Goal: Transaction & Acquisition: Purchase product/service

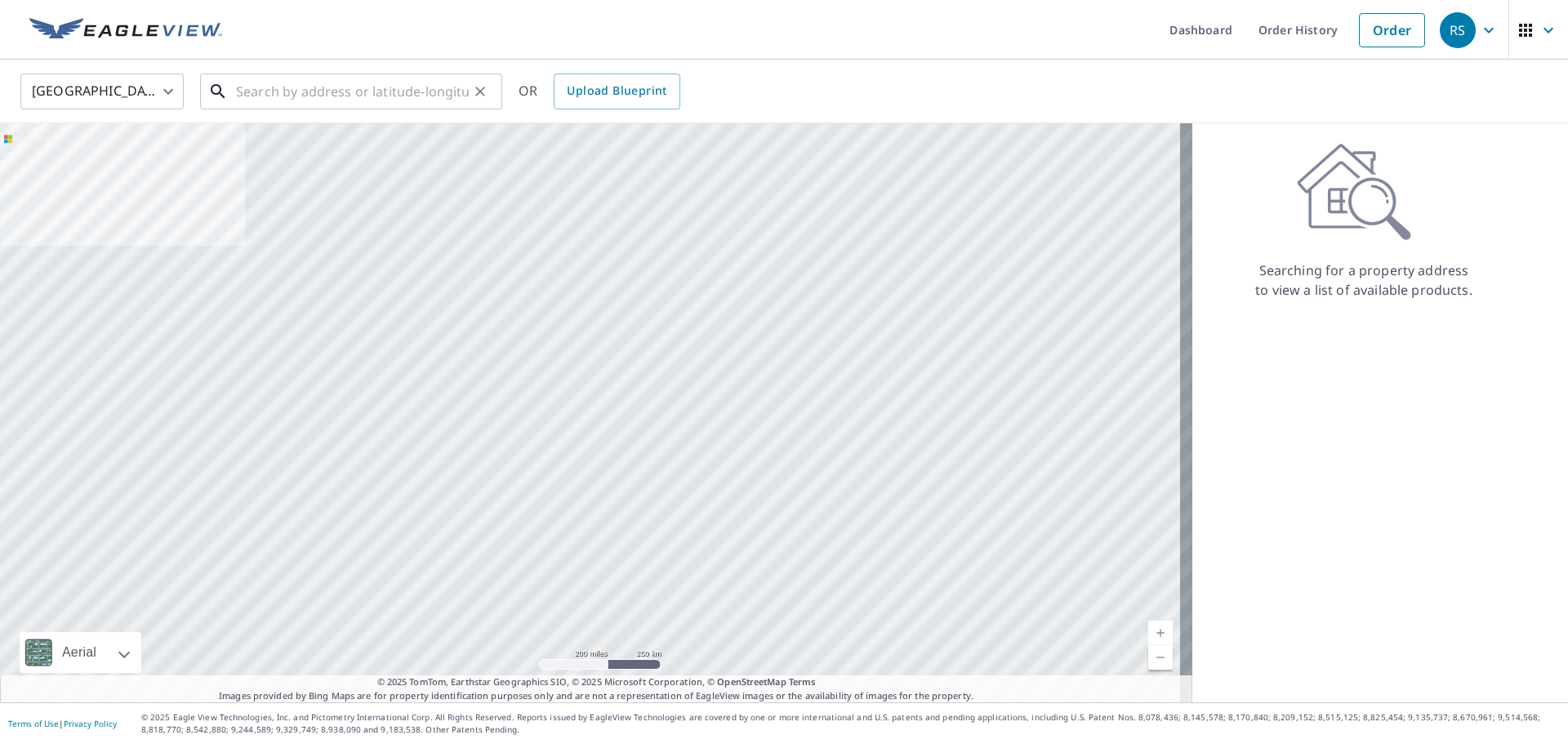
click at [273, 94] on input "text" at bounding box center [353, 92] width 233 height 46
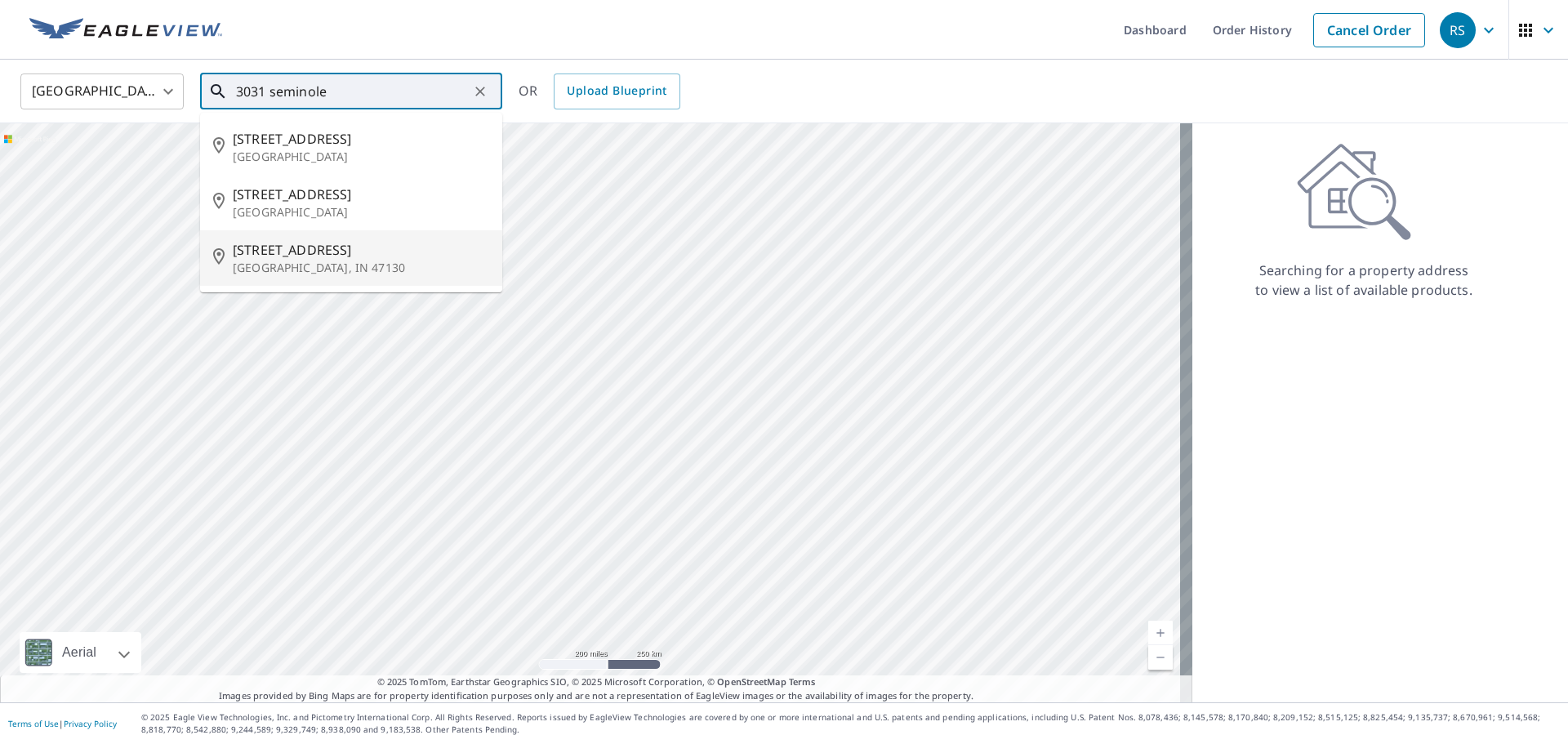
click at [287, 258] on span "[STREET_ADDRESS]" at bounding box center [361, 249] width 257 height 20
type input "[STREET_ADDRESS][PERSON_NAME]"
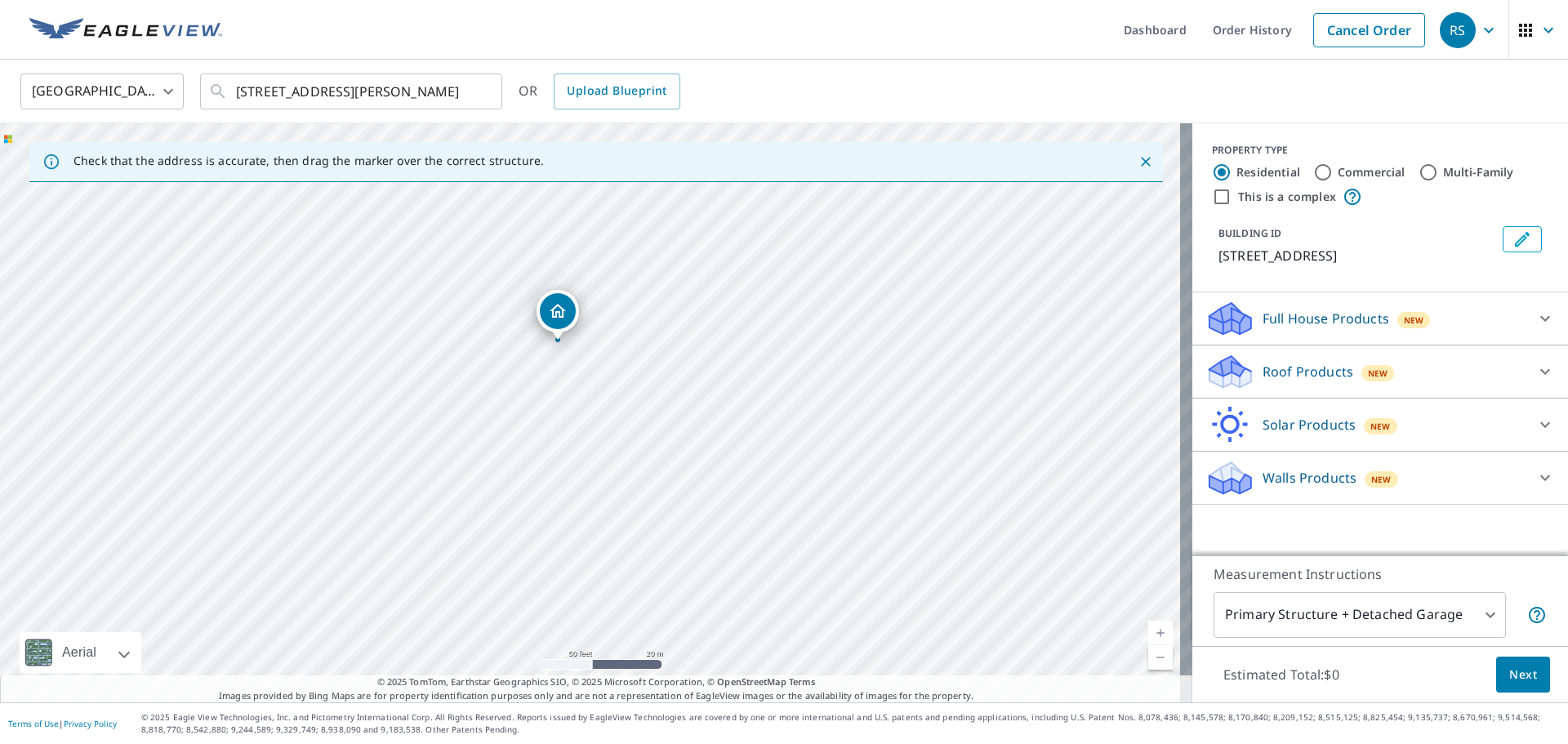
drag, startPoint x: 596, startPoint y: 376, endPoint x: 597, endPoint y: 400, distance: 24.0
click at [597, 400] on div "[STREET_ADDRESS][PERSON_NAME]" at bounding box center [596, 412] width 1192 height 579
click at [1214, 373] on icon at bounding box center [1227, 366] width 36 height 20
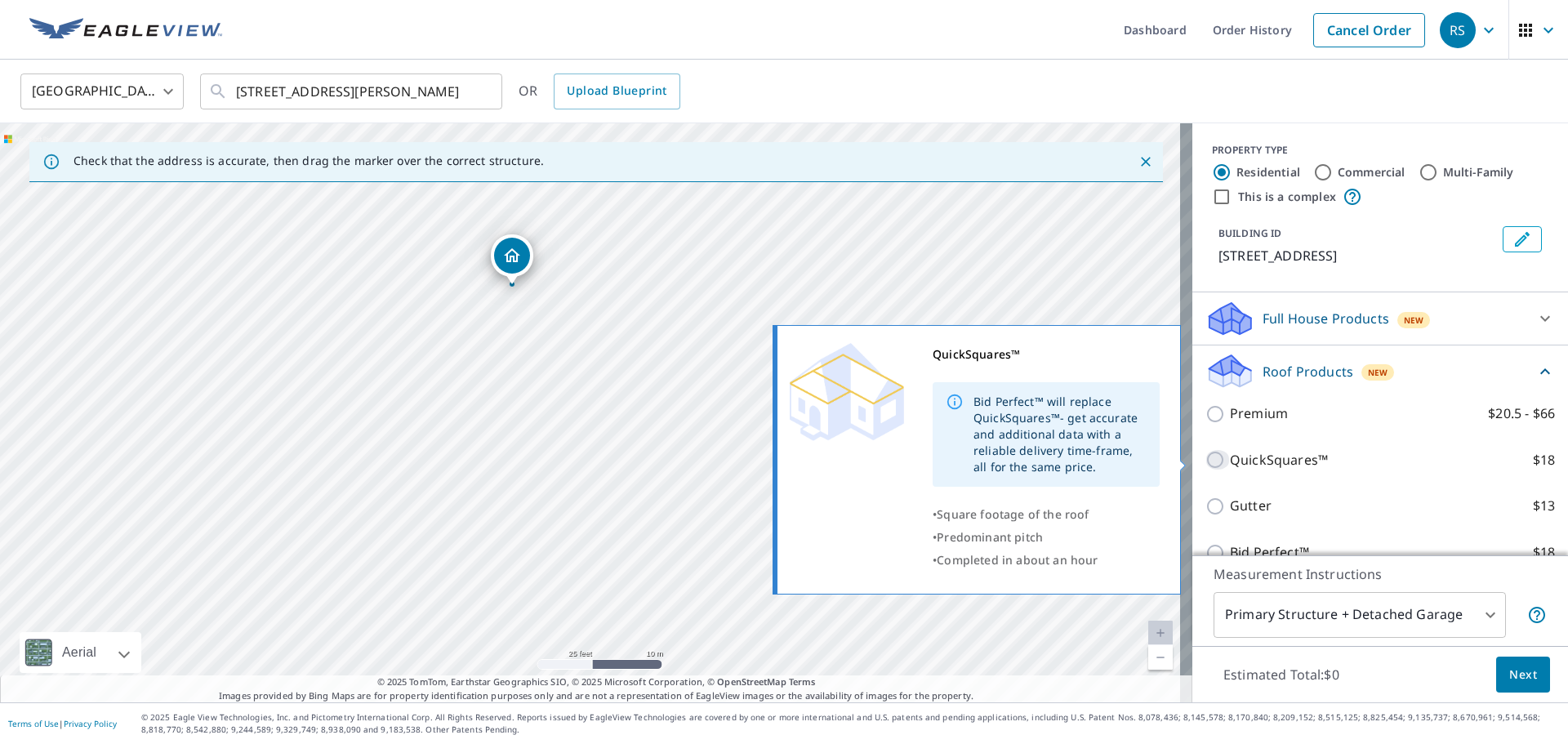
click at [1206, 461] on input "QuickSquares™ $18" at bounding box center [1218, 459] width 25 height 20
checkbox input "true"
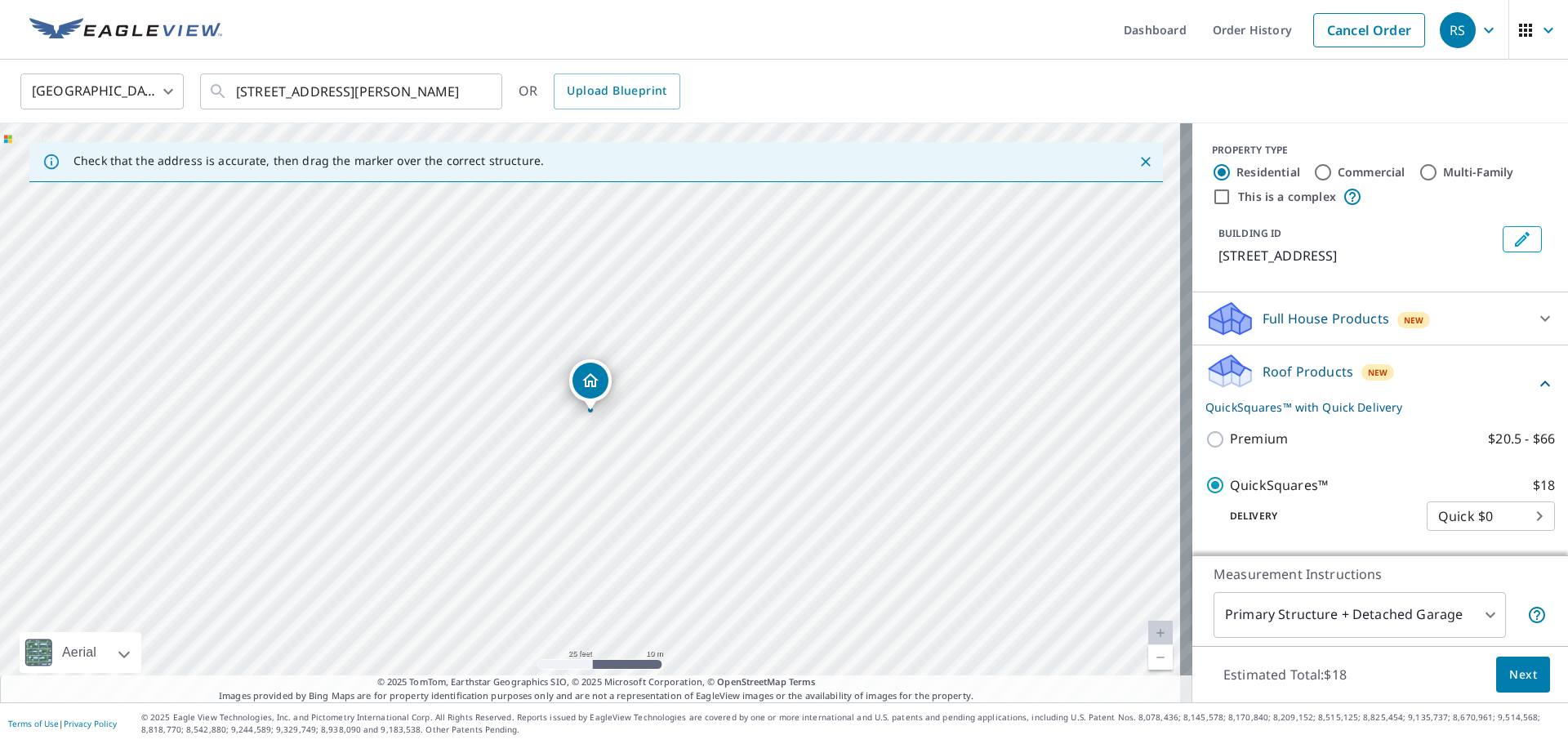
click at [1473, 611] on body "RS RS Dashboard Order History Cancel Order RS [GEOGRAPHIC_DATA] [GEOGRAPHIC_DAT…" at bounding box center [784, 372] width 1568 height 744
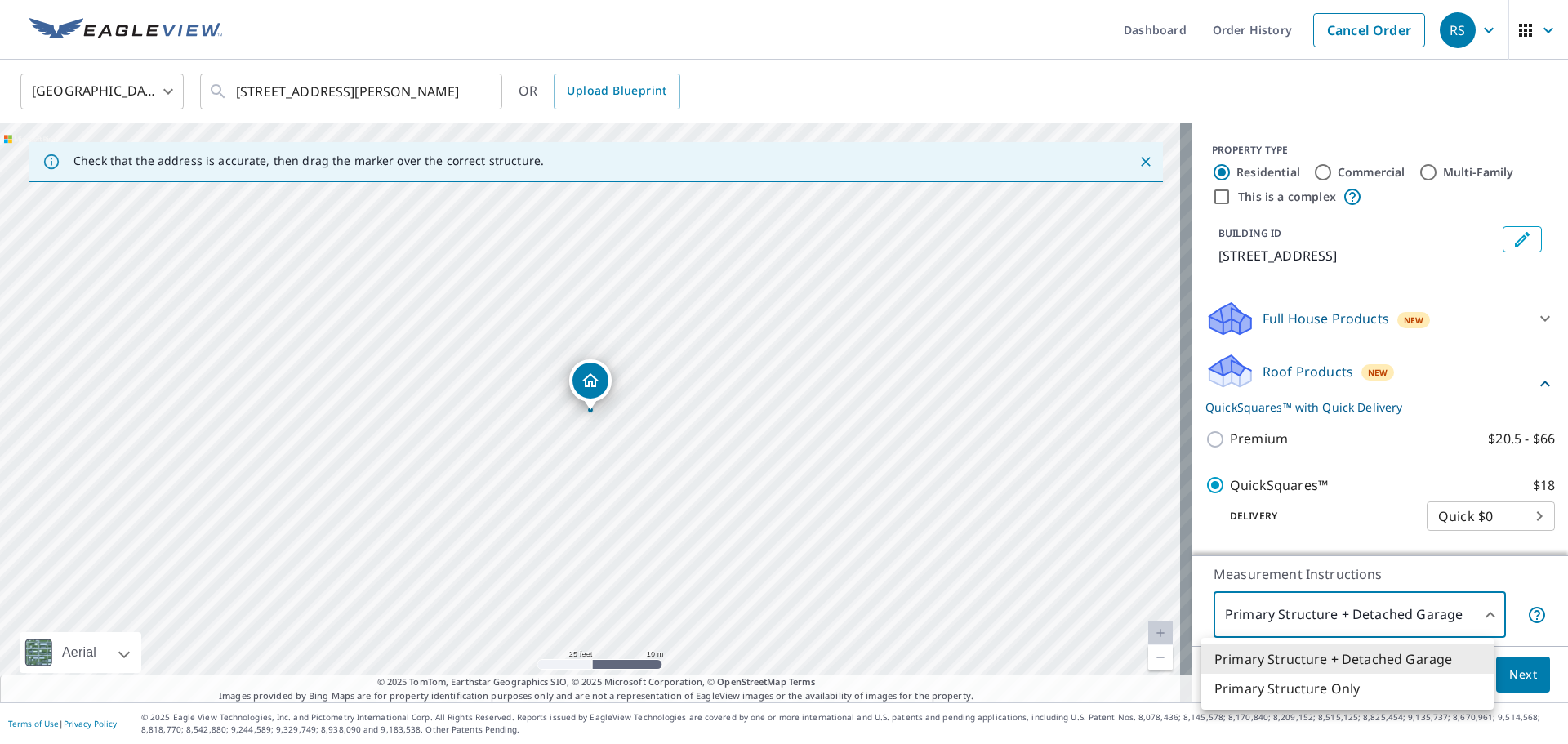
click at [1465, 608] on div at bounding box center [784, 372] width 1568 height 744
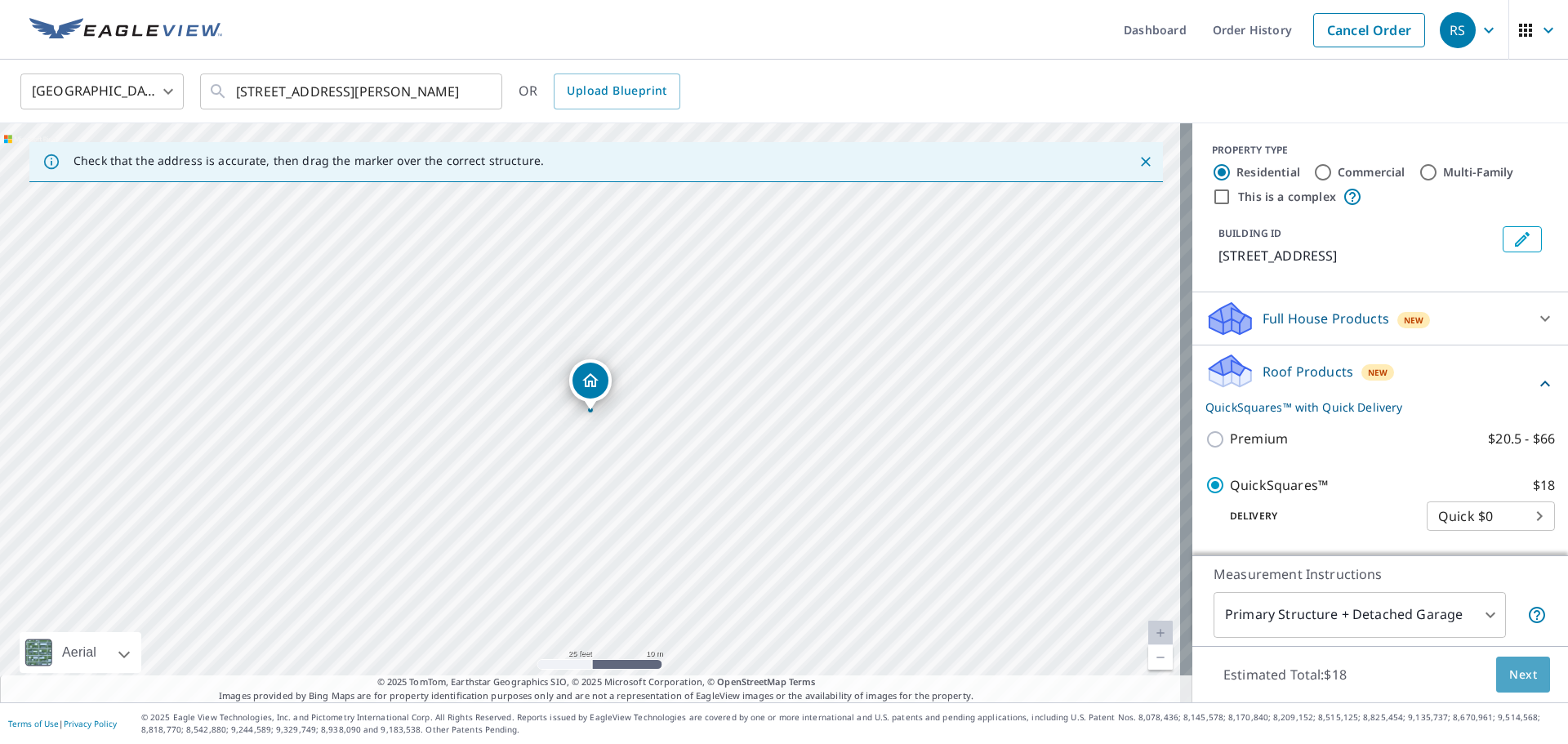
click at [1517, 678] on span "Next" at bounding box center [1523, 675] width 28 height 20
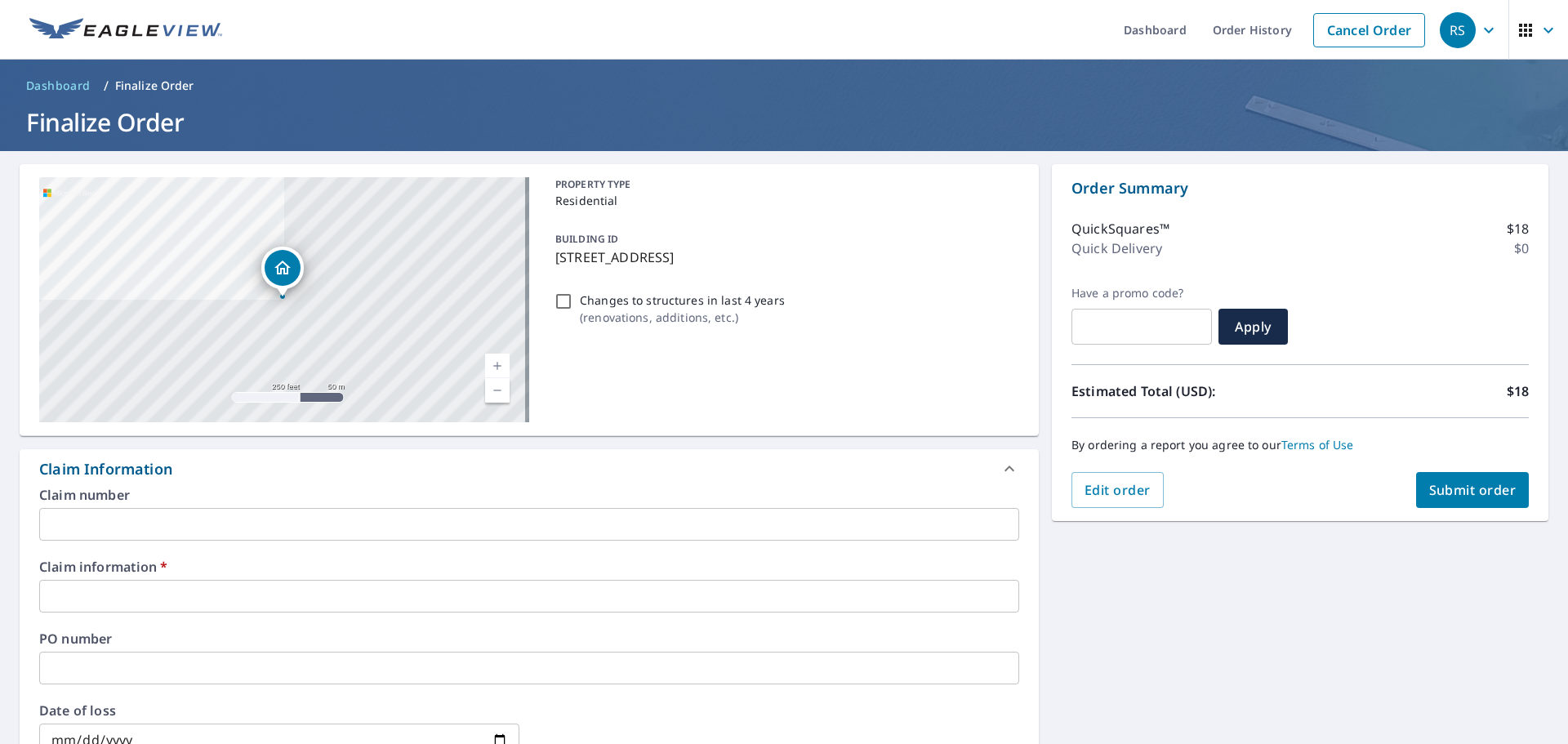
click at [298, 523] on input "text" at bounding box center [529, 524] width 980 height 32
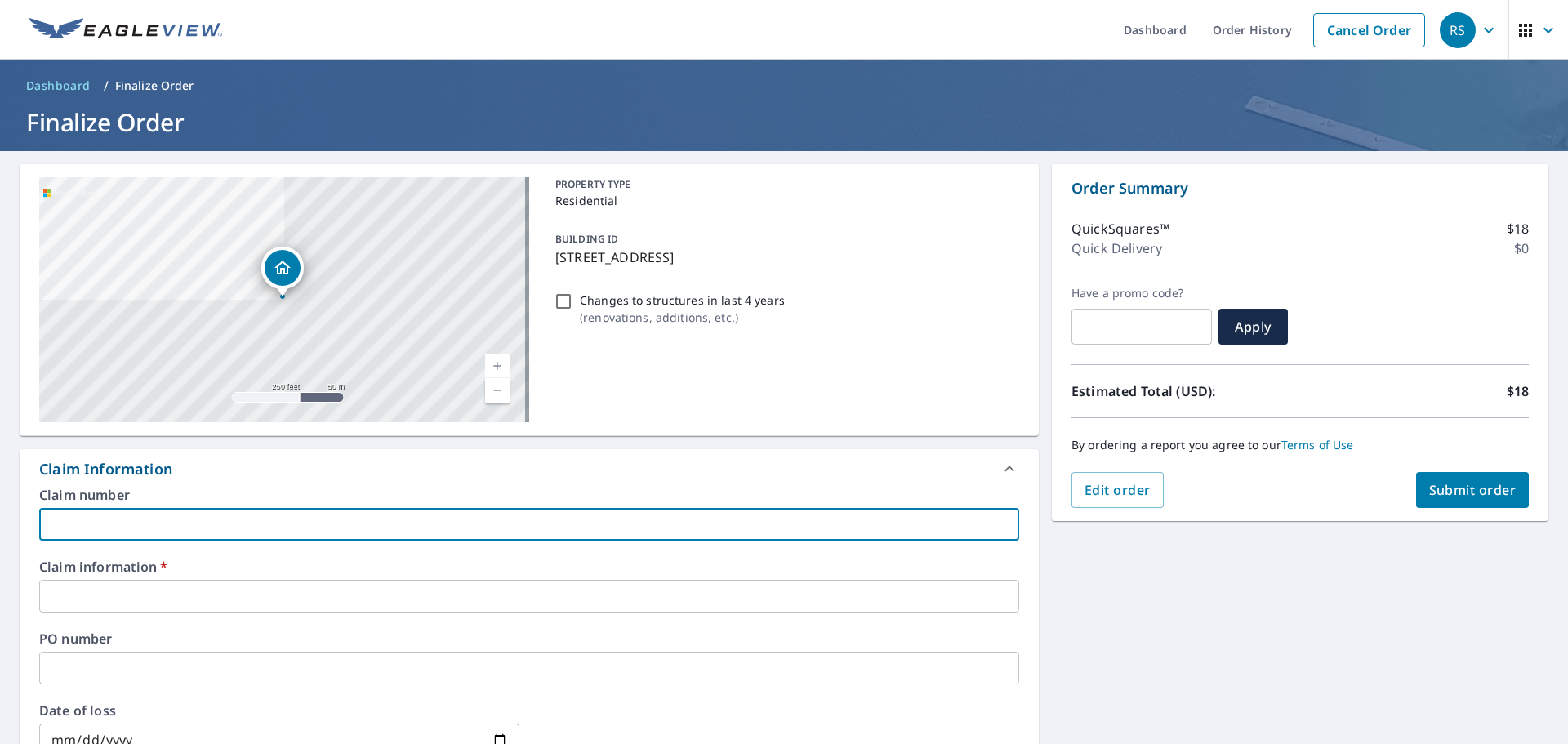
type input "277002"
checkbox input "true"
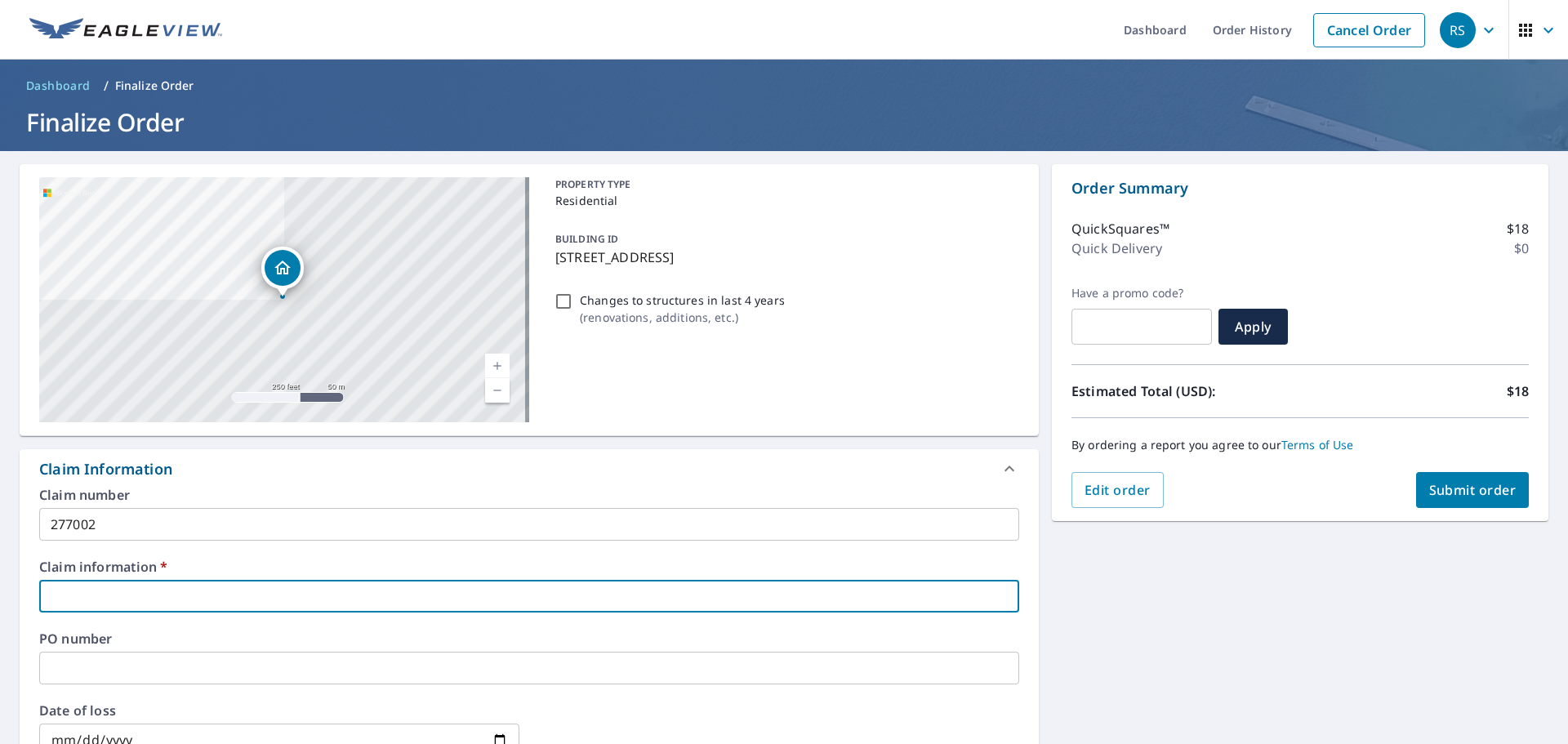
click at [126, 605] on input "text" at bounding box center [529, 596] width 980 height 32
type input "277002"
checkbox input "true"
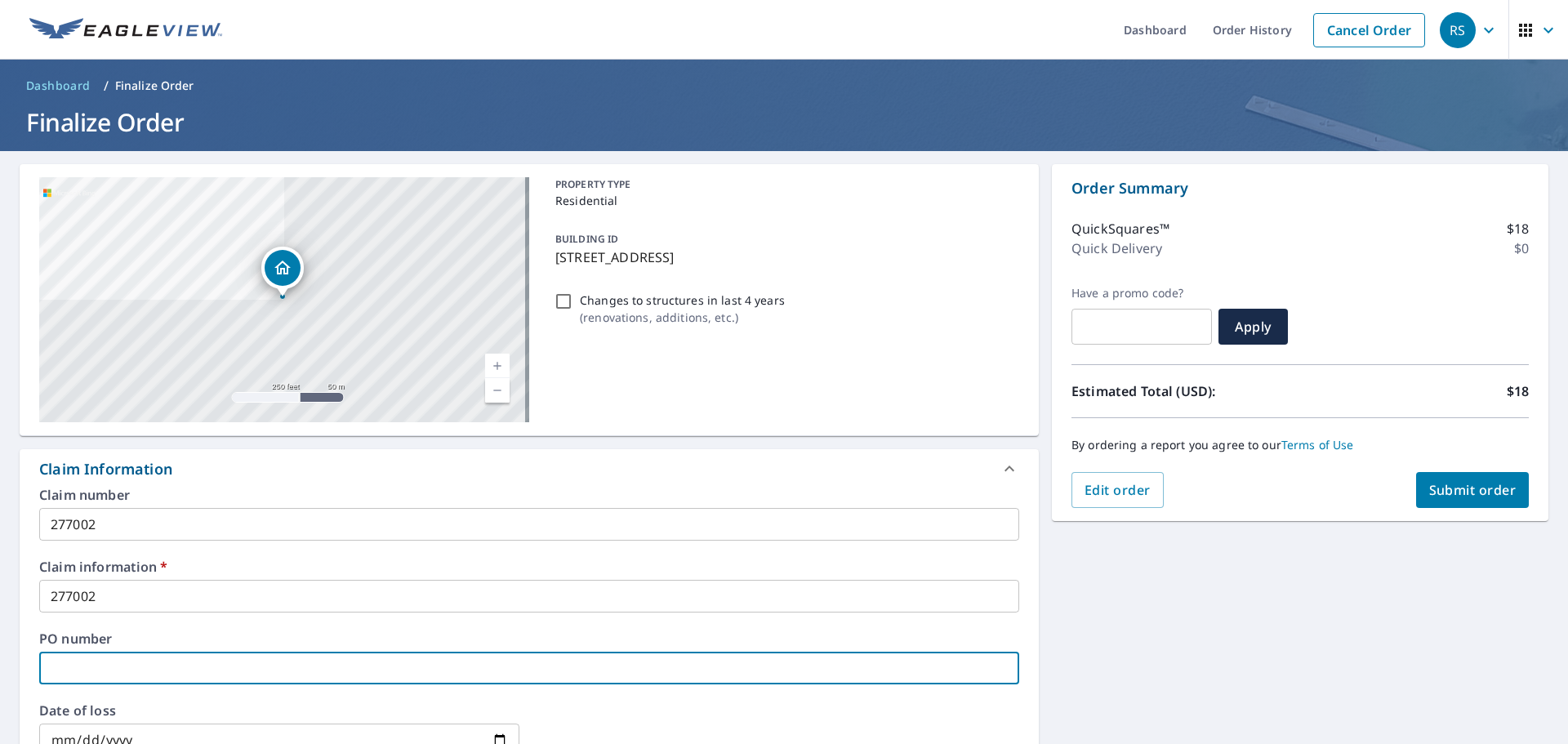
click at [242, 660] on input "text" at bounding box center [529, 667] width 980 height 32
type input "3"
checkbox input "true"
type input "30"
checkbox input "true"
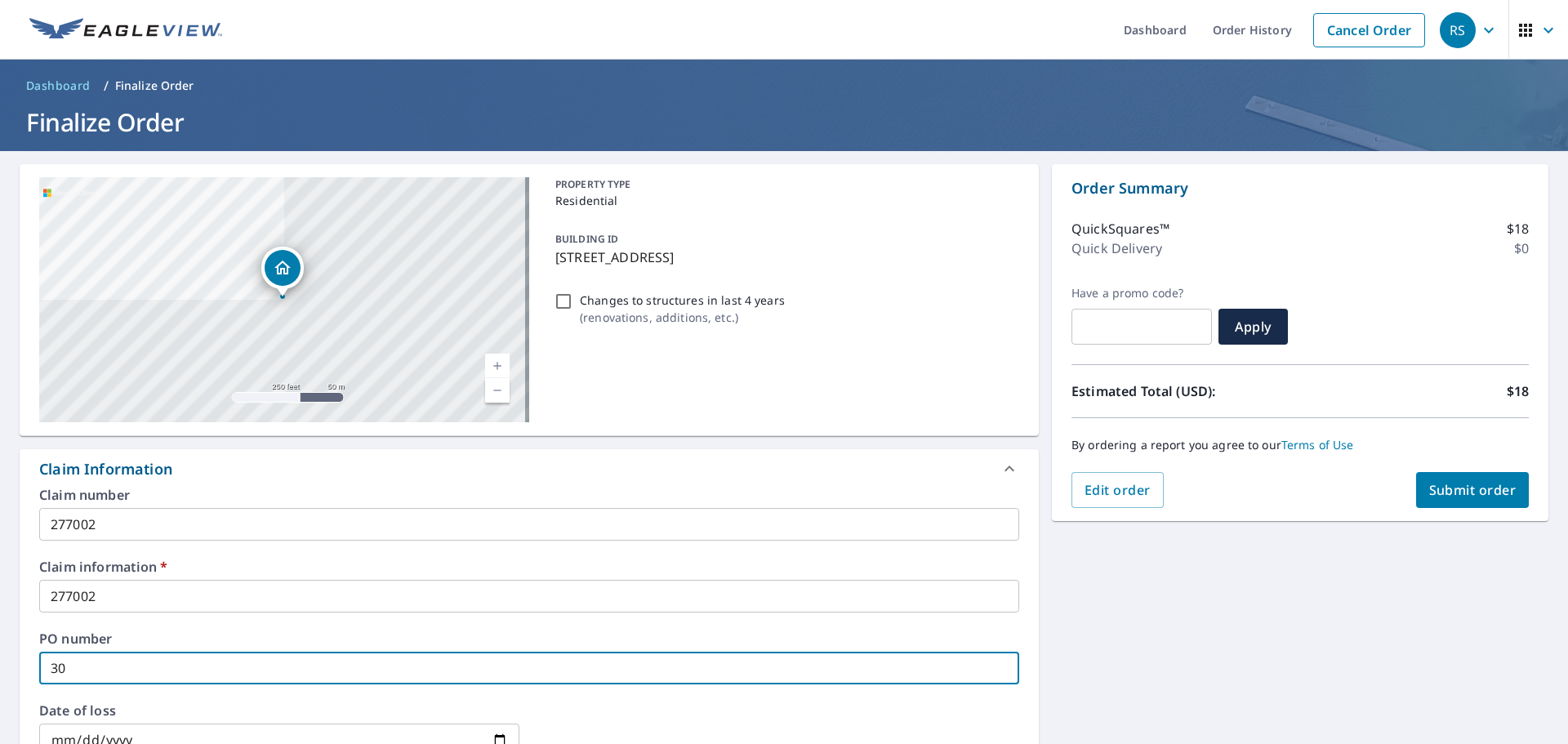
type input "303"
checkbox input "true"
type input "3031"
checkbox input "true"
type input "3031"
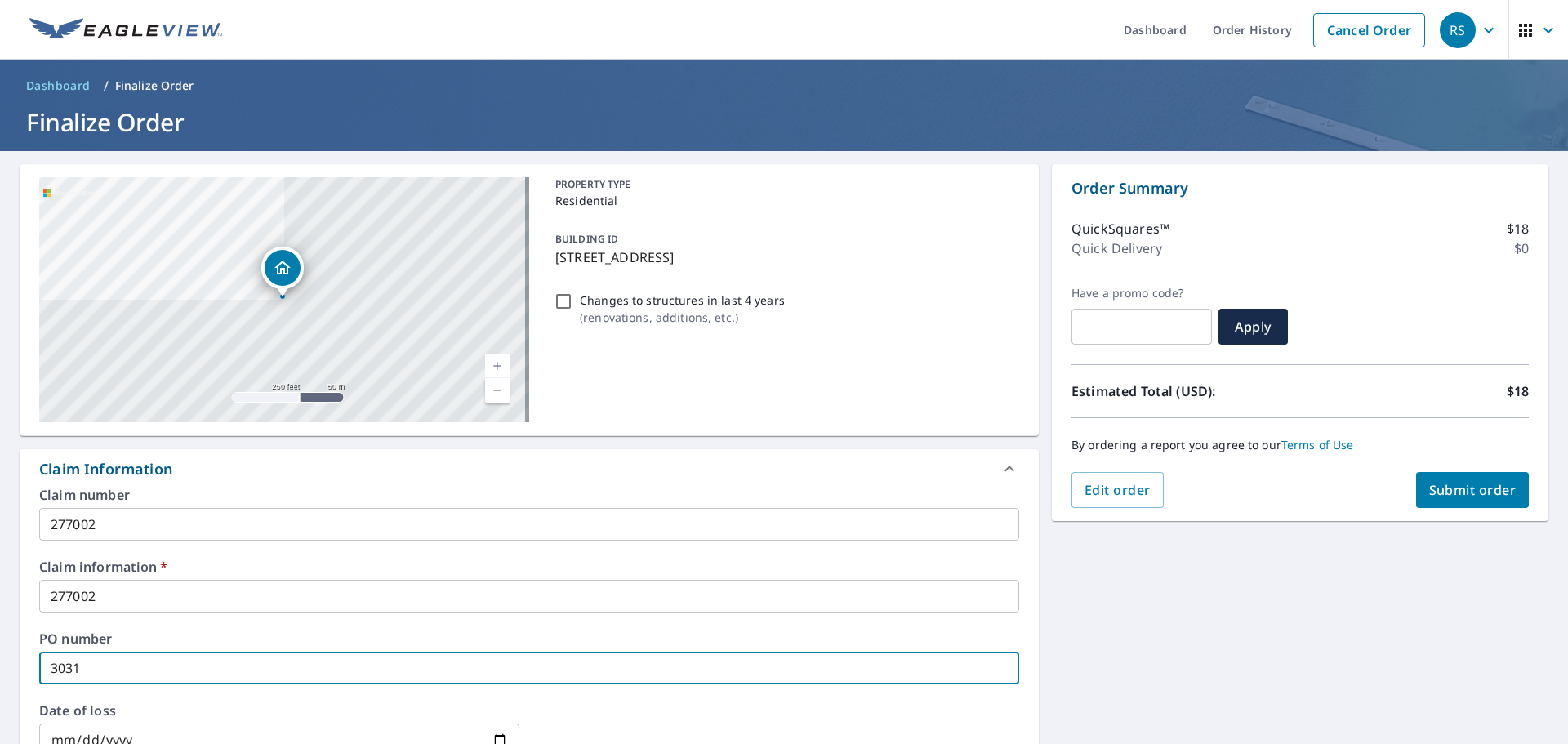
checkbox input "true"
type input "3031 s"
checkbox input "true"
type input "3031 se"
checkbox input "true"
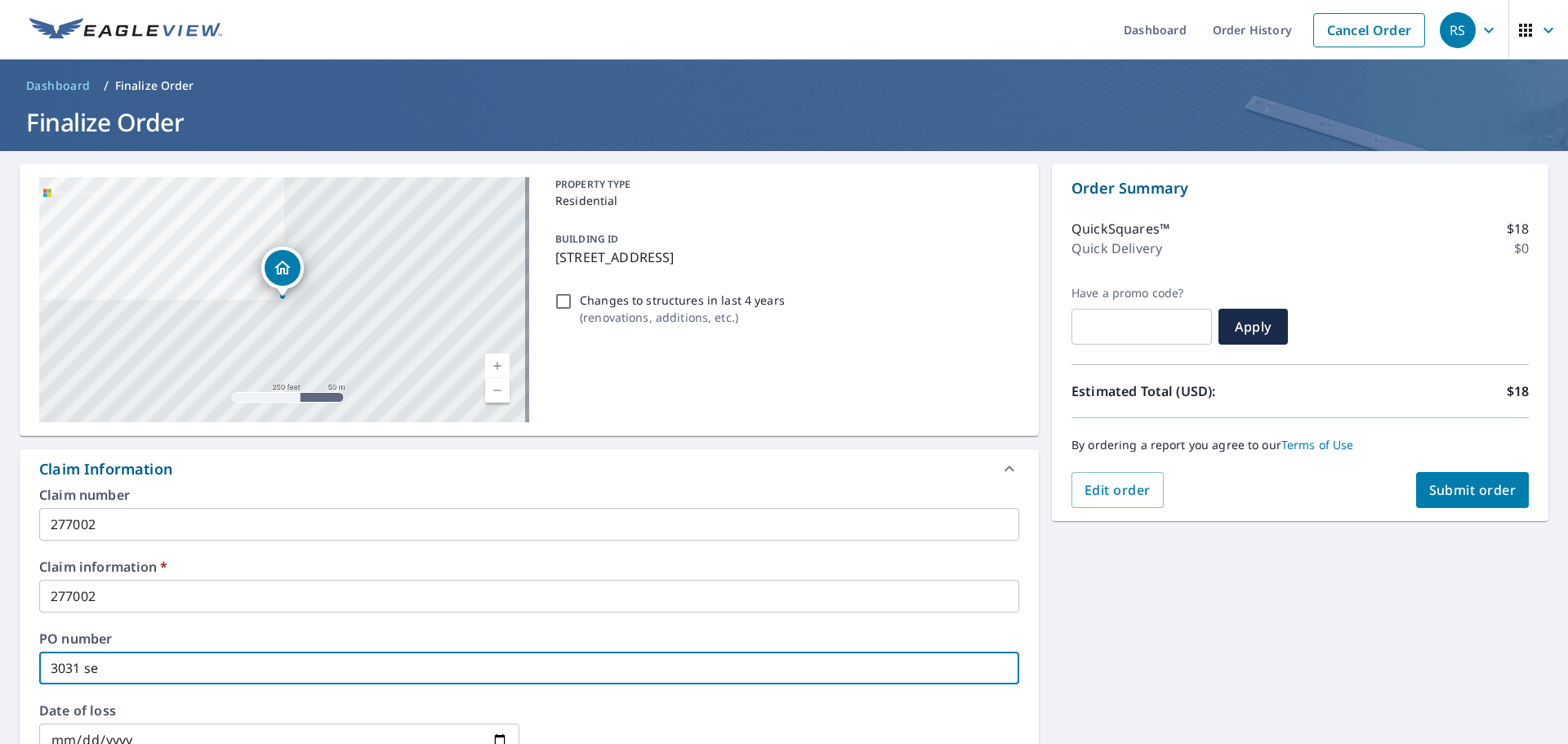
type input "3031 sem"
checkbox input "true"
type input "3031 semi"
checkbox input "true"
type input "3031 semin"
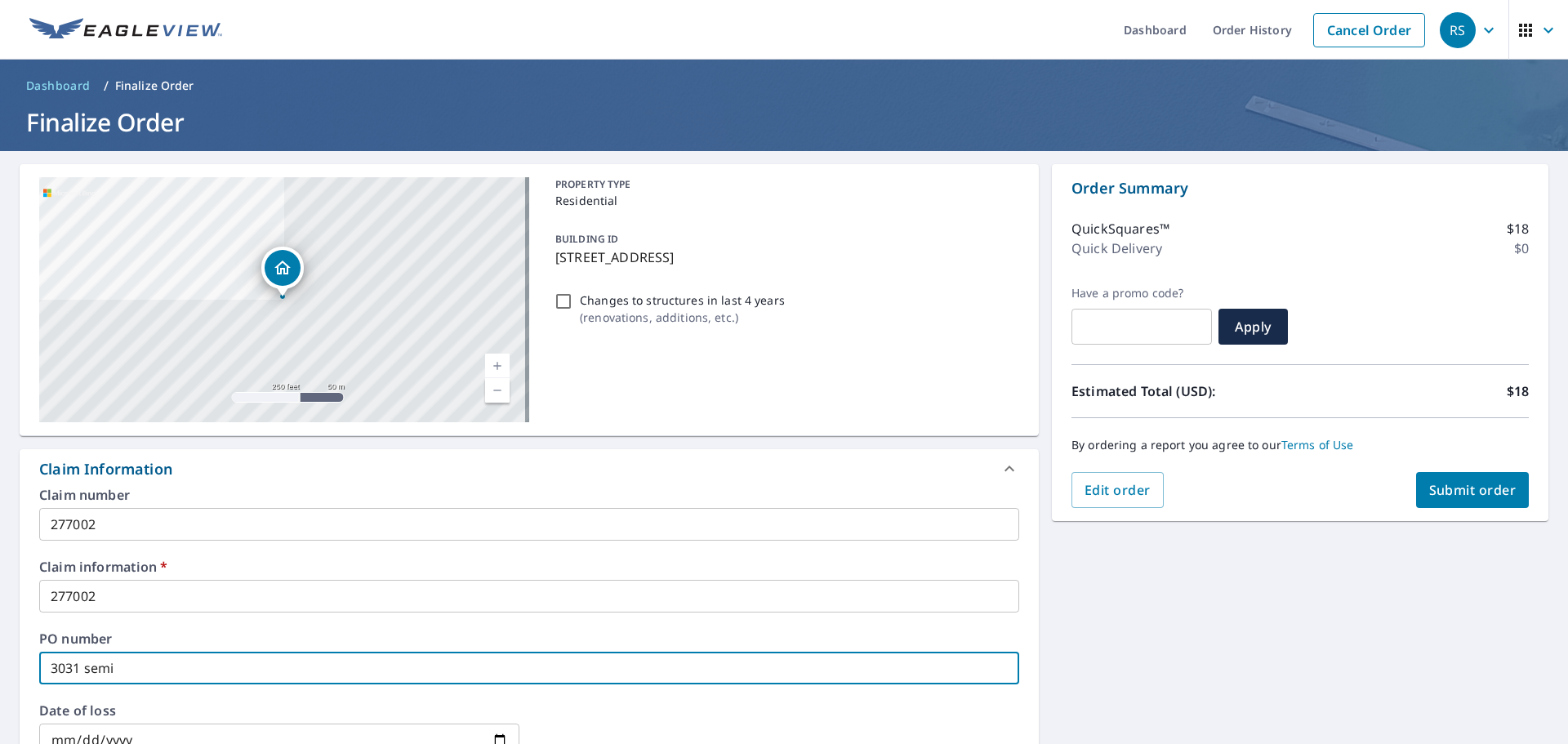
checkbox input "true"
type input "3031 semino"
checkbox input "true"
type input "3031 seminol"
checkbox input "true"
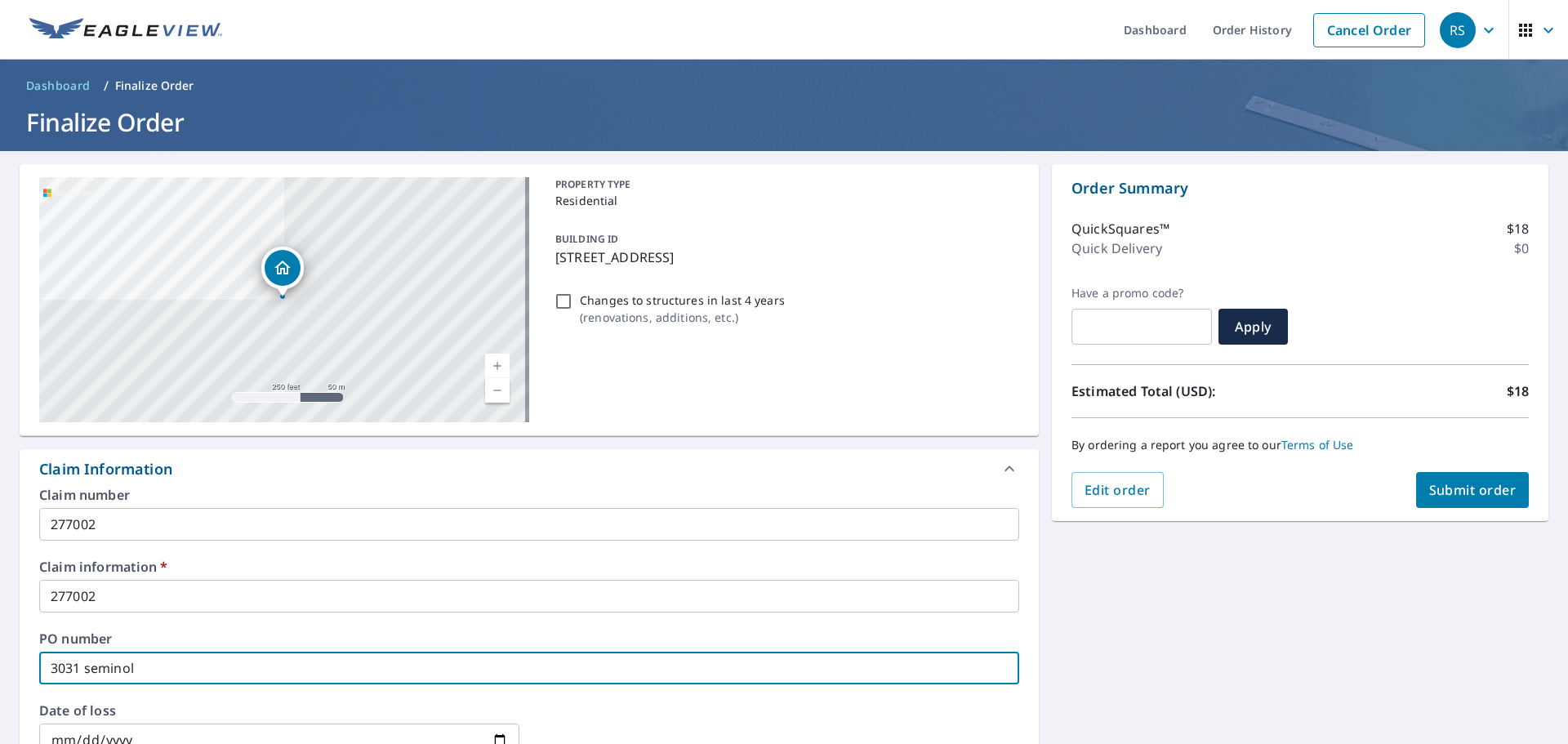
type input "3031 seminole"
checkbox input "true"
type input "3031 seminole"
checkbox input "true"
type input "3031 seminole d"
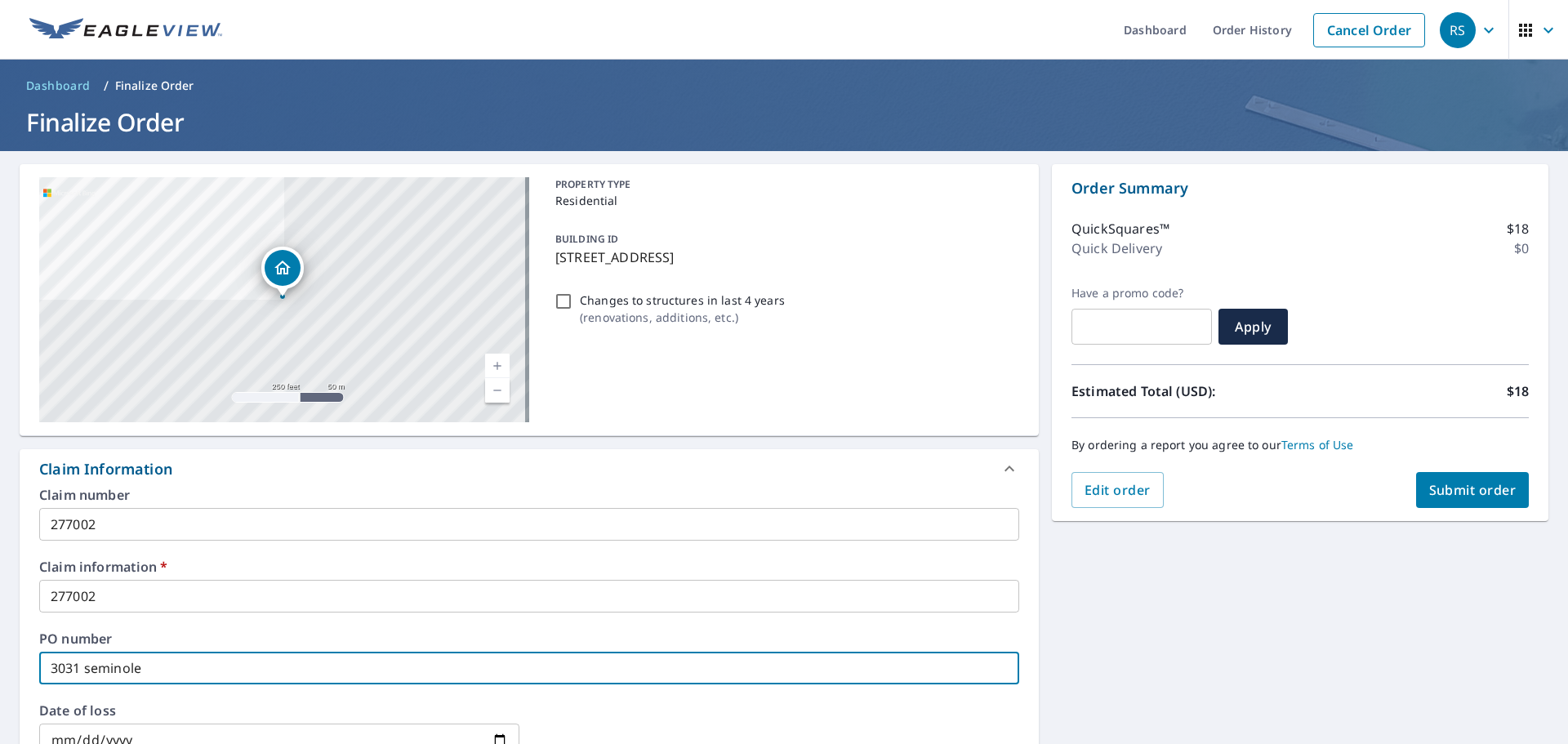
checkbox input "true"
type input "[STREET_ADDRESS]"
checkbox input "true"
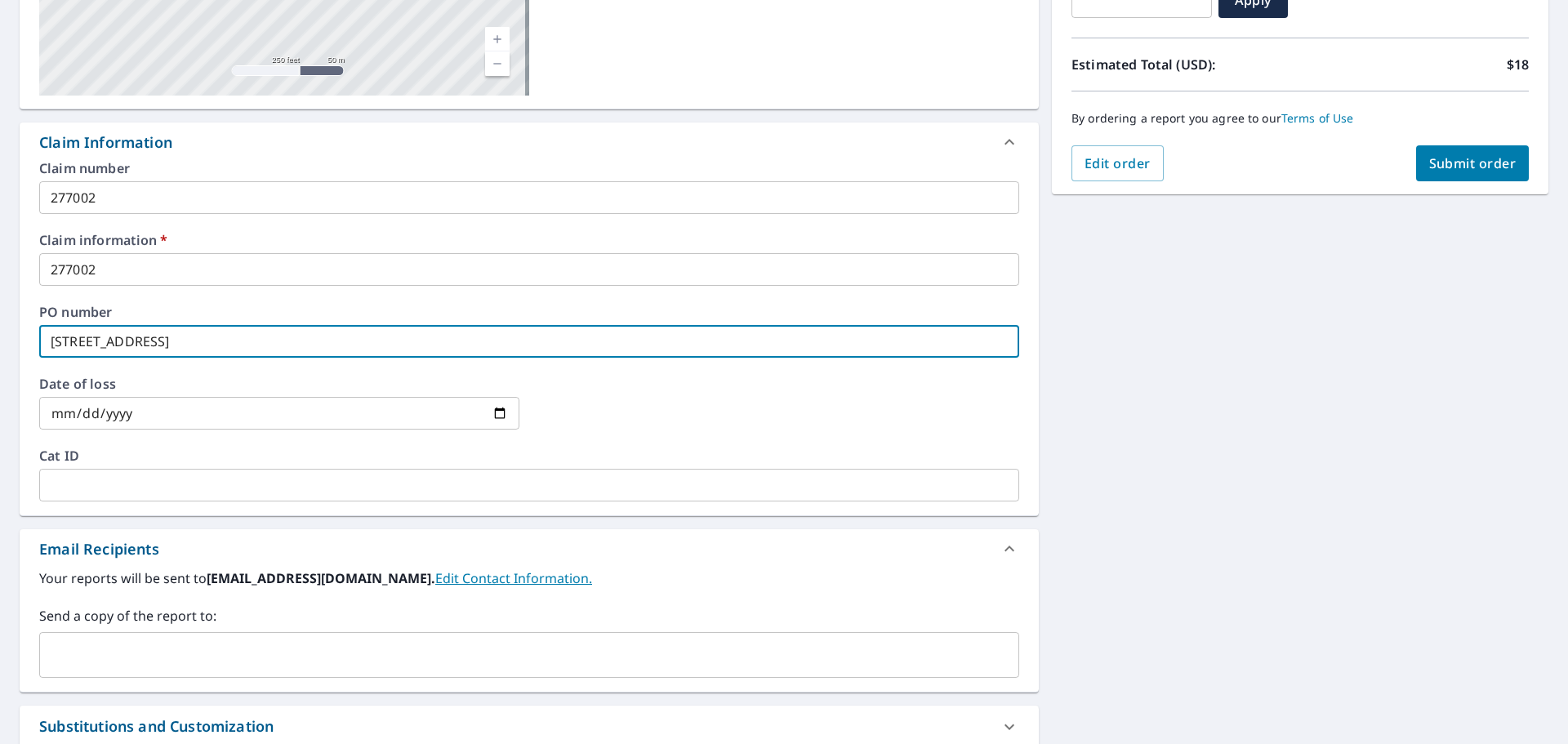
type input "[STREET_ADDRESS]"
click at [102, 660] on input "text" at bounding box center [517, 655] width 940 height 31
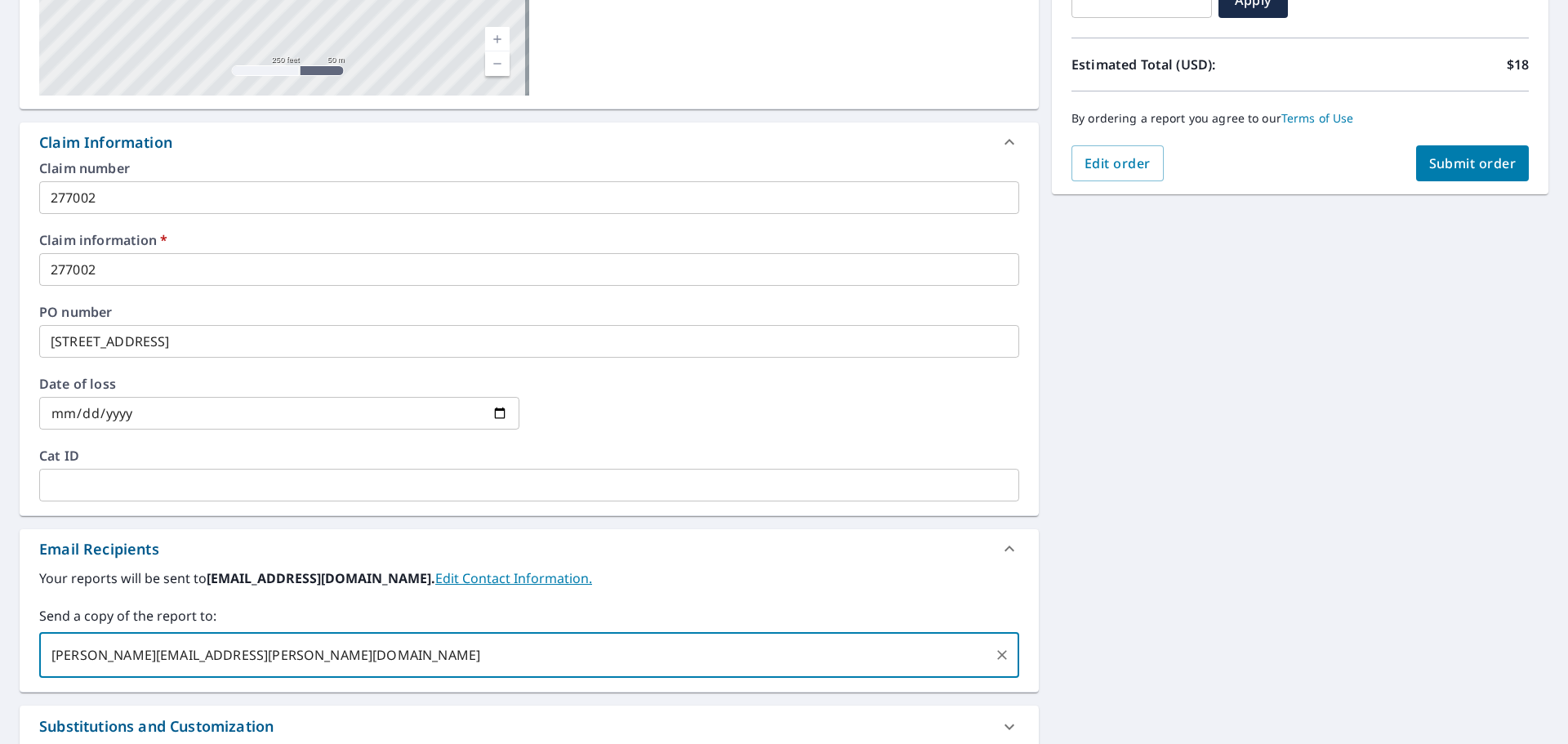
type input "[PERSON_NAME][EMAIL_ADDRESS][PERSON_NAME][DOMAIN_NAME]"
checkbox input "true"
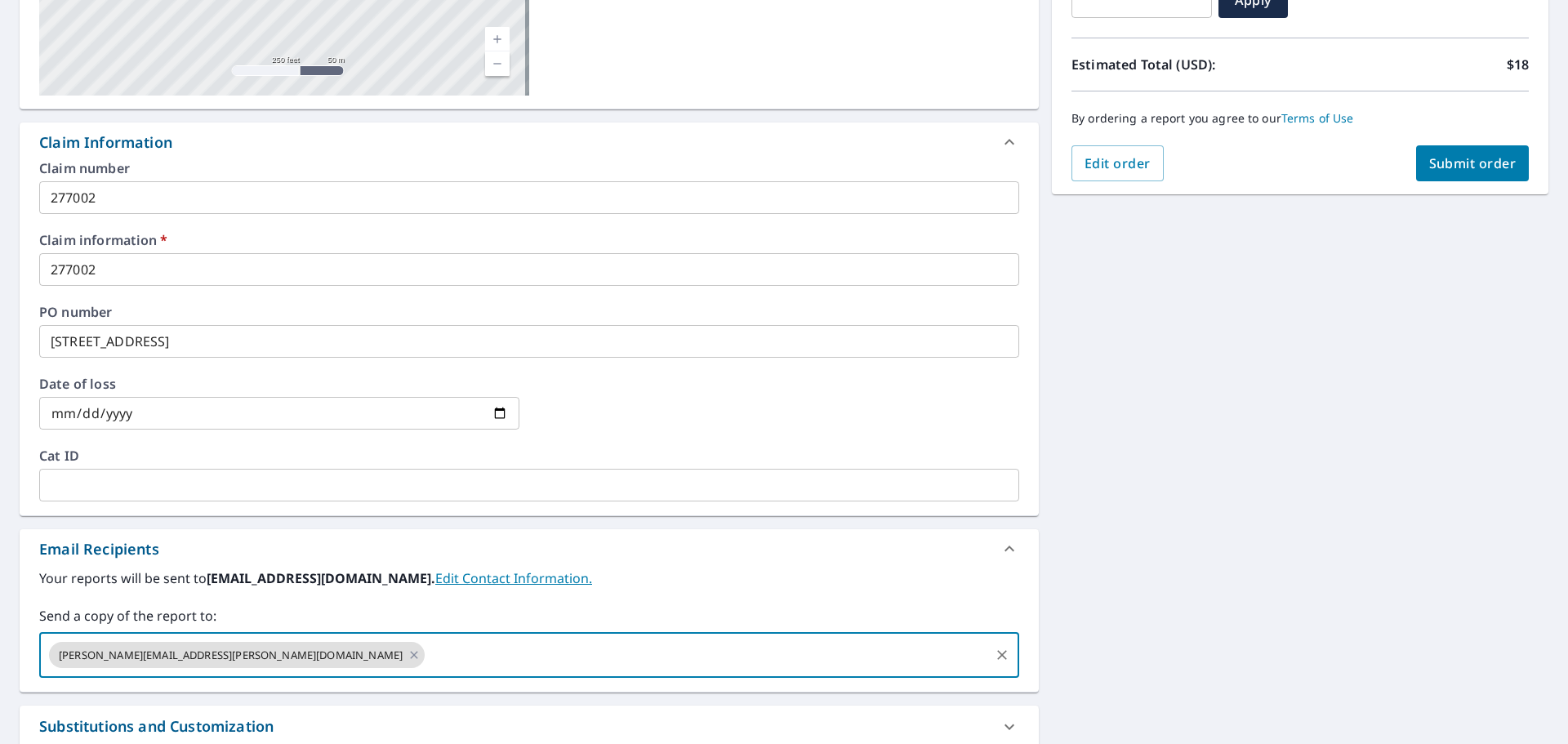
paste input "[EMAIL_ADDRESS][DOMAIN_NAME]"
type input "[EMAIL_ADDRESS][DOMAIN_NAME]"
click at [1474, 162] on span "Submit order" at bounding box center [1473, 163] width 88 height 18
checkbox input "true"
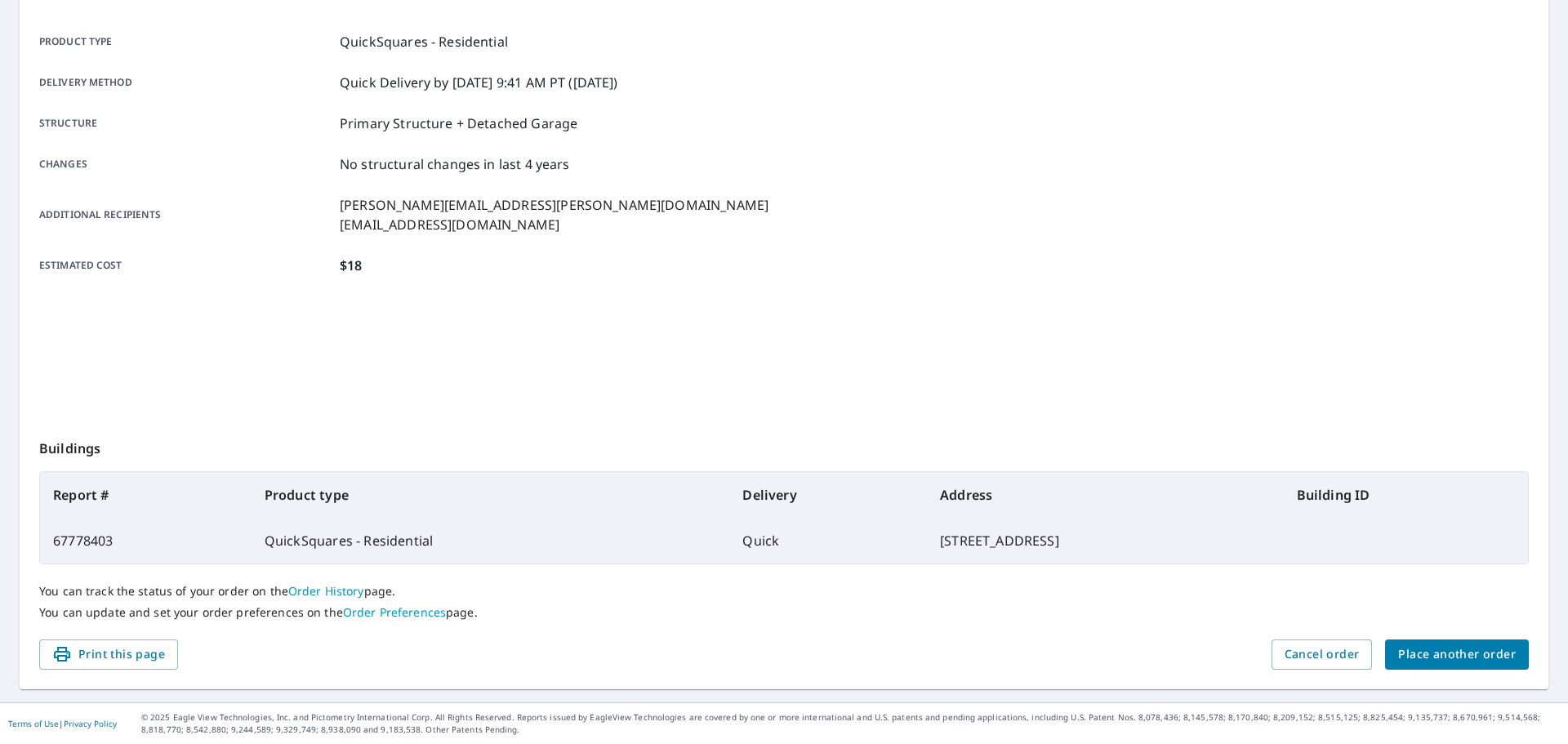
scroll to position [217, 0]
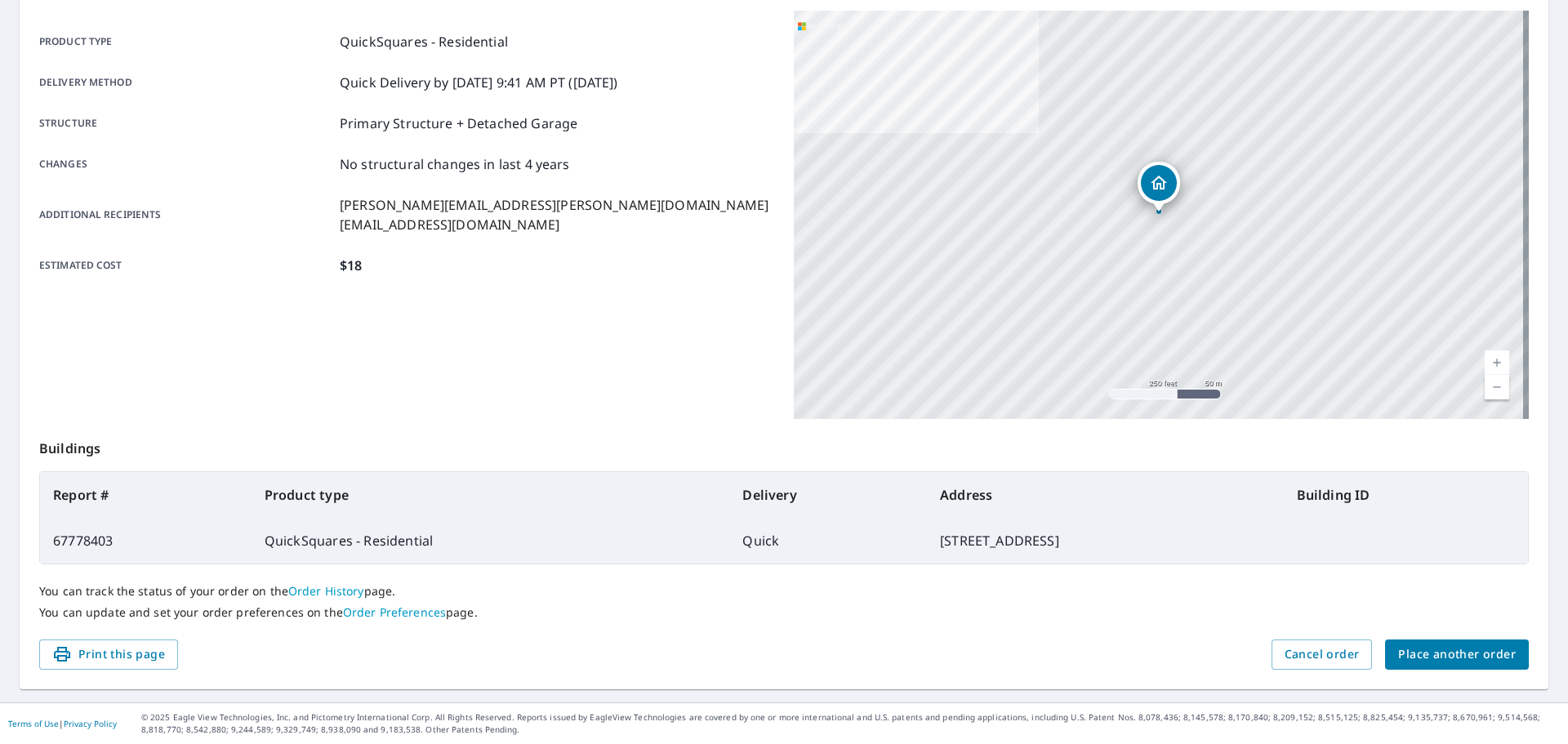
click at [1462, 658] on span "Place another order" at bounding box center [1457, 655] width 117 height 20
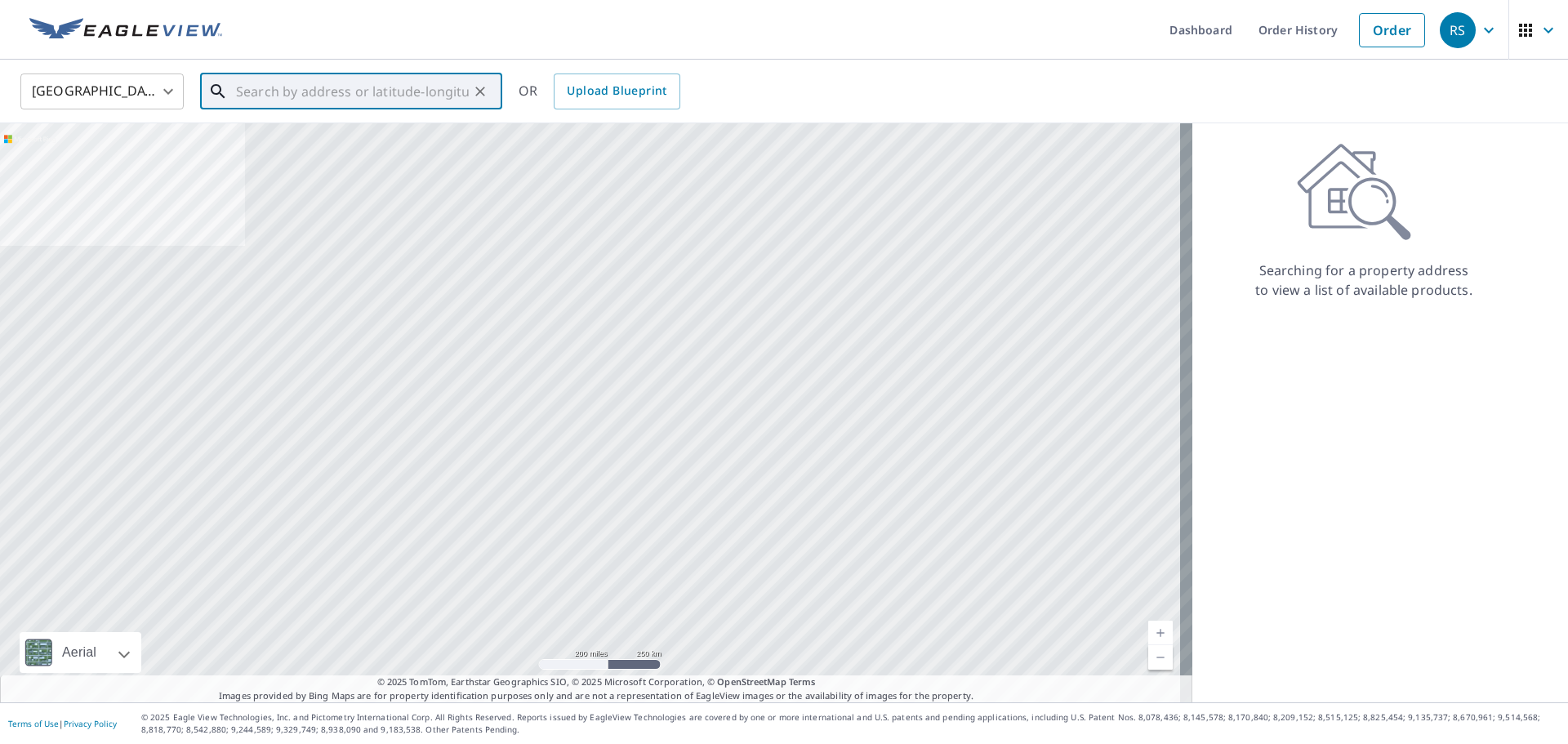
click at [358, 94] on input "text" at bounding box center [353, 92] width 233 height 46
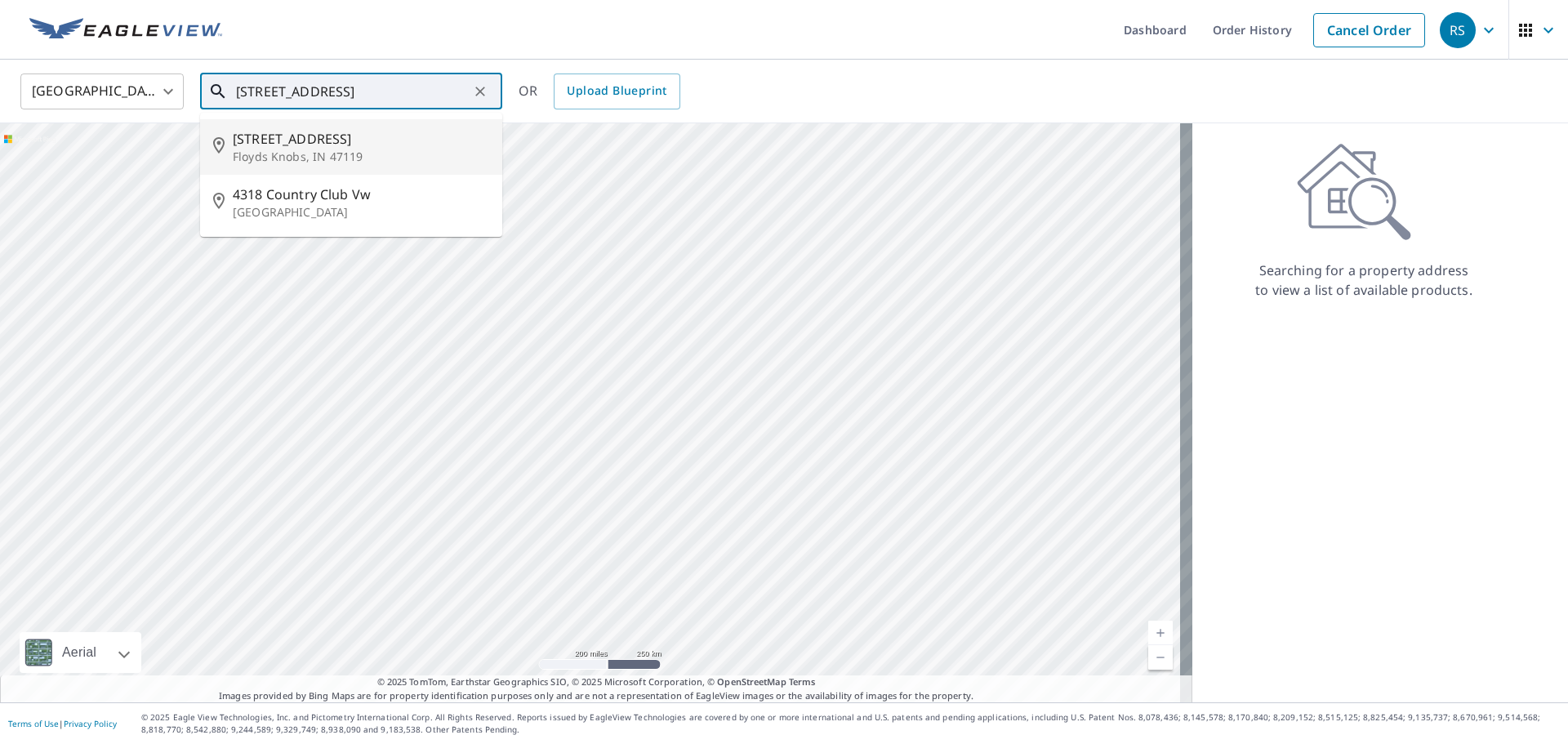
click at [284, 144] on span "[STREET_ADDRESS]" at bounding box center [361, 139] width 257 height 20
type input "[STREET_ADDRESS][PERSON_NAME]"
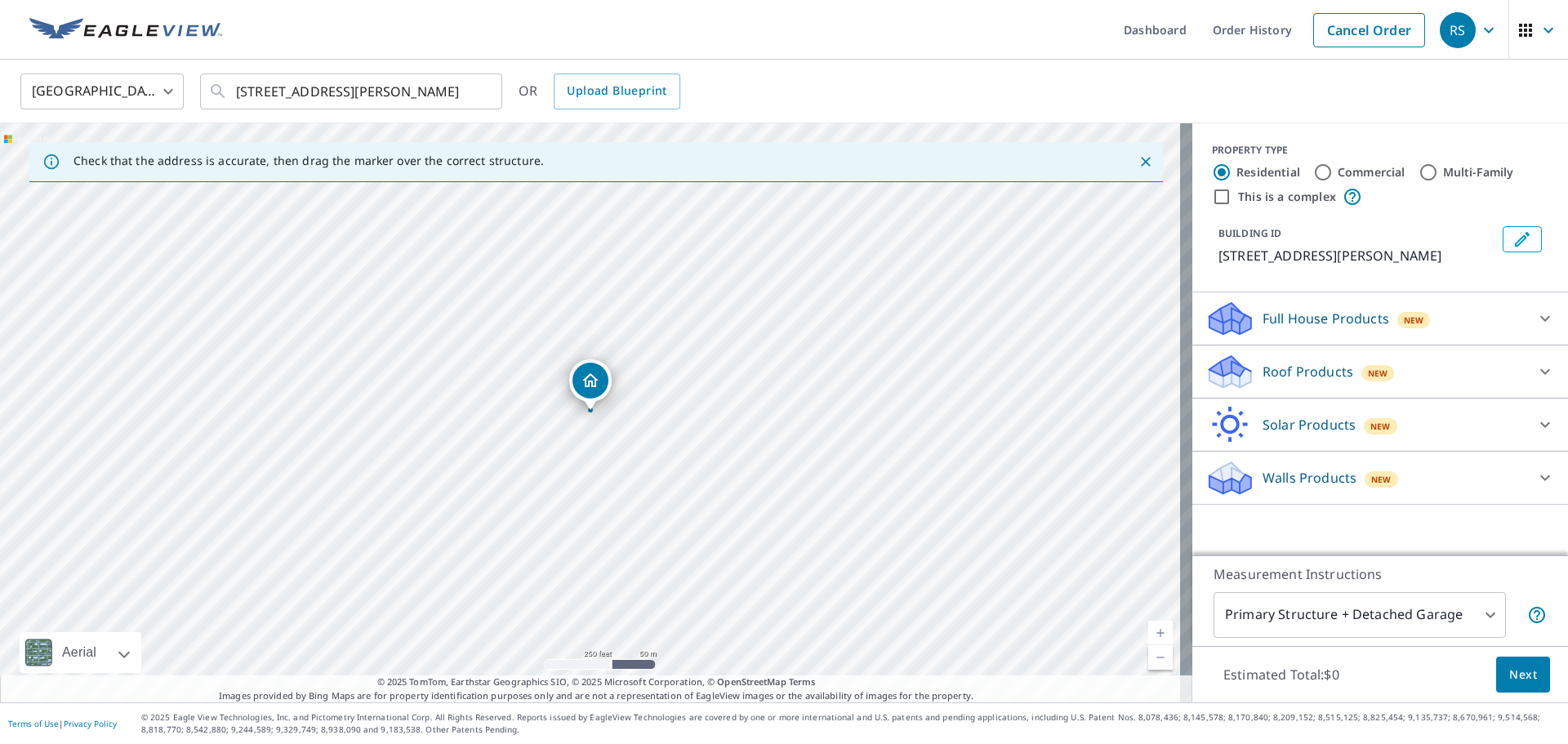
click at [1220, 377] on icon at bounding box center [1230, 366] width 42 height 20
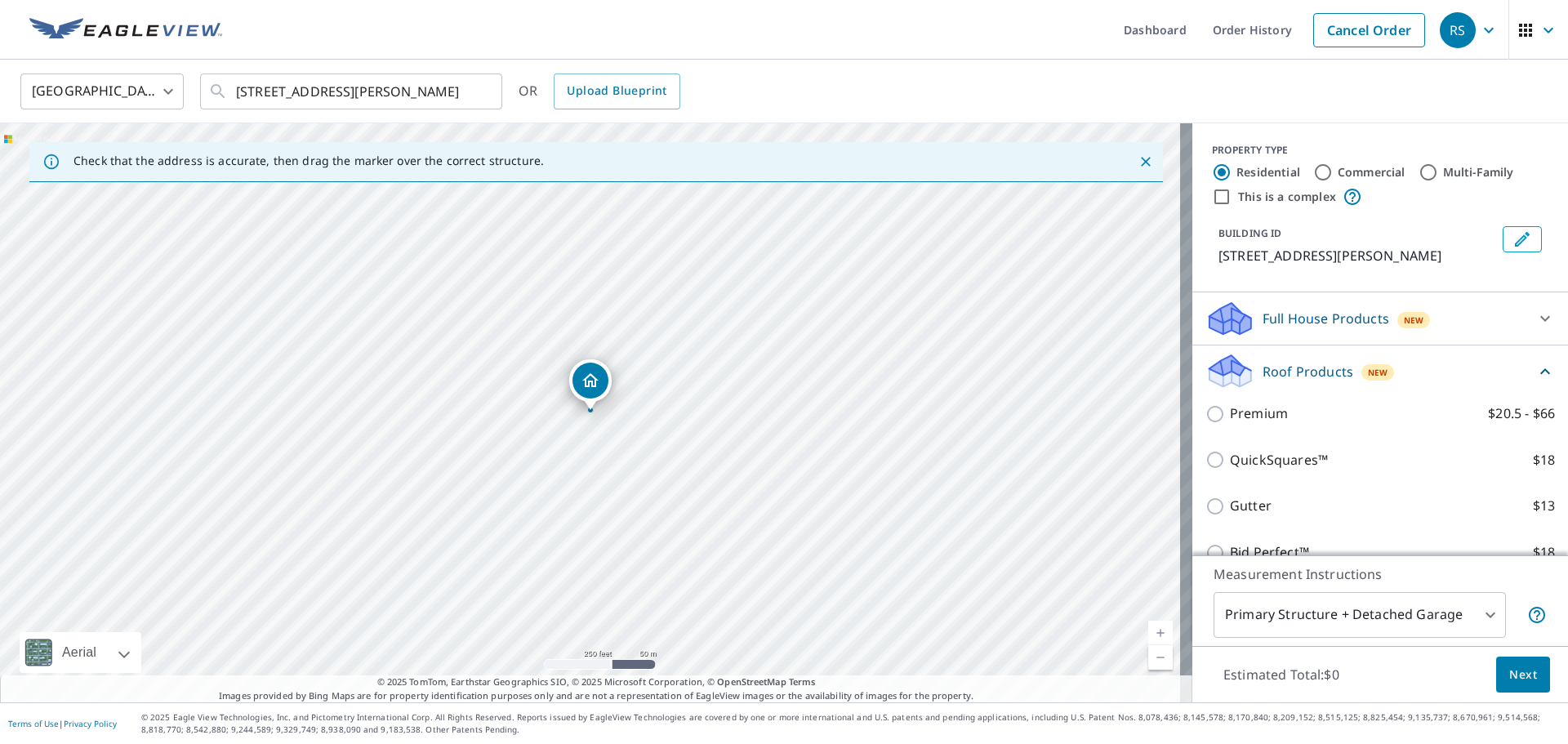
click at [1526, 677] on button "Next" at bounding box center [1522, 674] width 54 height 37
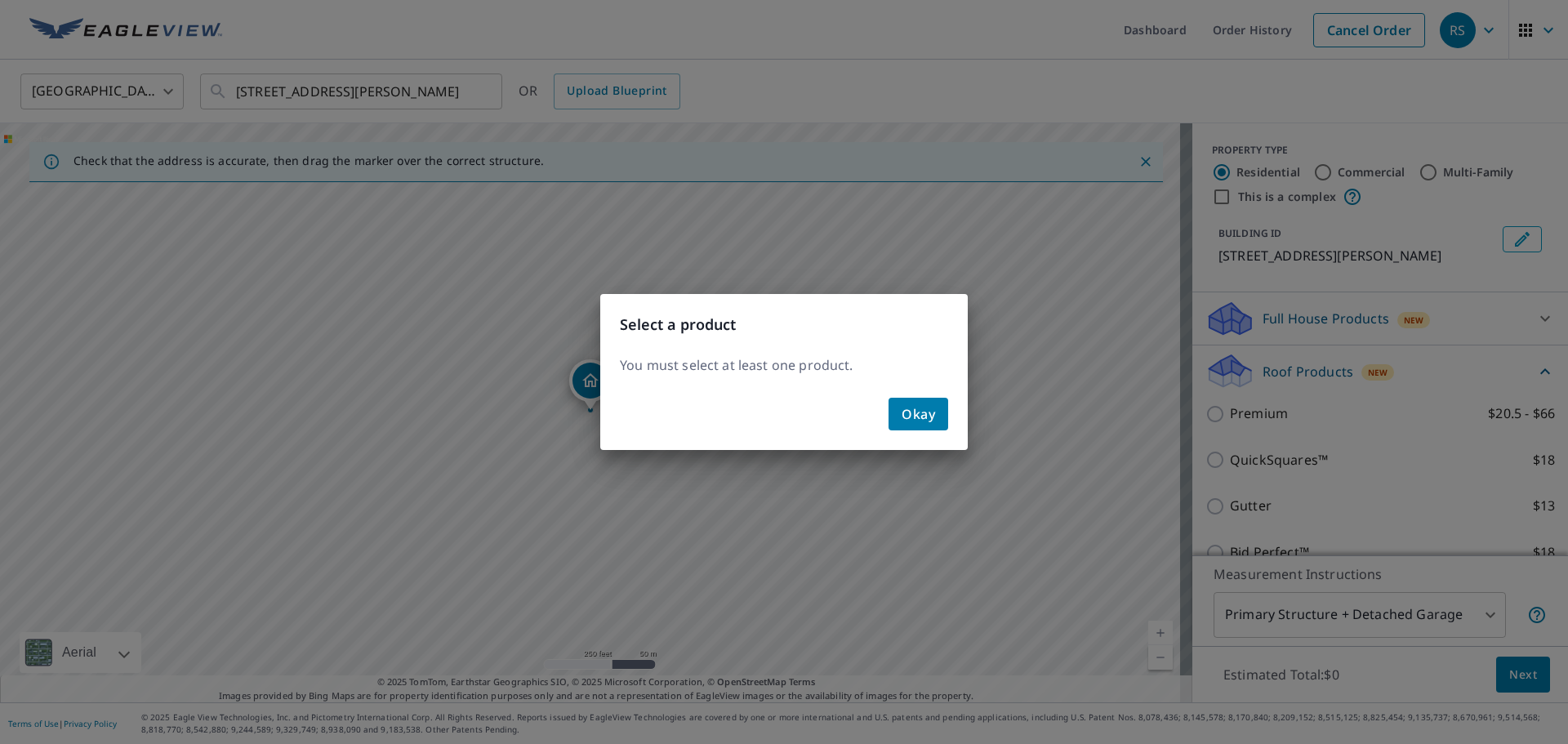
click at [940, 417] on button "Okay" at bounding box center [918, 414] width 60 height 32
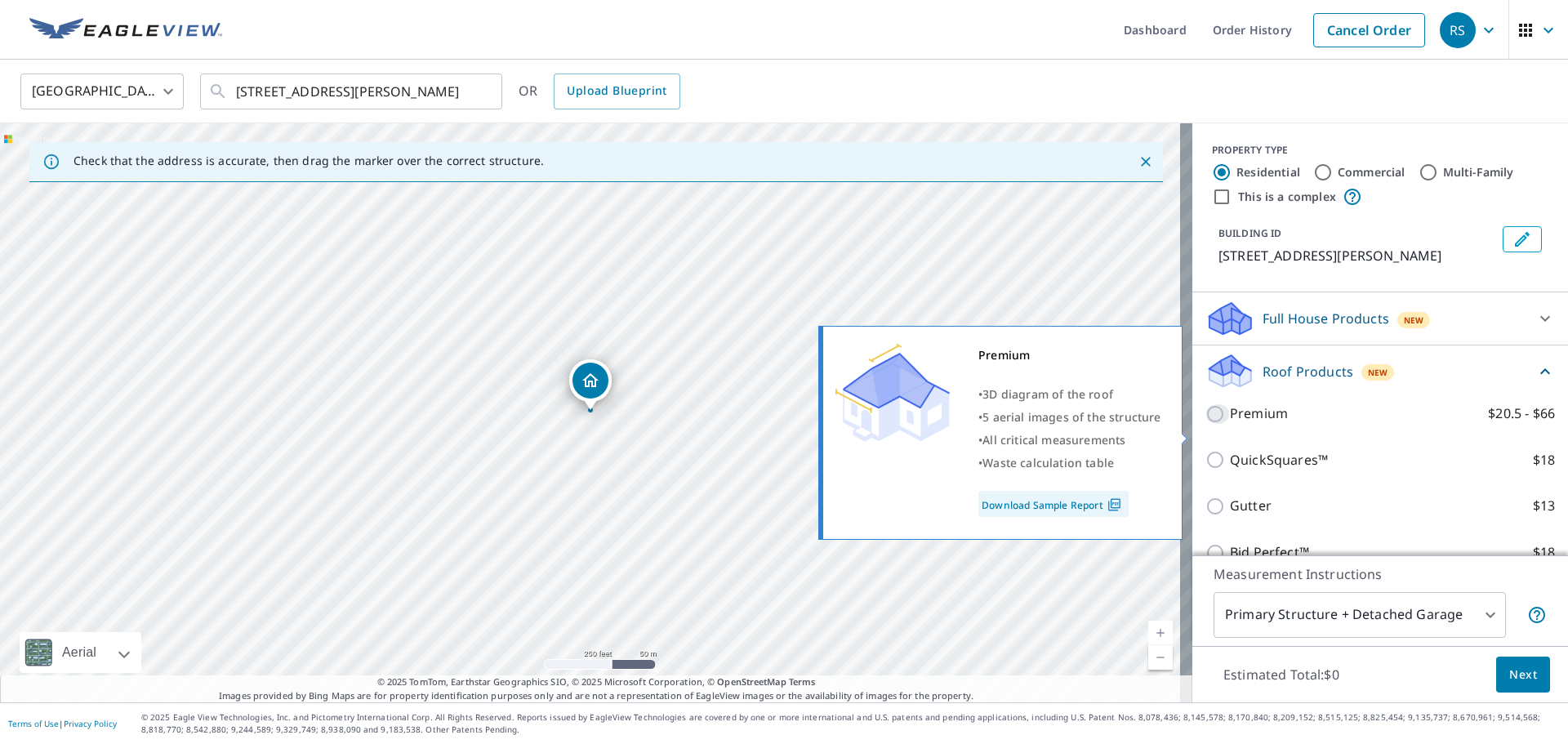
click at [1211, 423] on input "Premium $20.5 - $66" at bounding box center [1218, 413] width 25 height 20
checkbox input "true"
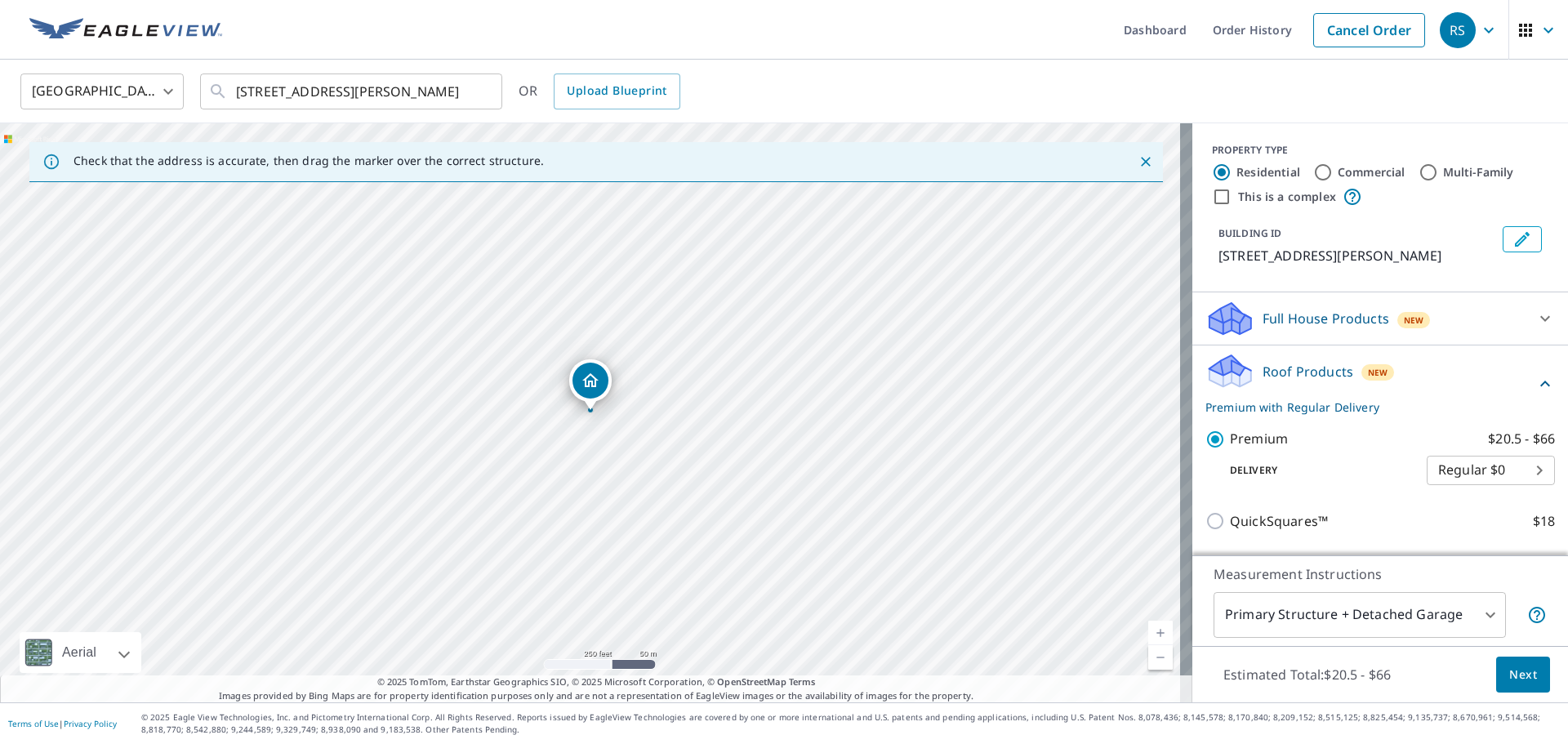
click at [1513, 669] on span "Next" at bounding box center [1523, 675] width 28 height 20
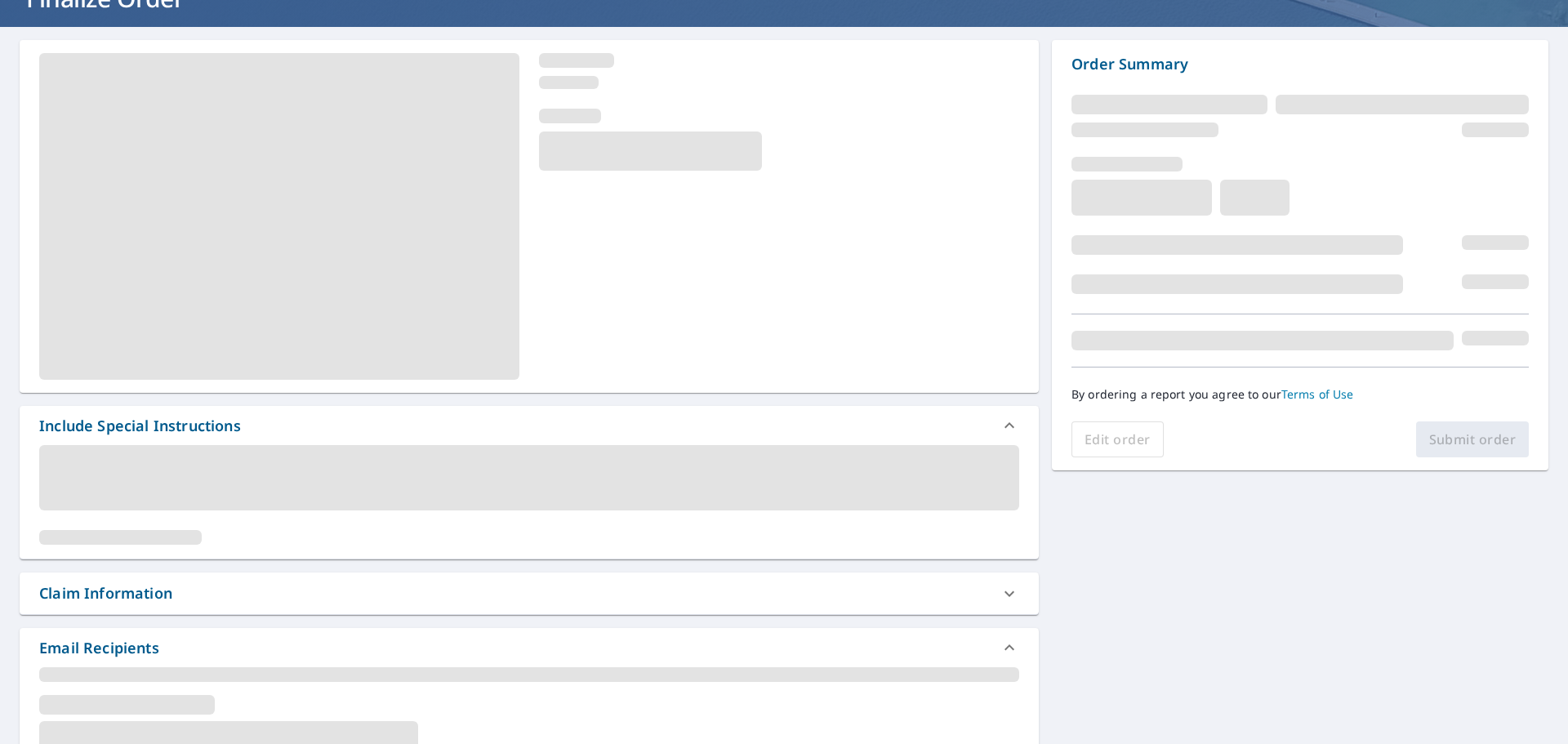
scroll to position [245, 0]
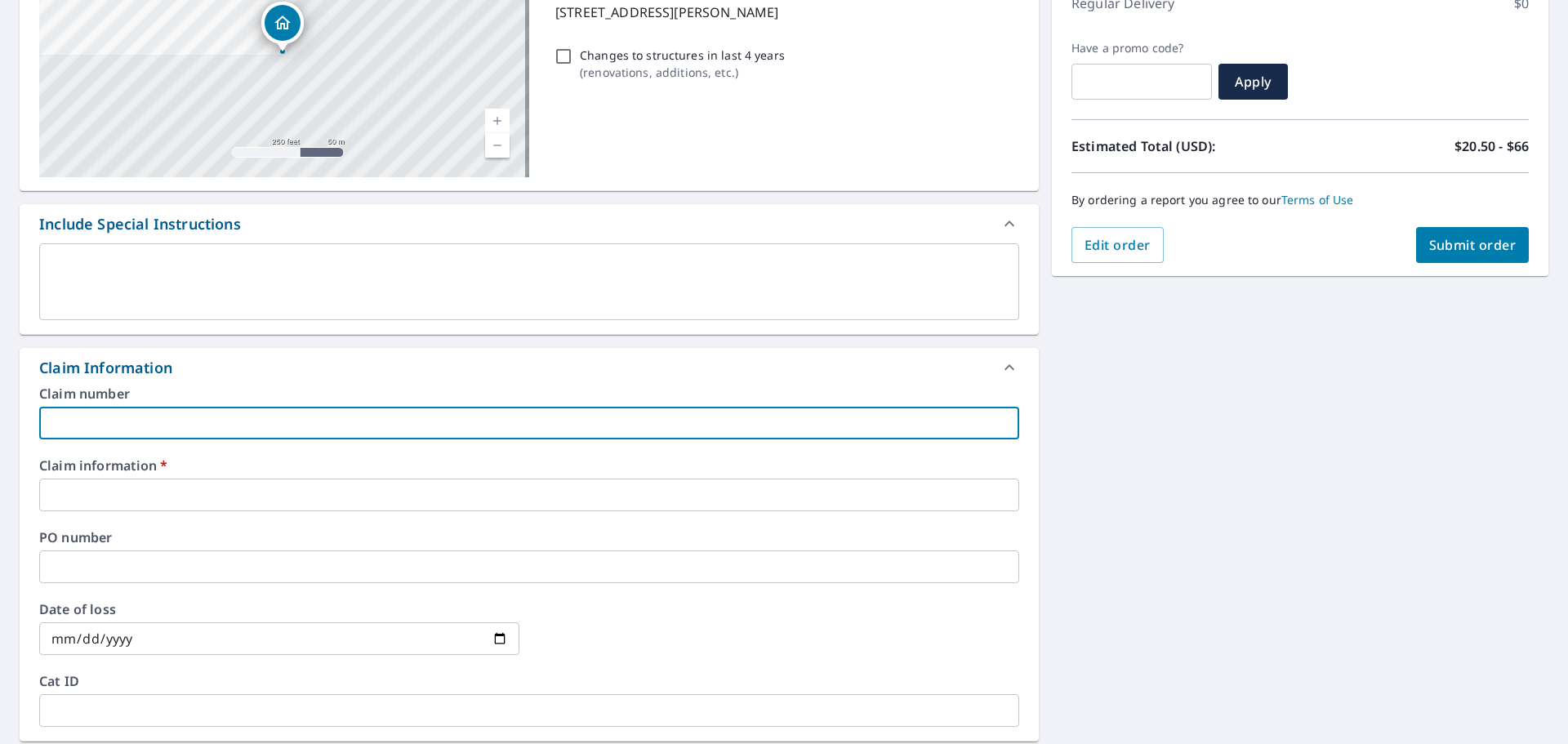
click at [65, 425] on input "text" at bounding box center [529, 423] width 980 height 32
type input "277002"
checkbox input "true"
click at [110, 501] on input "text" at bounding box center [529, 495] width 980 height 32
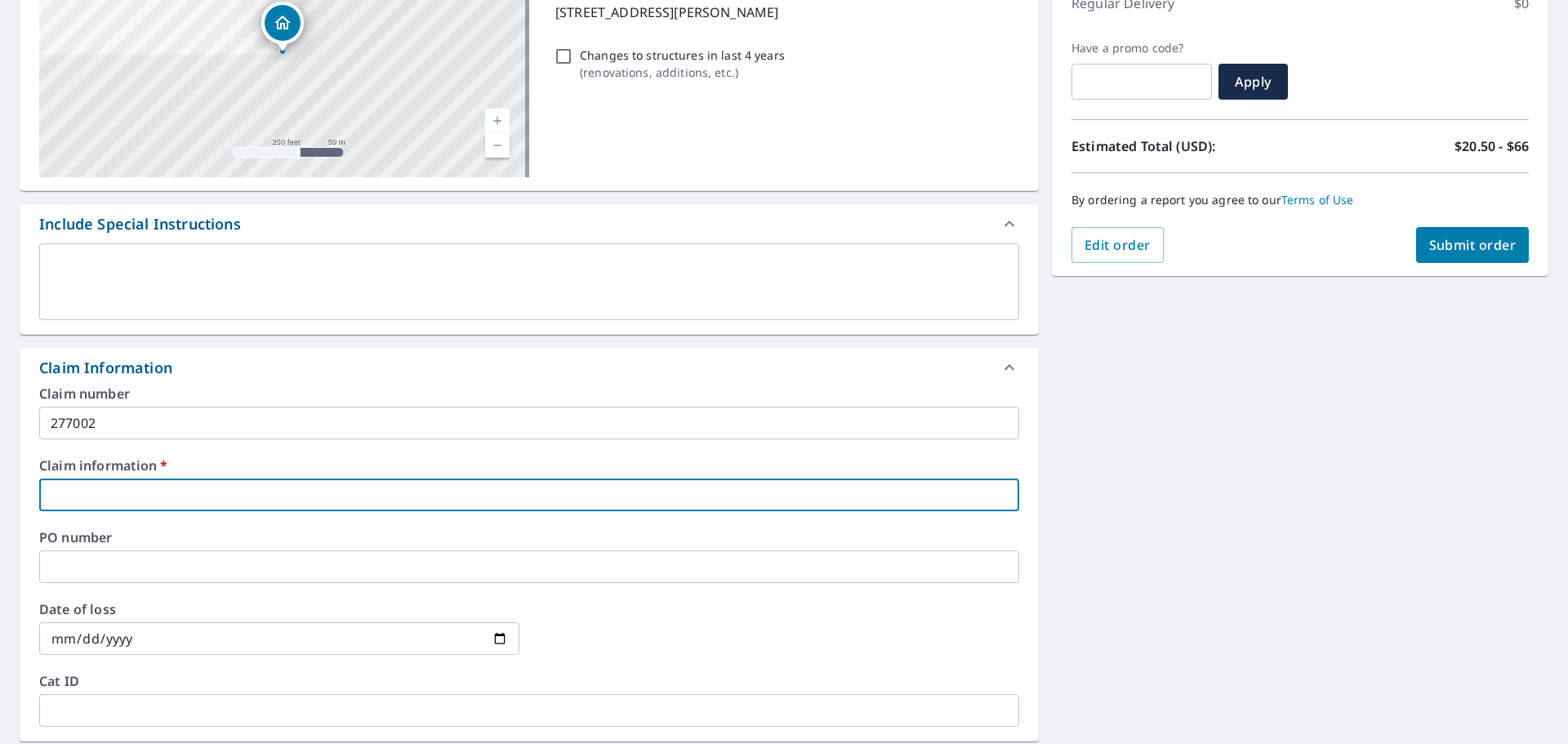
type input "277002"
checkbox input "true"
click at [124, 556] on input "text" at bounding box center [529, 566] width 980 height 32
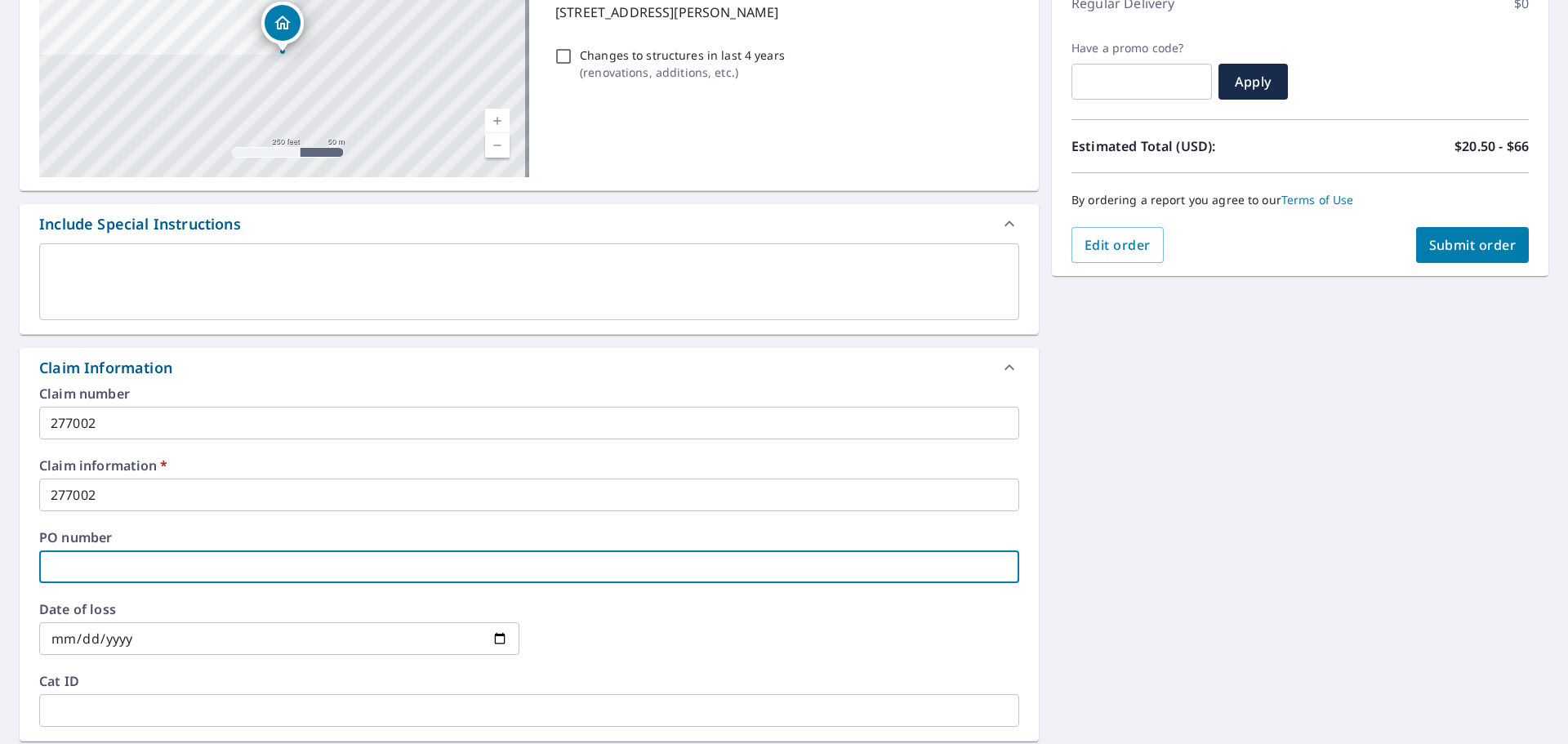
type input "4"
checkbox input "true"
type input "43"
checkbox input "true"
type input "431"
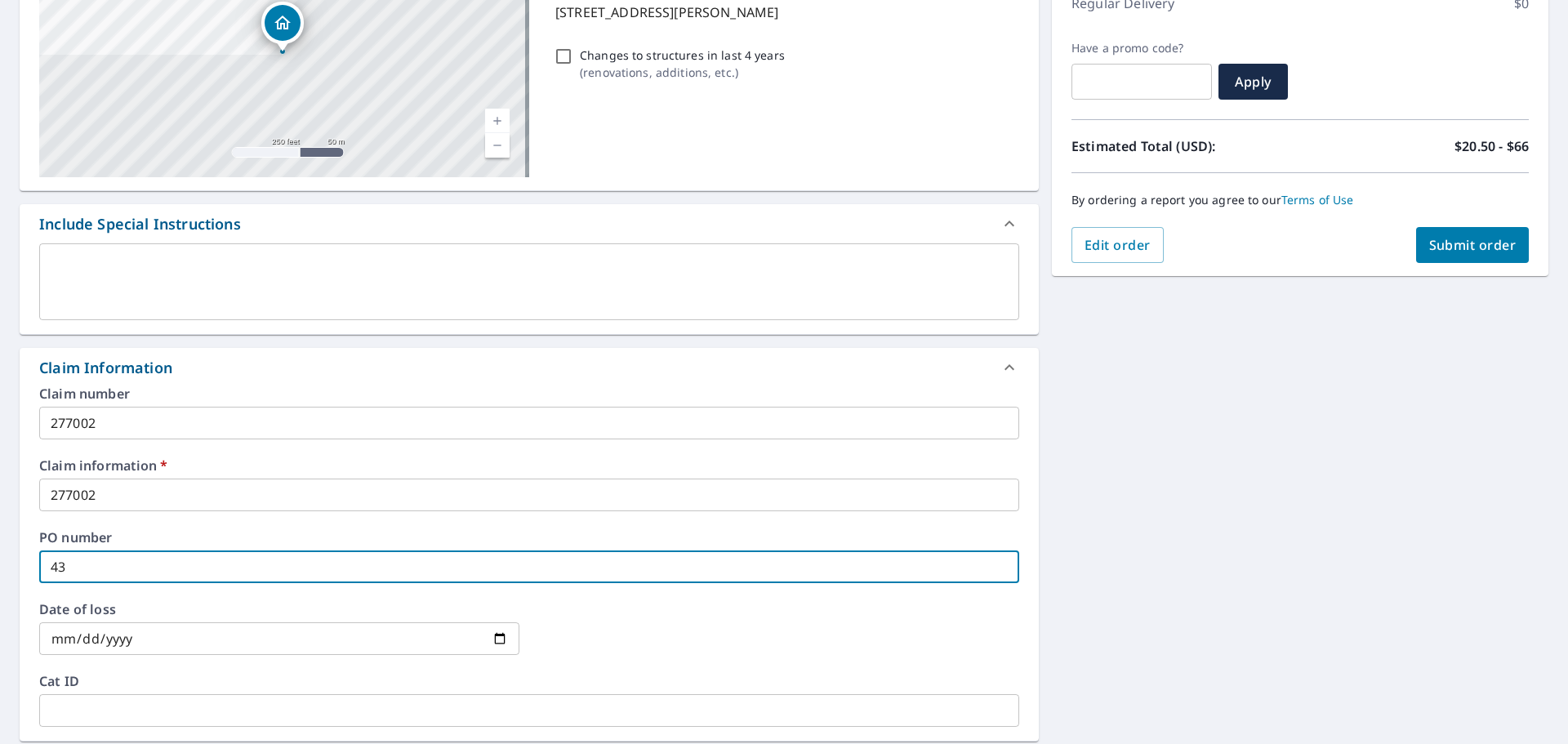
checkbox input "true"
type input "4318"
checkbox input "true"
type input "4318"
checkbox input "true"
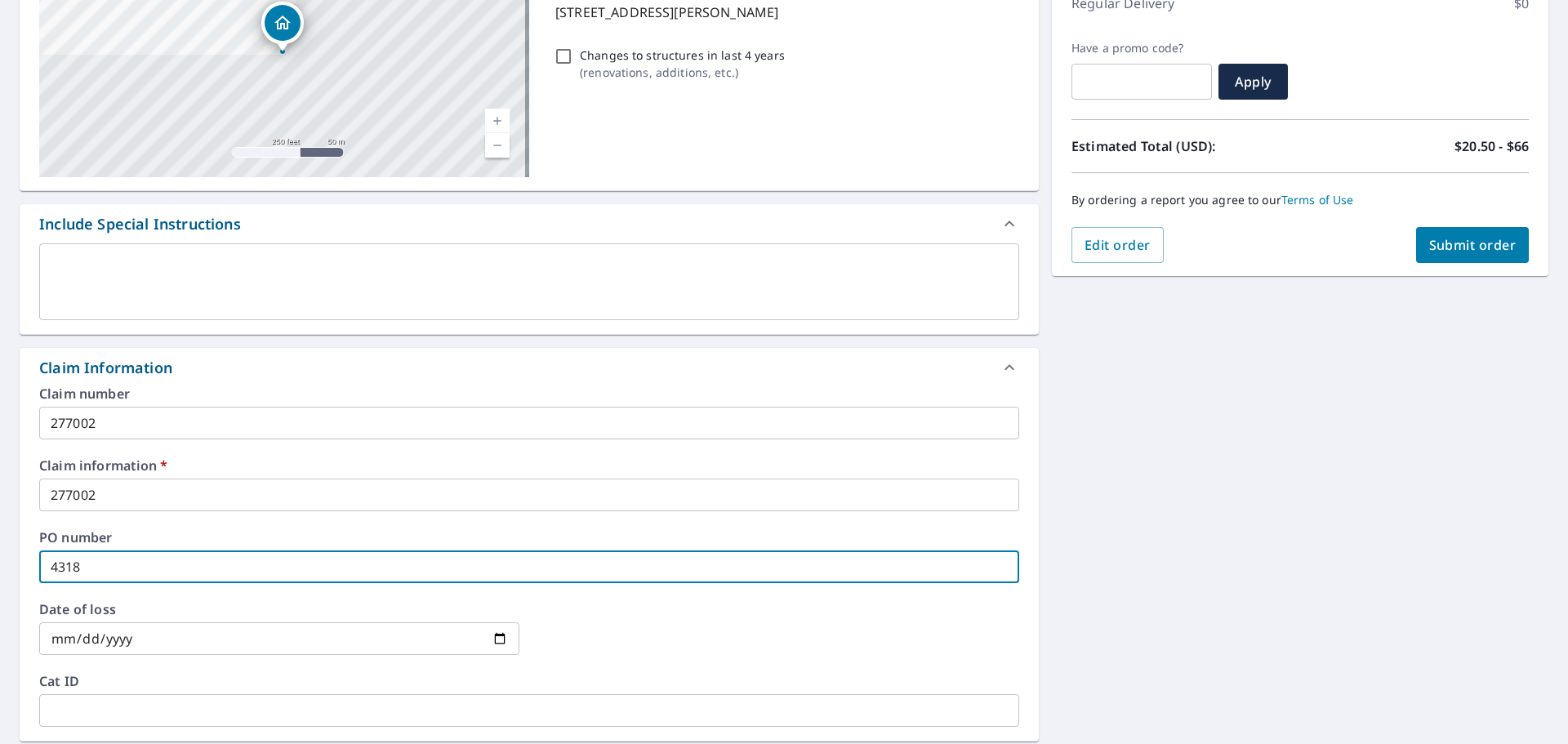
type input "4318 c"
checkbox input "true"
type input "4318 co"
checkbox input "true"
type input "4318 cou"
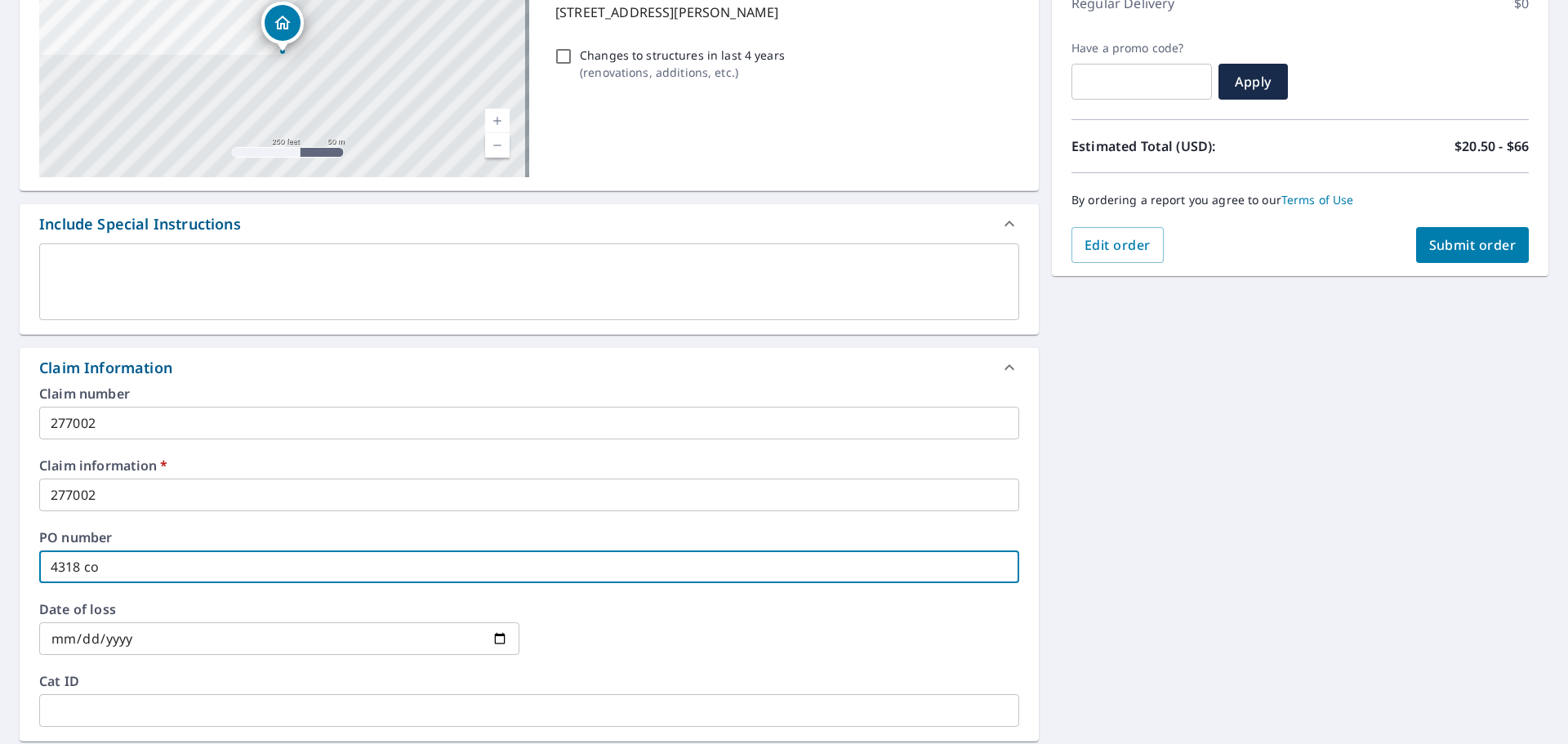
checkbox input "true"
type input "4318 coun"
checkbox input "true"
type input "4318 count"
checkbox input "true"
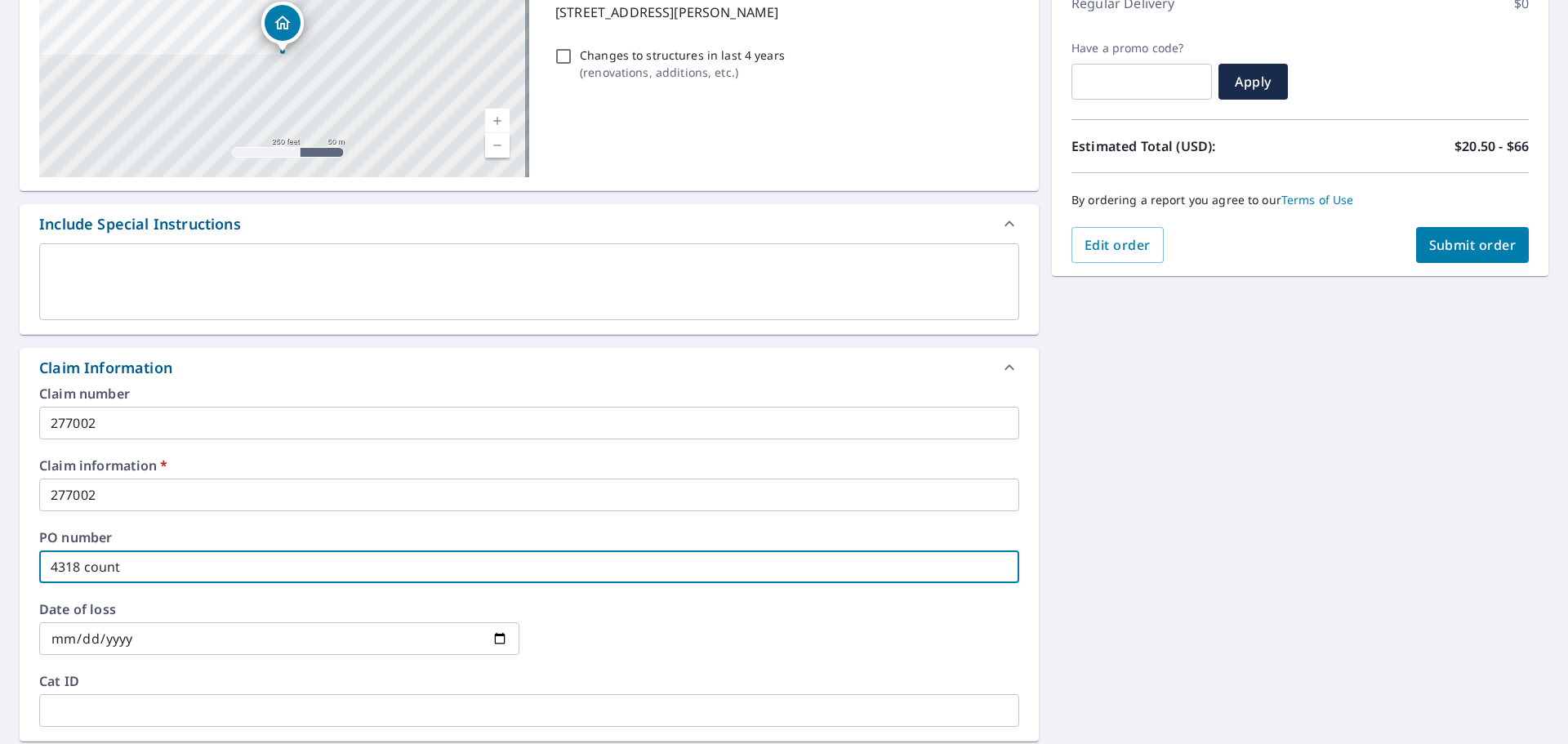
type input "4318 countr"
checkbox input "true"
type input "4318 country"
checkbox input "true"
type input "4318 country"
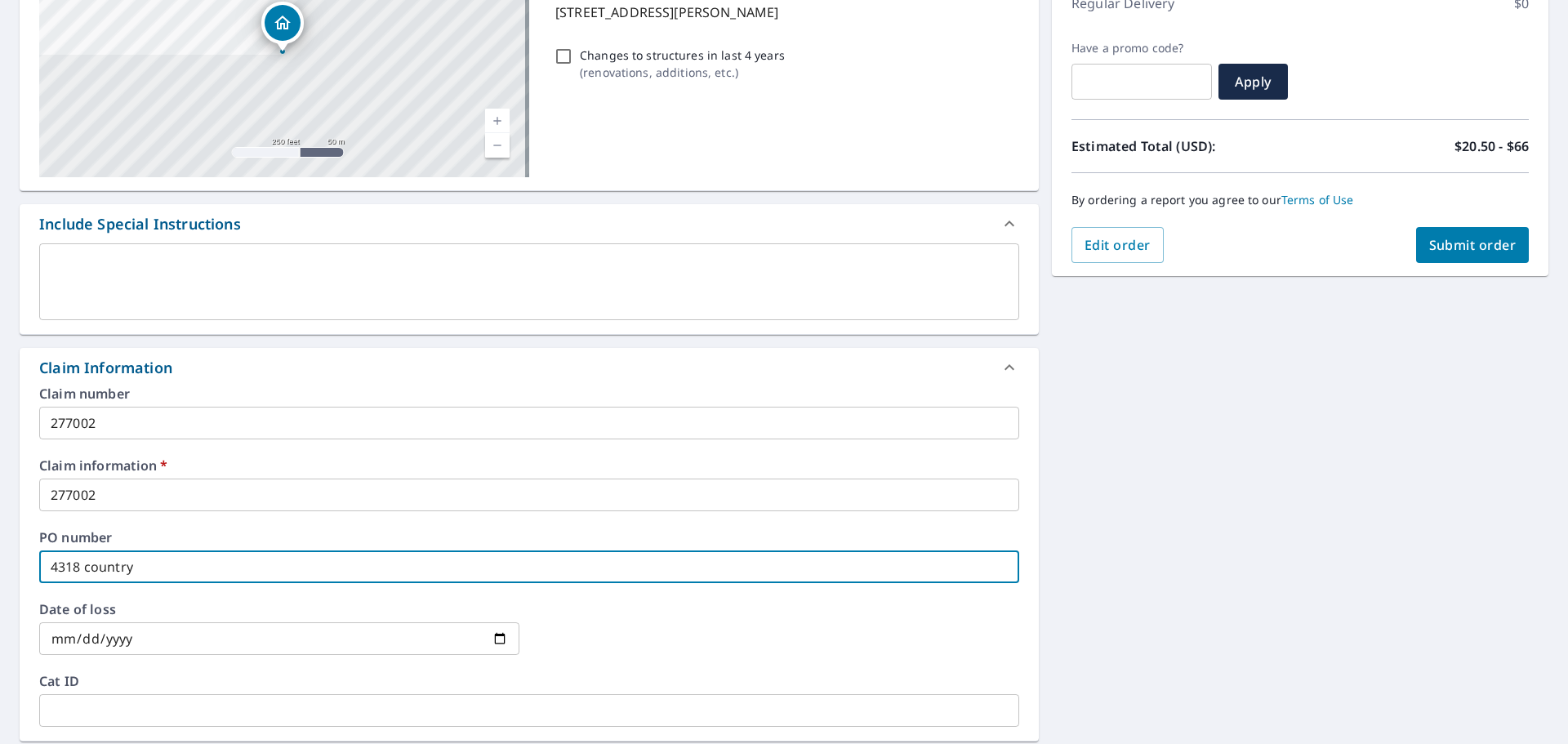
checkbox input "true"
type input "4318 country v"
checkbox input "true"
type input "4318 country vi"
checkbox input "true"
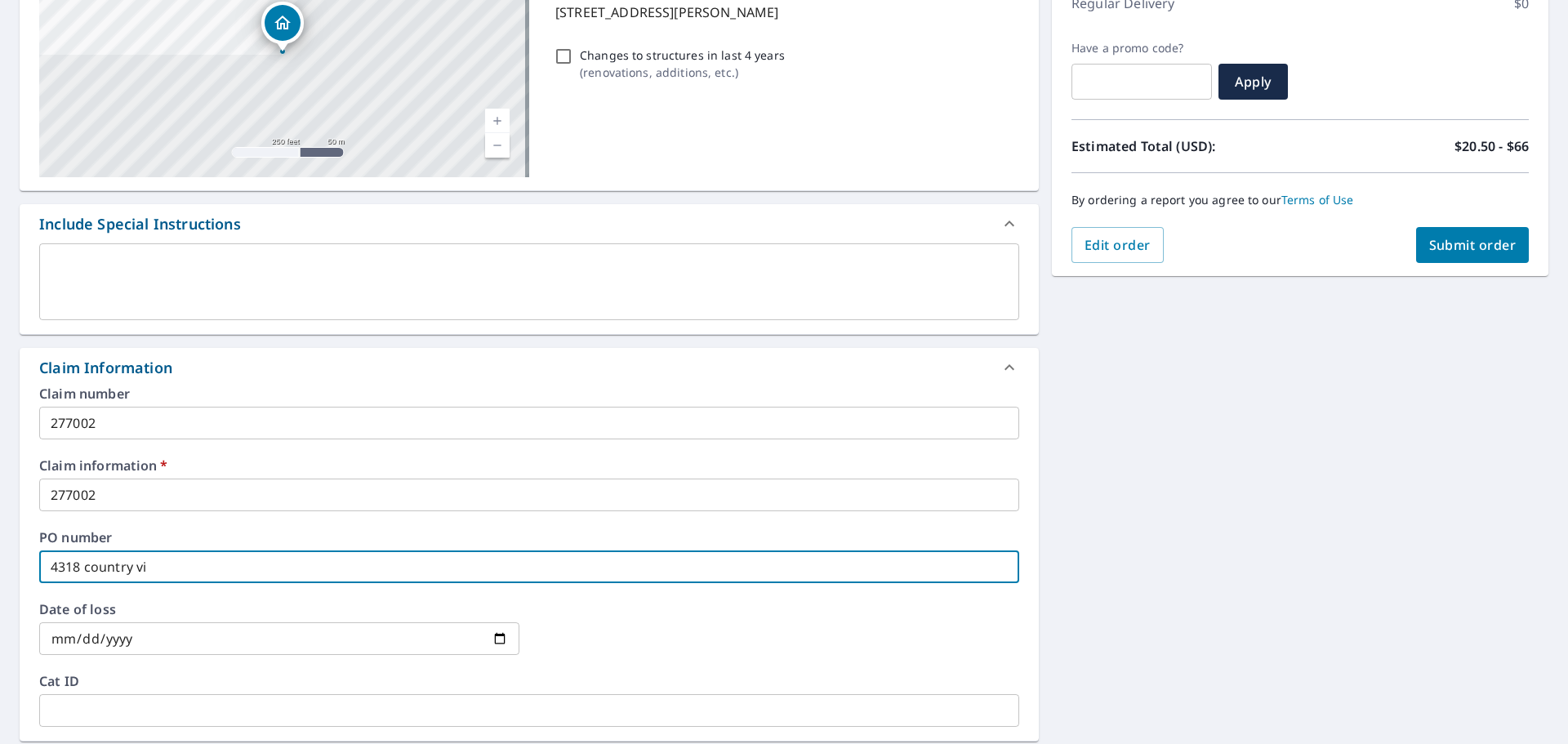
type input "4318 country vie"
checkbox input "true"
type input "[STREET_ADDRESS]"
checkbox input "true"
type input "[STREET_ADDRESS]"
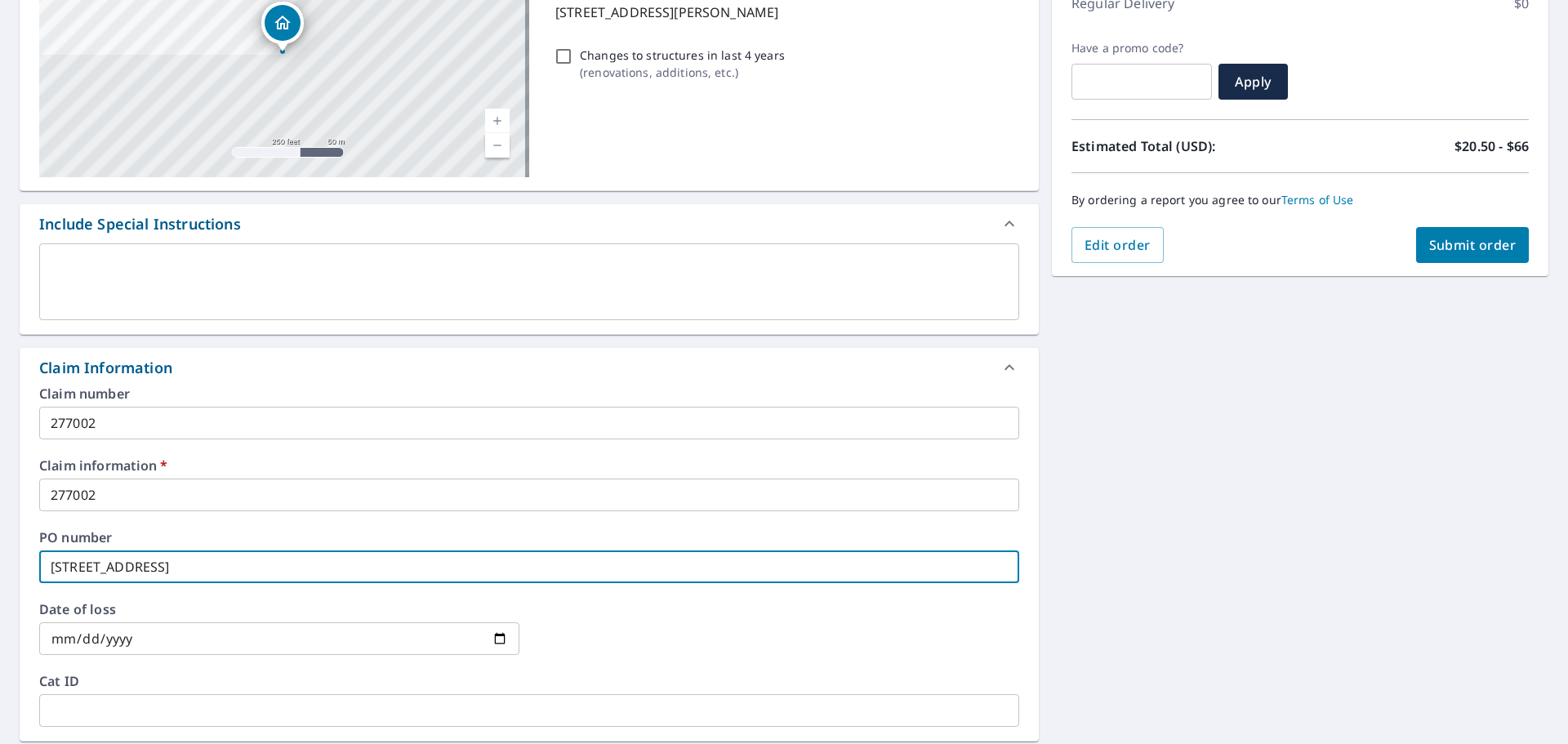
checkbox input "true"
type input "4318 country view d"
checkbox input "true"
type input "[STREET_ADDRESS]"
checkbox input "true"
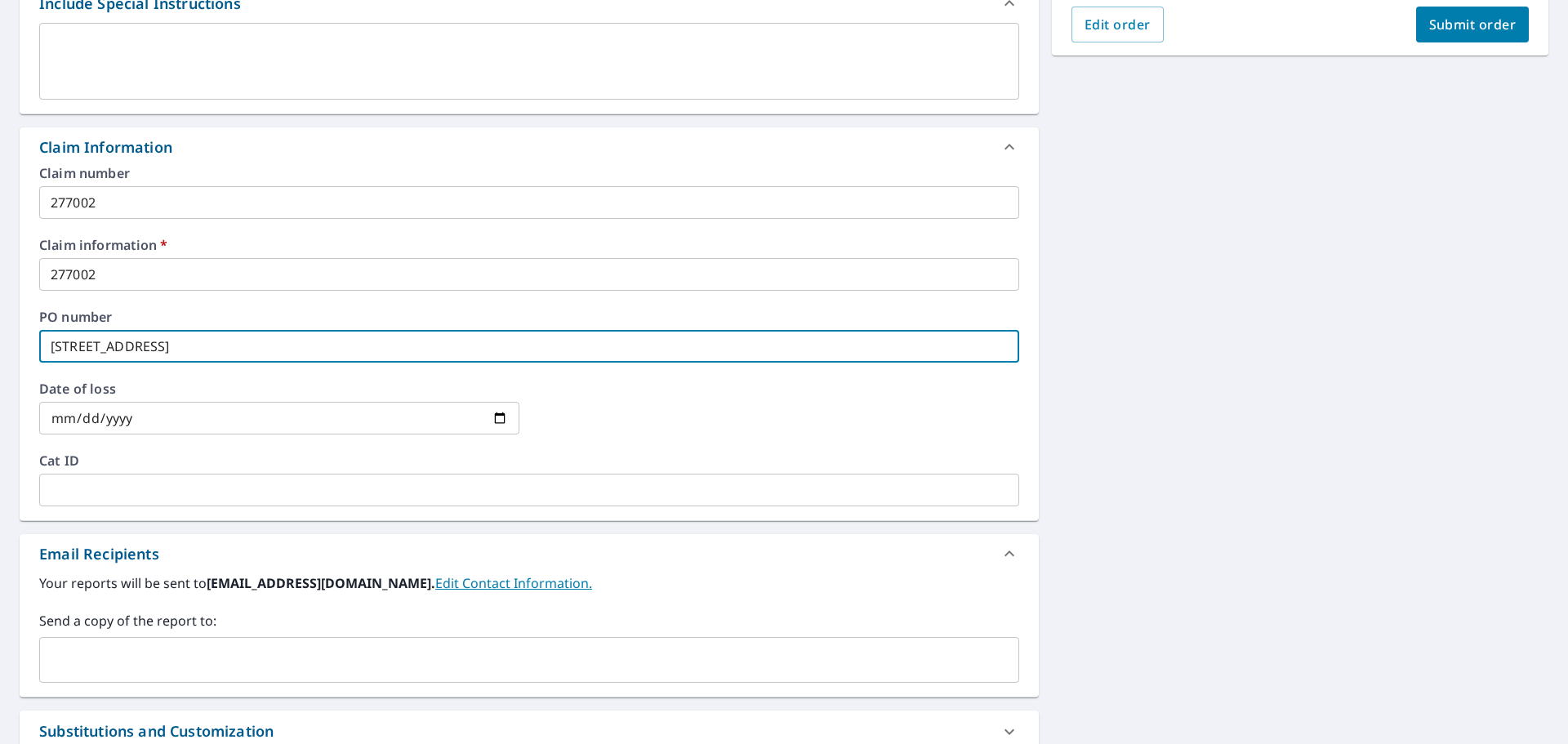
scroll to position [490, 0]
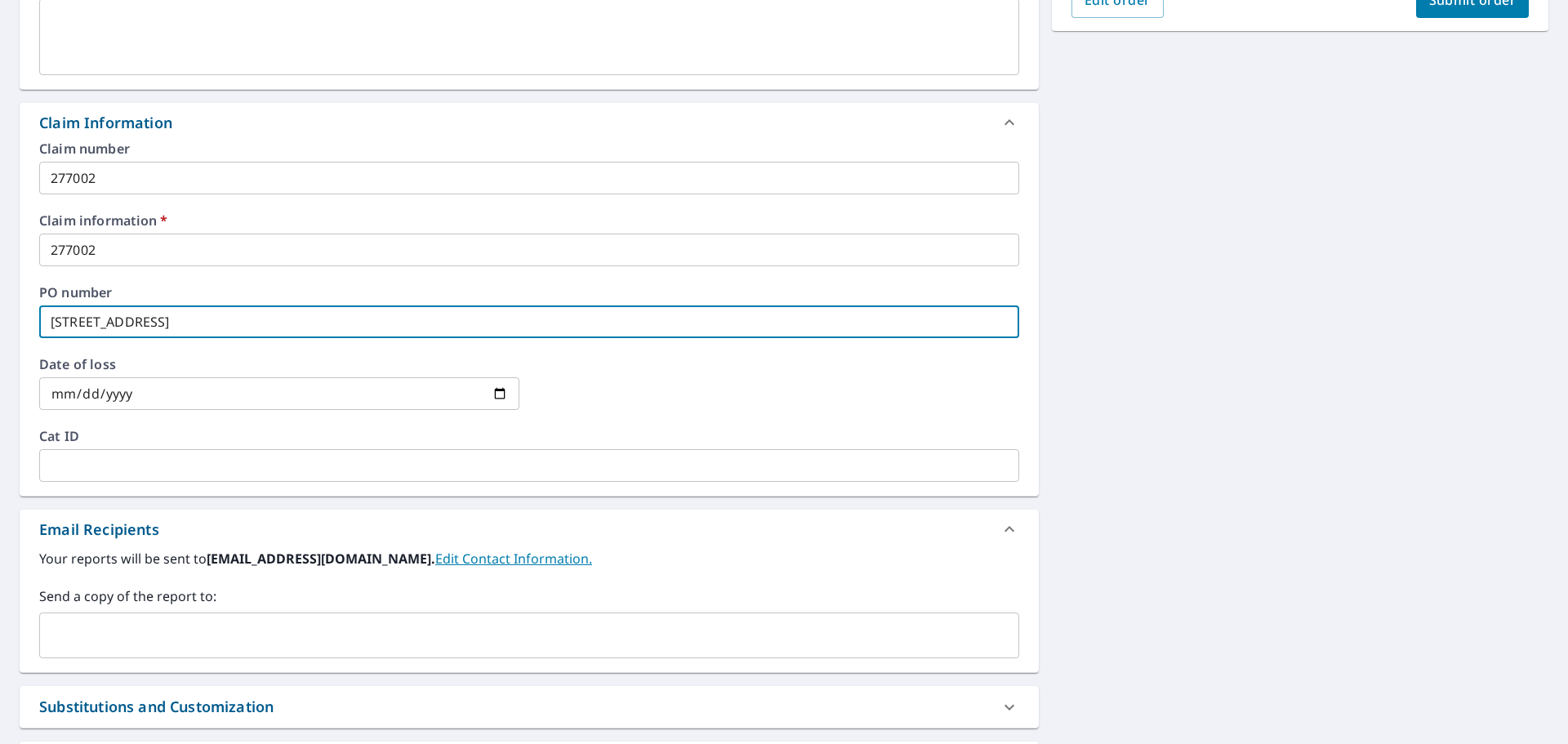
type input "[STREET_ADDRESS]"
click at [91, 635] on input "text" at bounding box center [517, 635] width 940 height 31
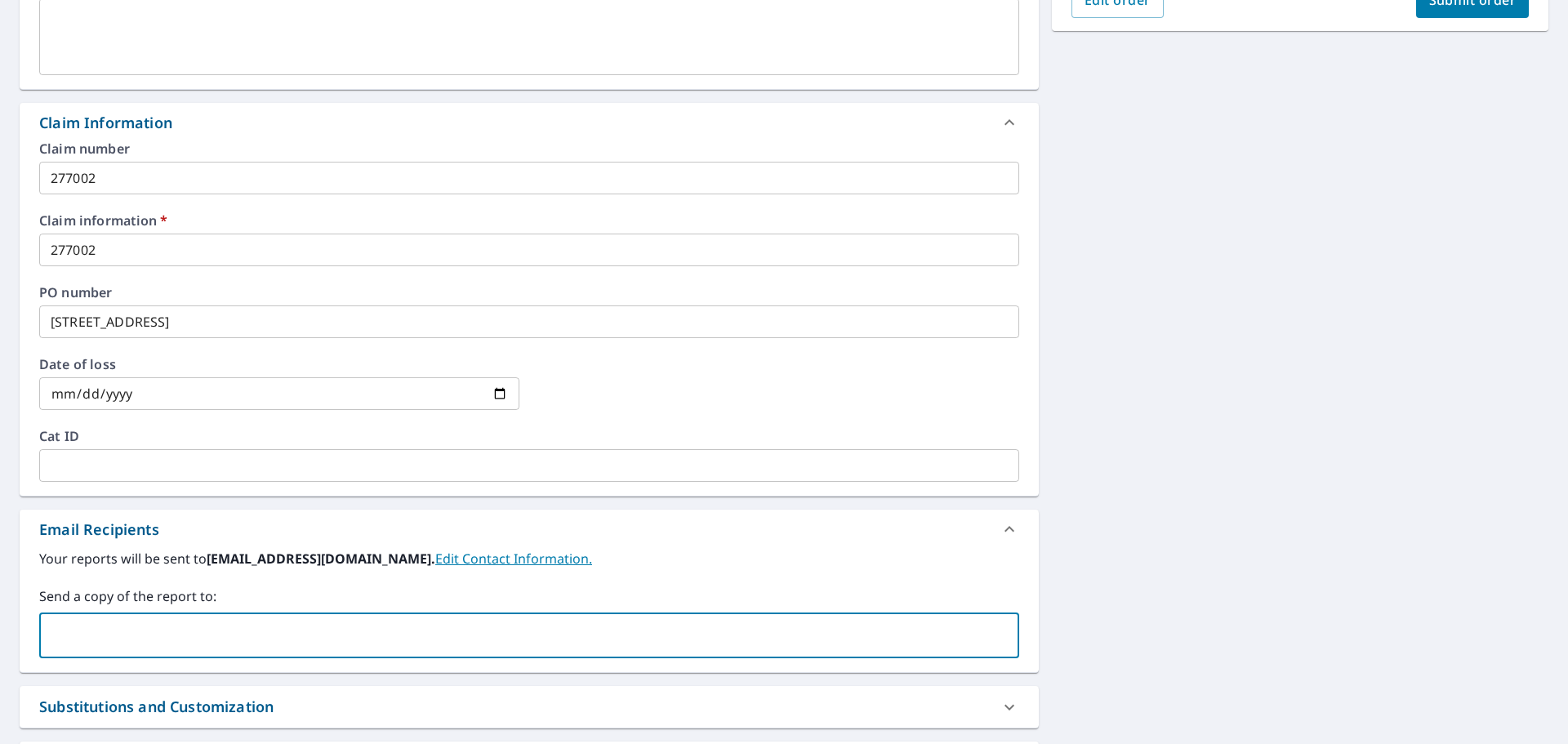
paste input "[EMAIL_ADDRESS][DOMAIN_NAME]"
type input "[EMAIL_ADDRESS][DOMAIN_NAME]"
checkbox input "true"
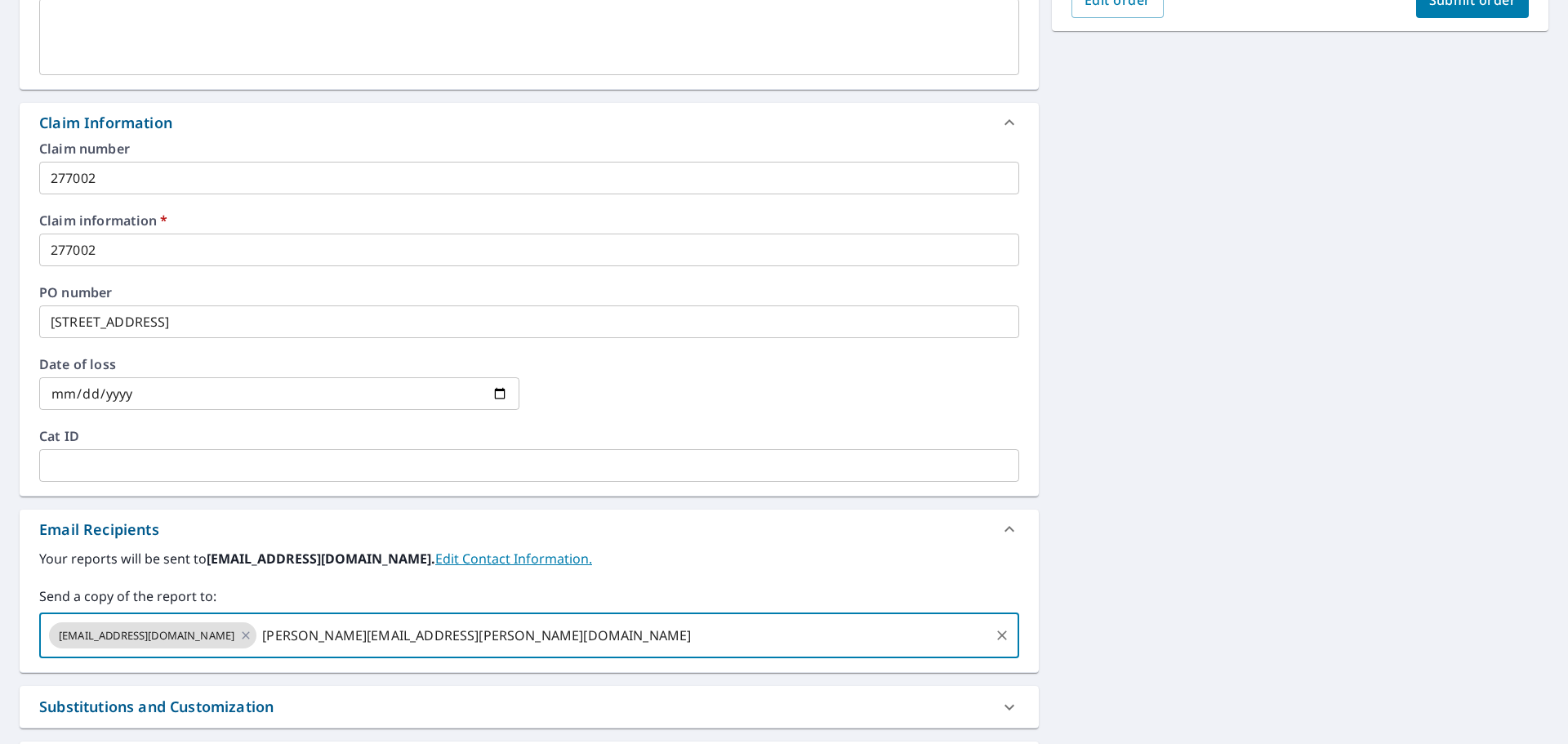
type input "[PERSON_NAME][EMAIL_ADDRESS][PERSON_NAME][DOMAIN_NAME]"
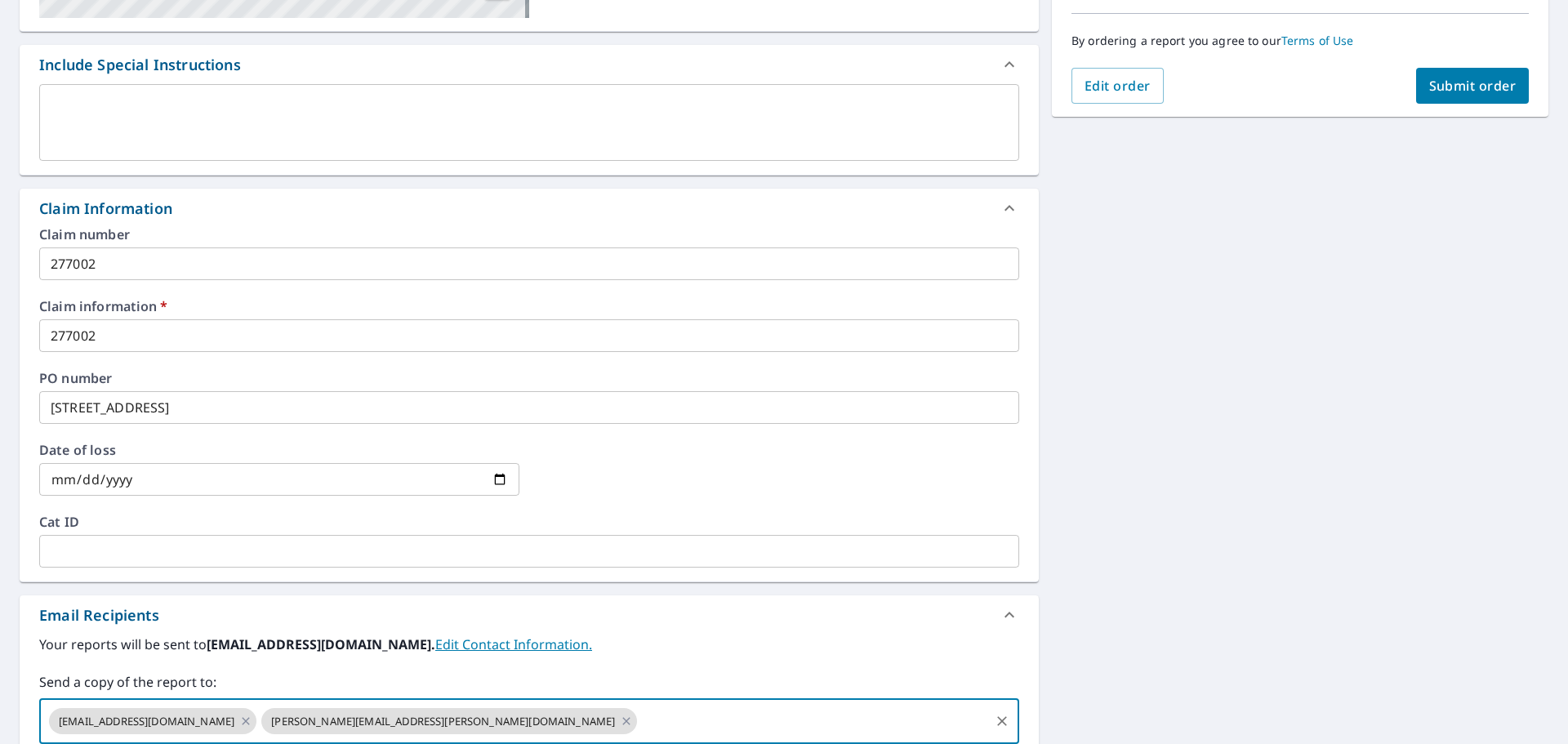
scroll to position [327, 0]
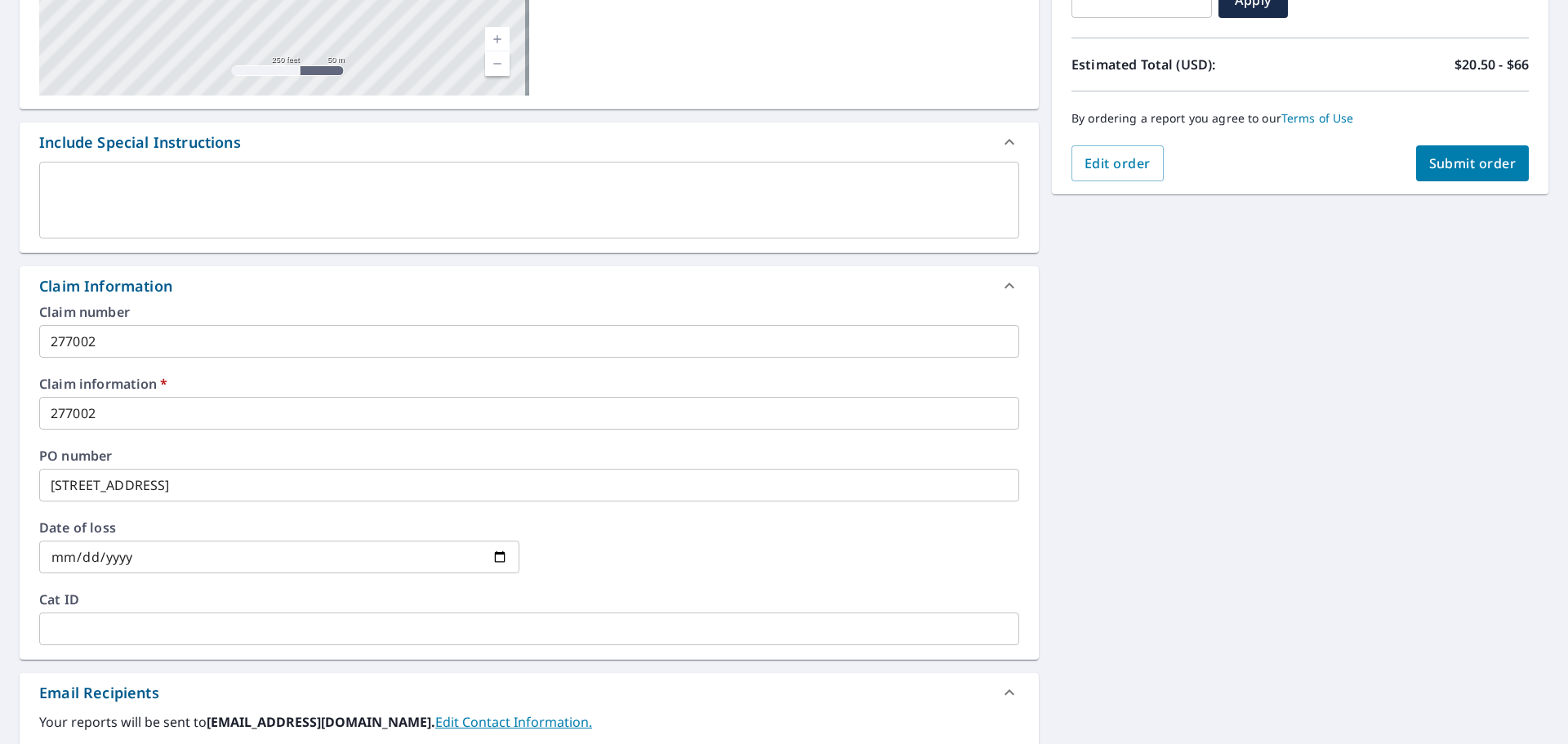
click at [1448, 163] on span "Submit order" at bounding box center [1473, 163] width 88 height 18
checkbox input "true"
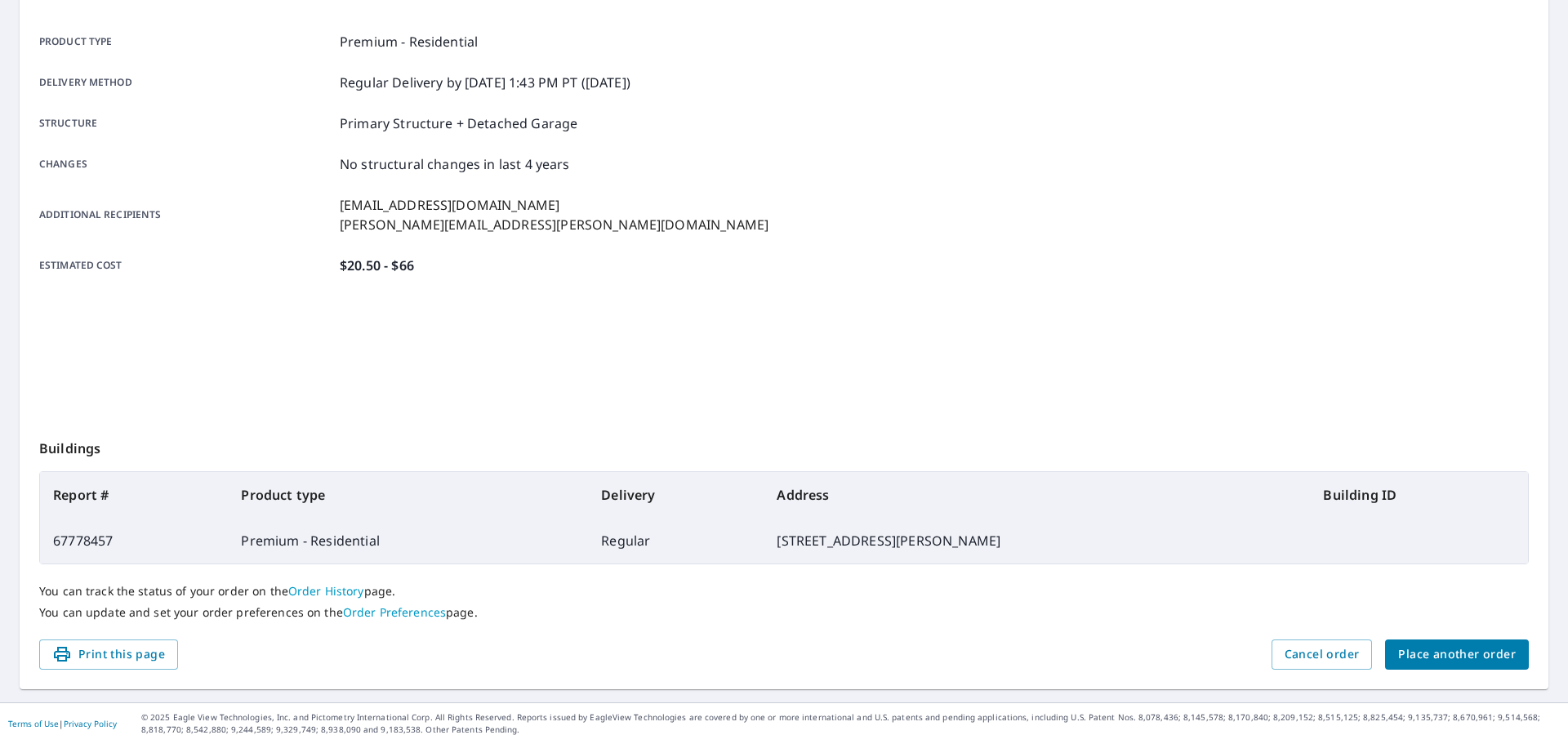
scroll to position [217, 0]
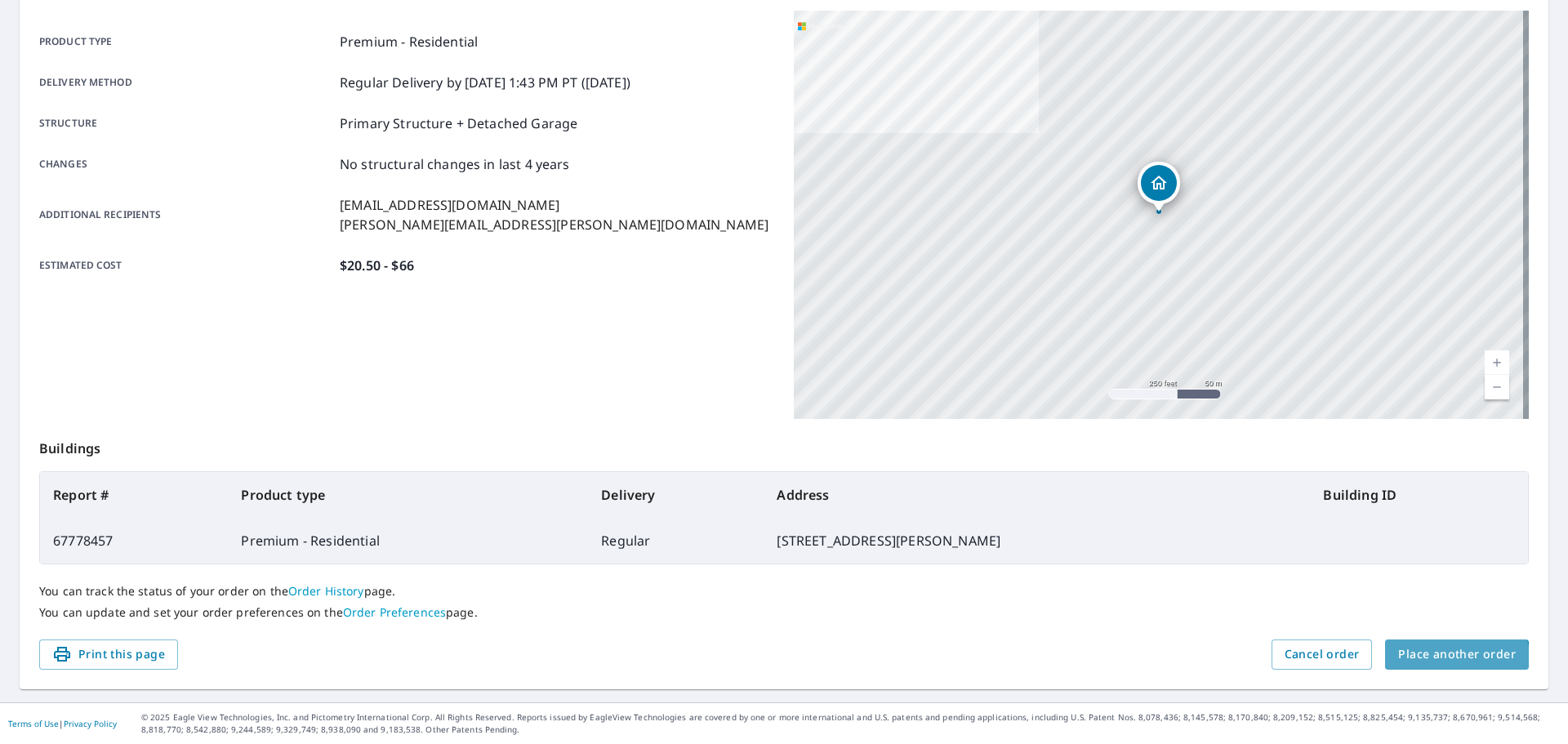
click at [1433, 663] on span "Place another order" at bounding box center [1457, 655] width 117 height 20
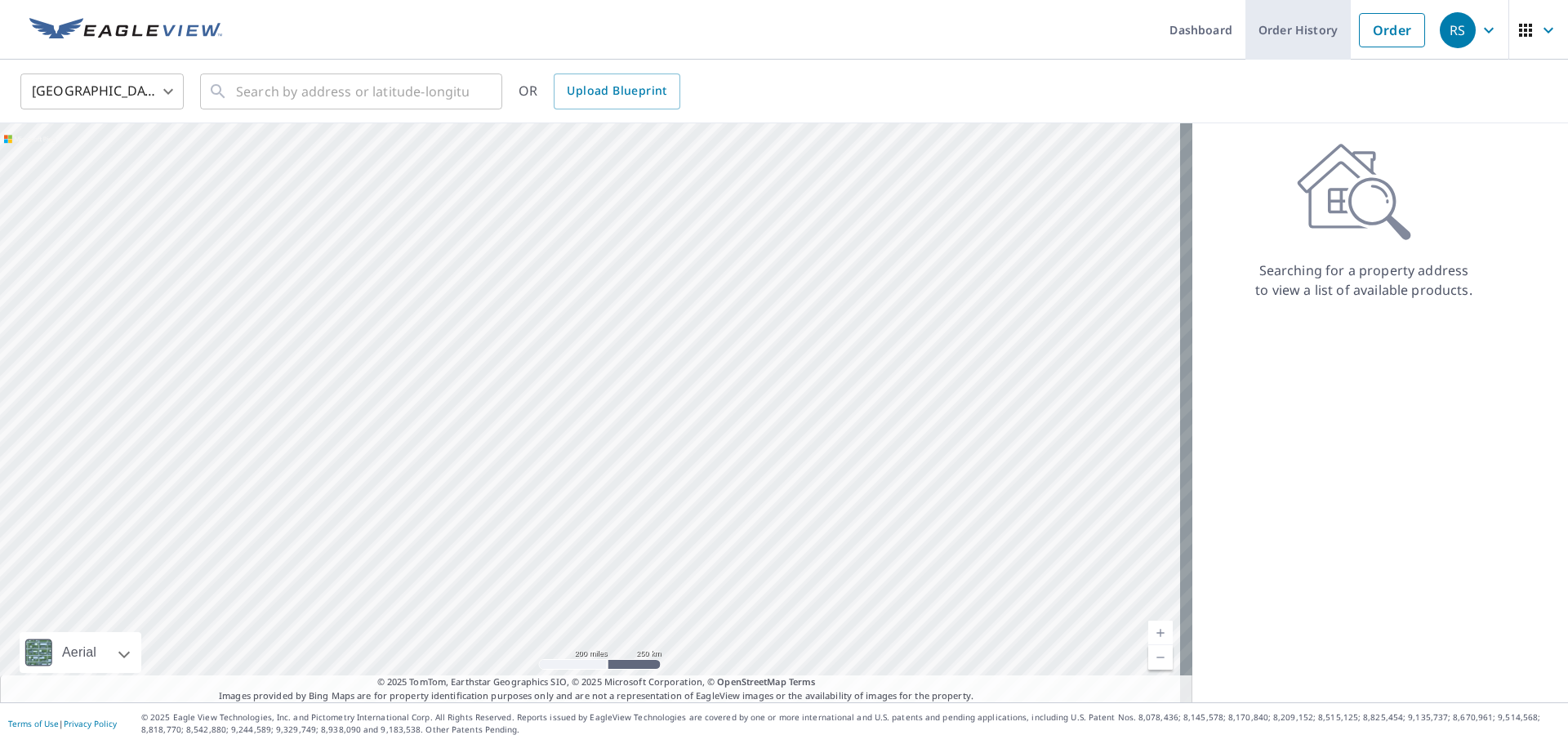
click at [1285, 39] on link "Order History" at bounding box center [1298, 30] width 105 height 60
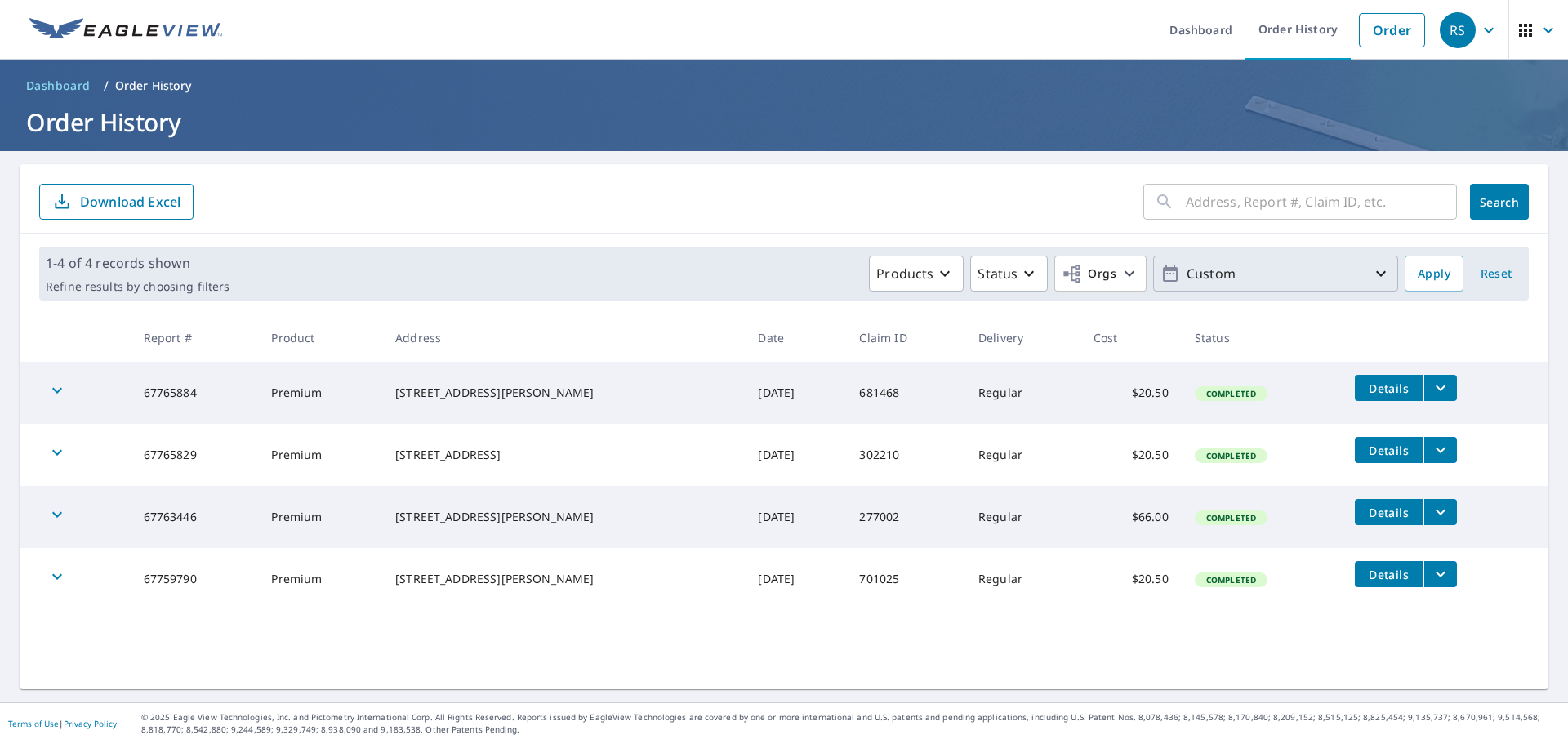
click at [1371, 274] on icon "button" at bounding box center [1380, 273] width 20 height 20
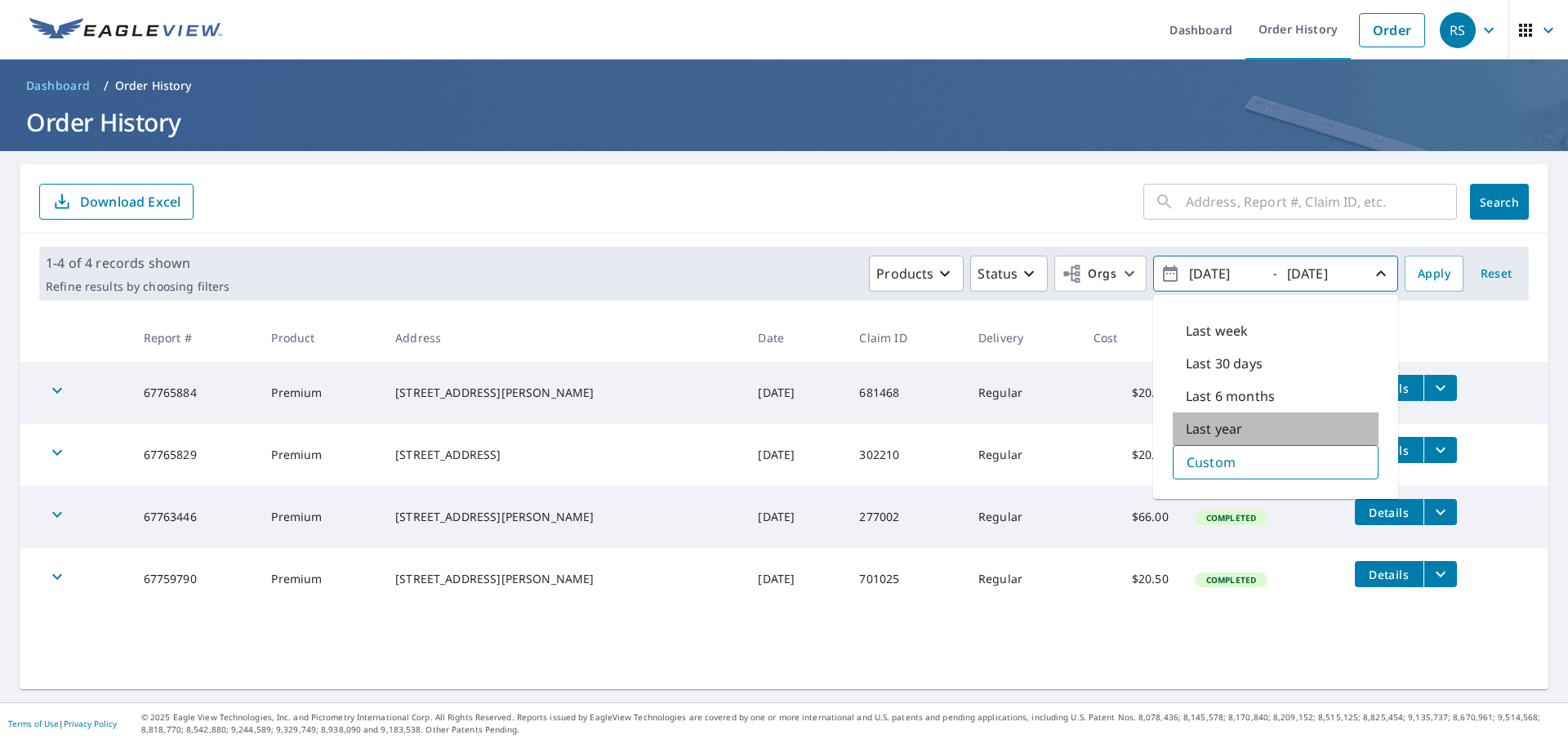
click at [1221, 430] on p "Last year" at bounding box center [1213, 429] width 56 height 20
type input "[DATE]"
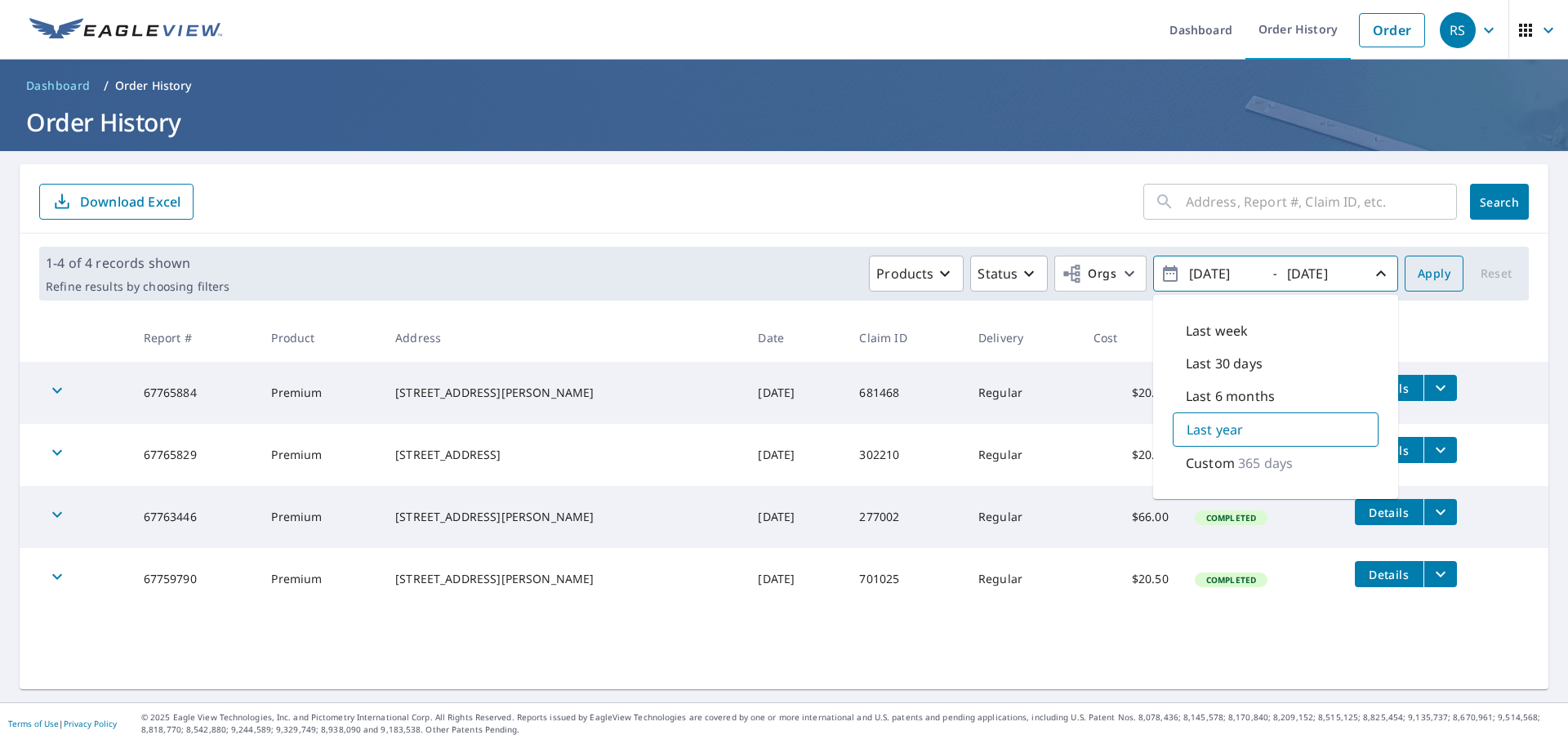
click at [1426, 272] on span "Apply" at bounding box center [1434, 274] width 32 height 20
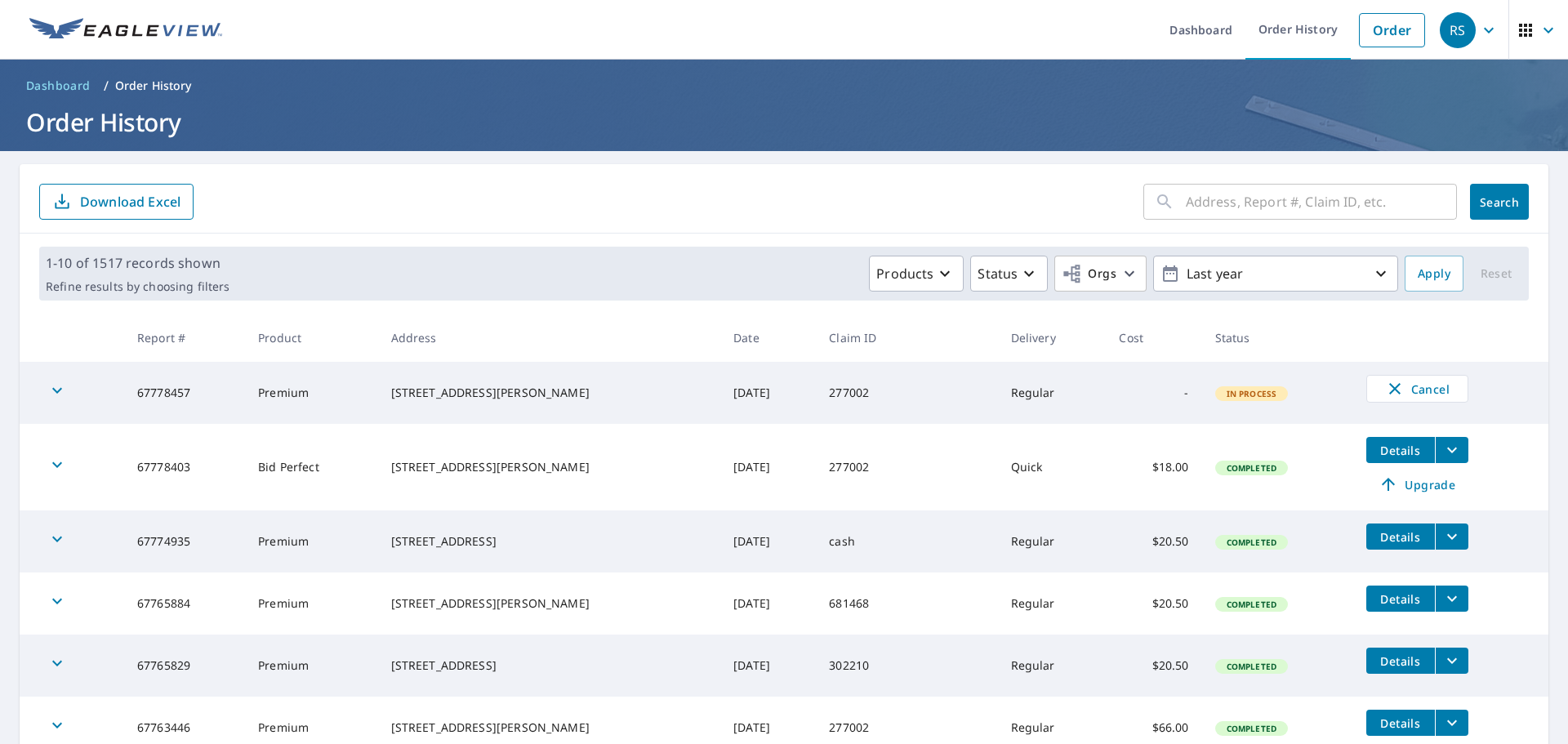
click at [1376, 449] on span "Details" at bounding box center [1400, 451] width 49 height 15
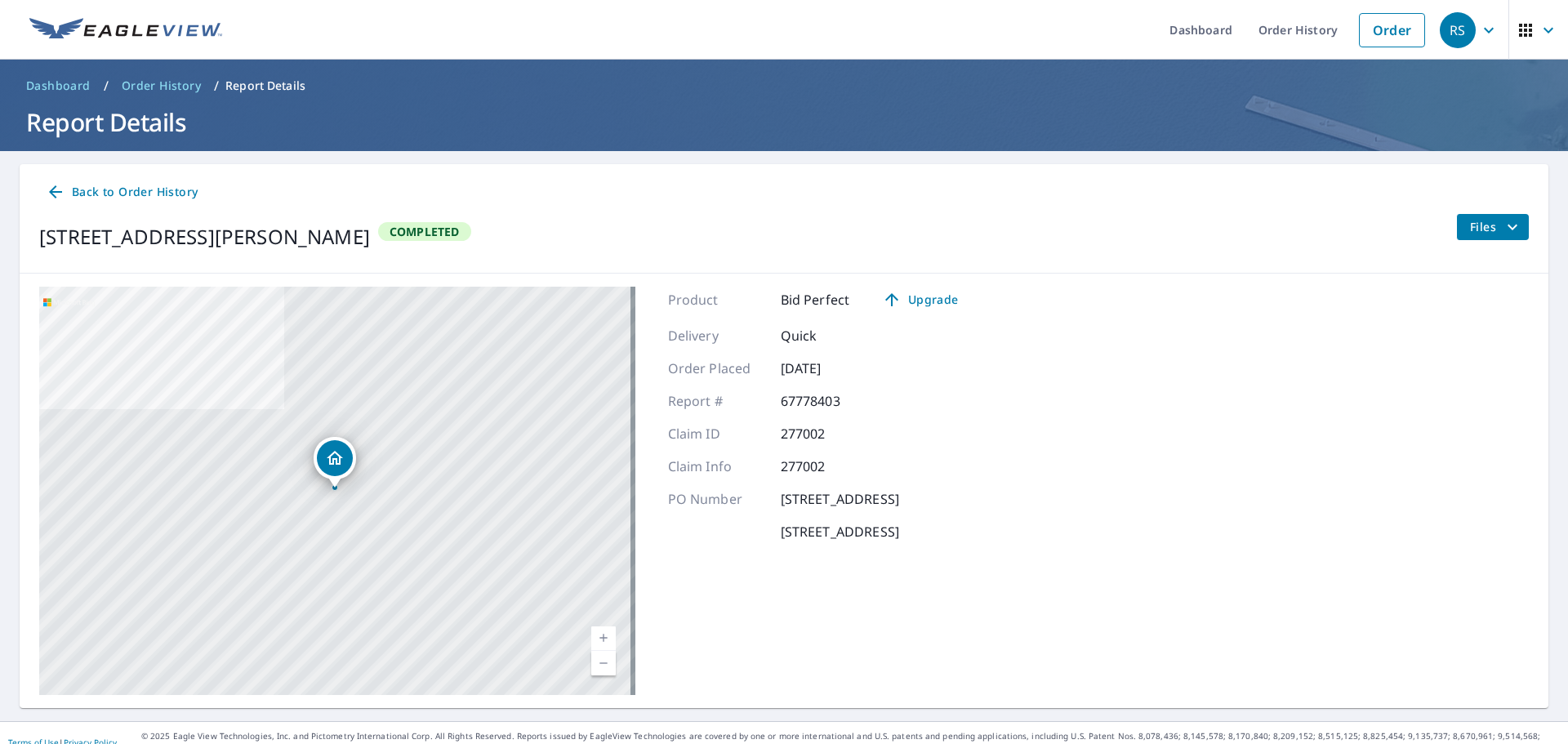
click at [1474, 233] on span "Files" at bounding box center [1496, 226] width 52 height 20
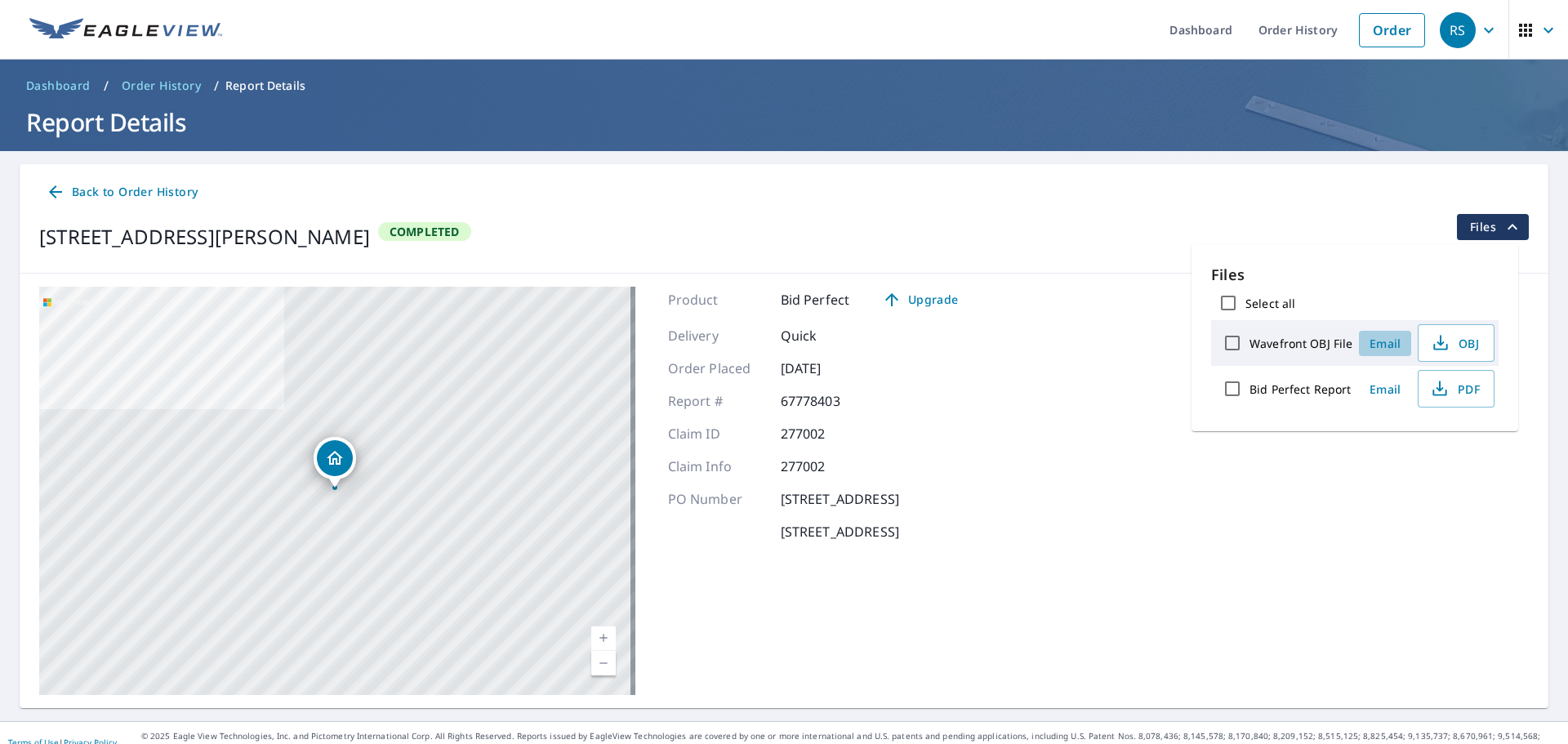
click at [1382, 346] on span "Email" at bounding box center [1385, 344] width 39 height 15
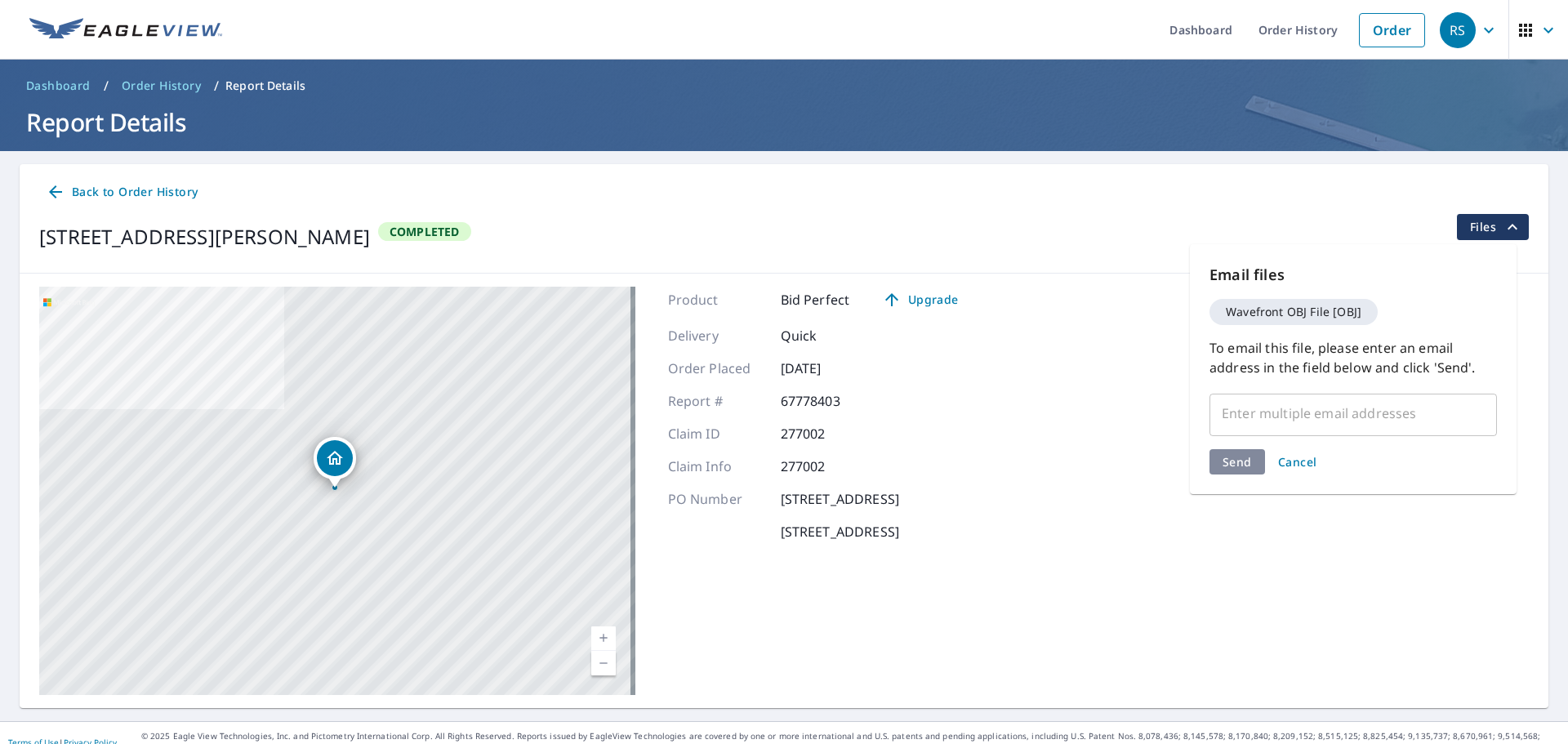
click at [1296, 467] on span "Cancel" at bounding box center [1298, 462] width 39 height 15
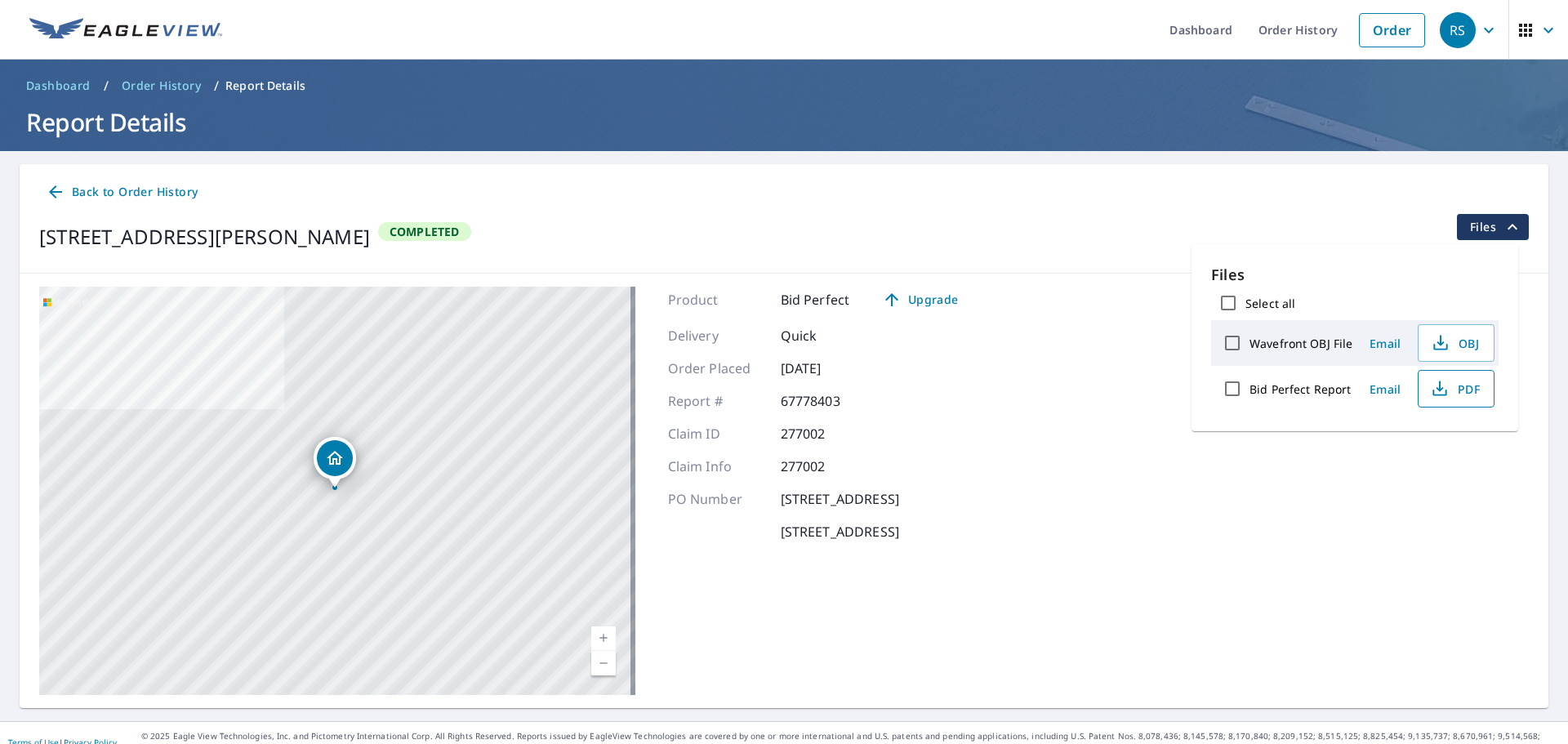
click at [1457, 383] on span "PDF" at bounding box center [1454, 389] width 52 height 20
click at [1304, 34] on link "Order History" at bounding box center [1298, 30] width 105 height 60
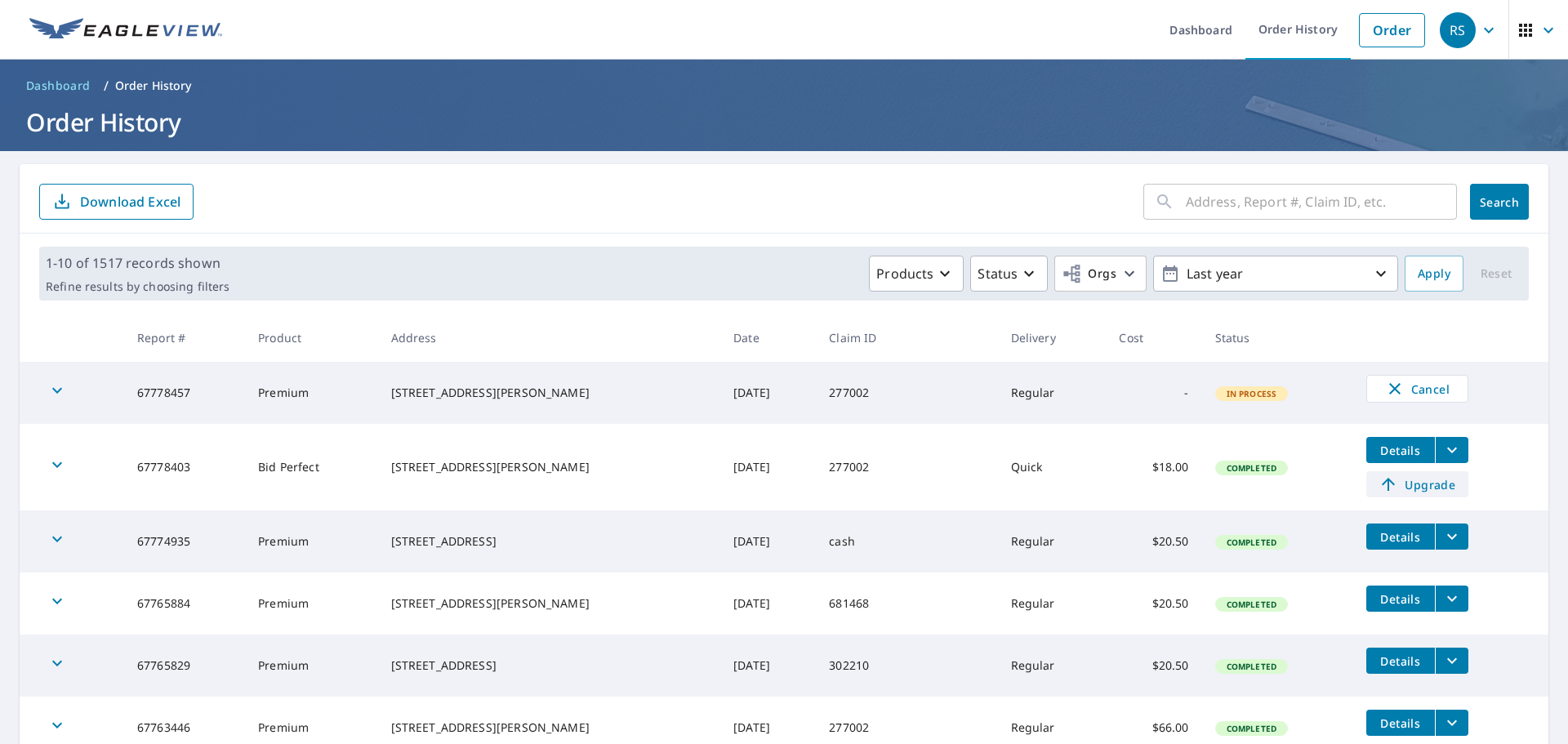
click at [1407, 480] on span "Upgrade" at bounding box center [1417, 484] width 82 height 20
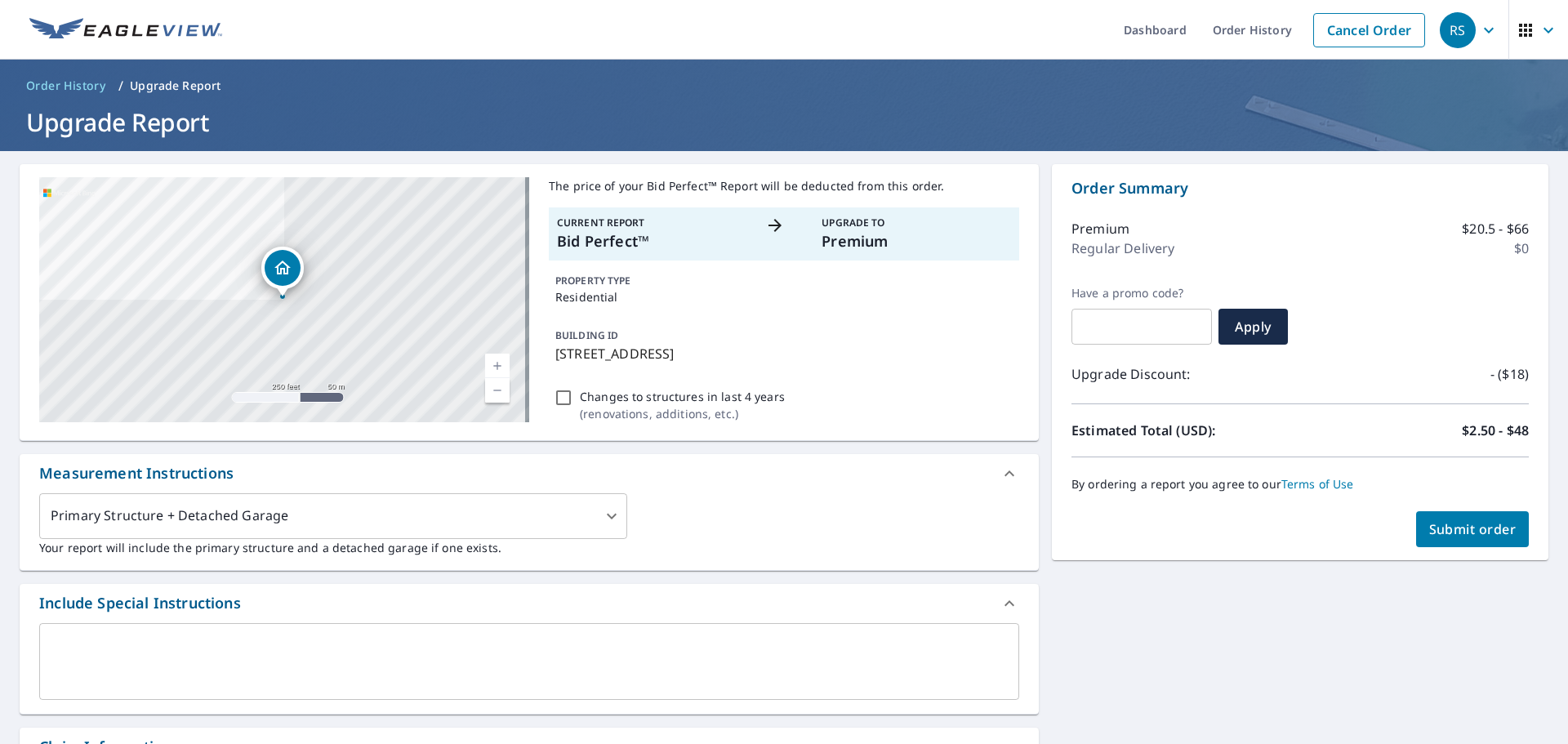
click at [1451, 530] on span "Submit order" at bounding box center [1473, 529] width 88 height 18
checkbox input "true"
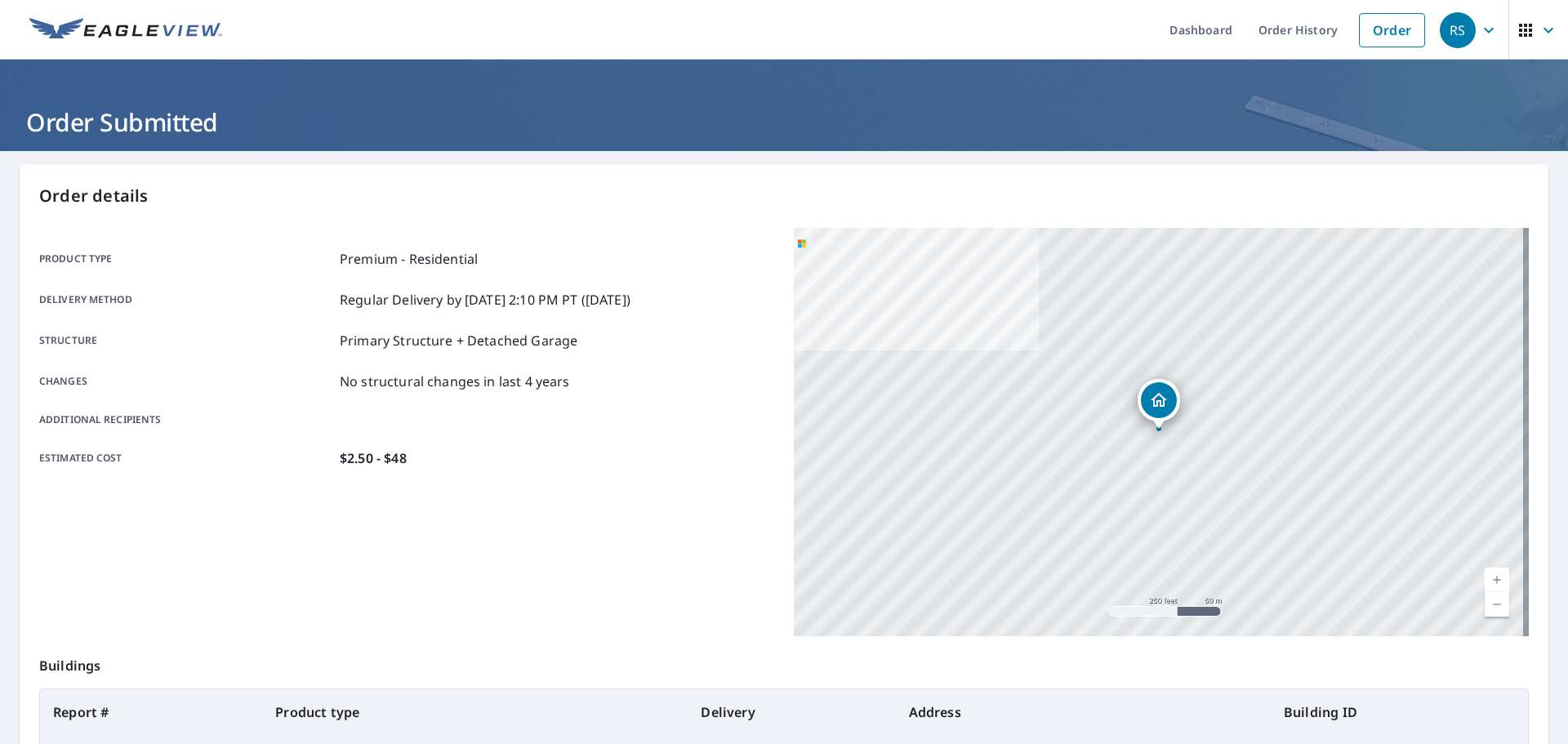
scroll to position [217, 0]
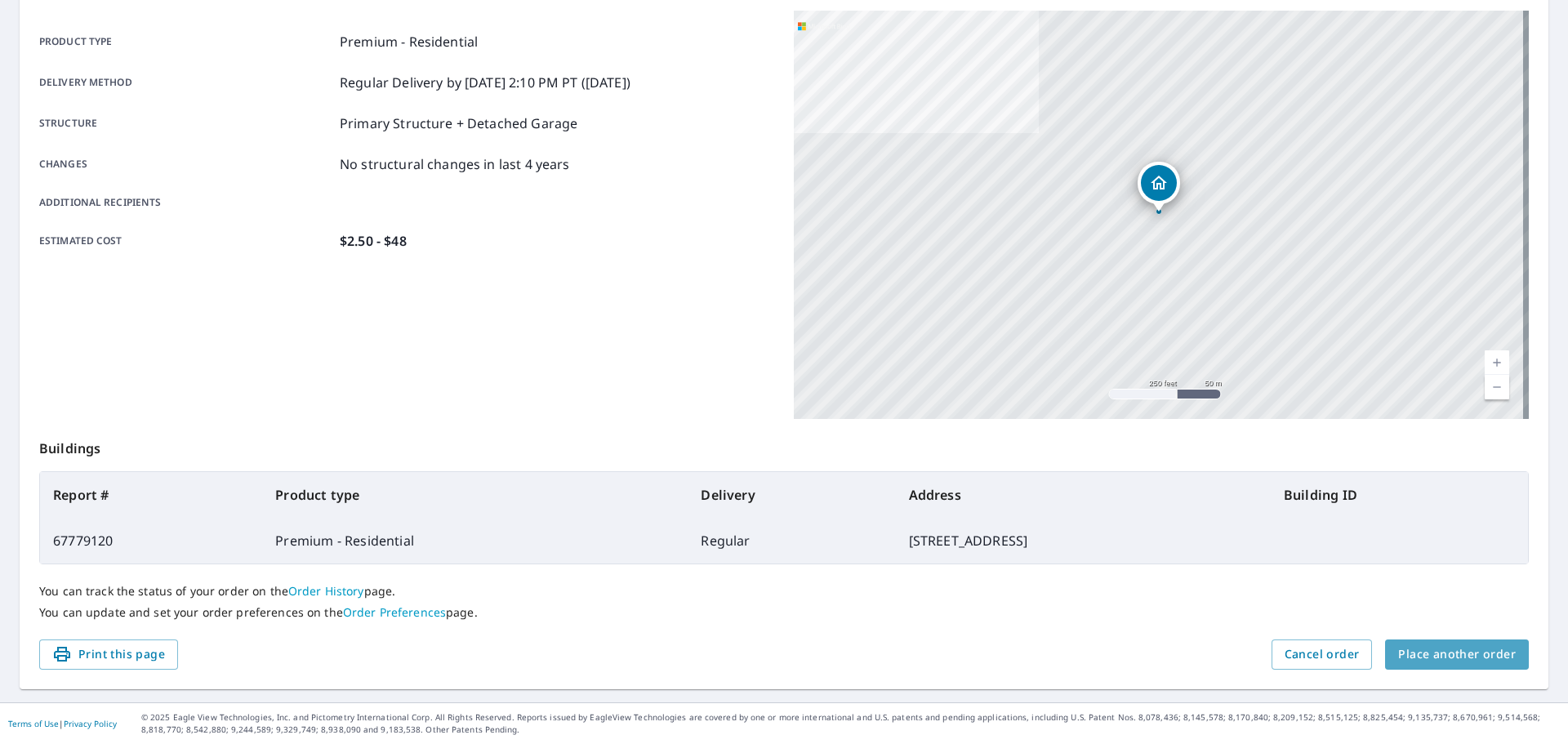
click at [1449, 655] on span "Place another order" at bounding box center [1457, 655] width 117 height 20
